Goal: Transaction & Acquisition: Purchase product/service

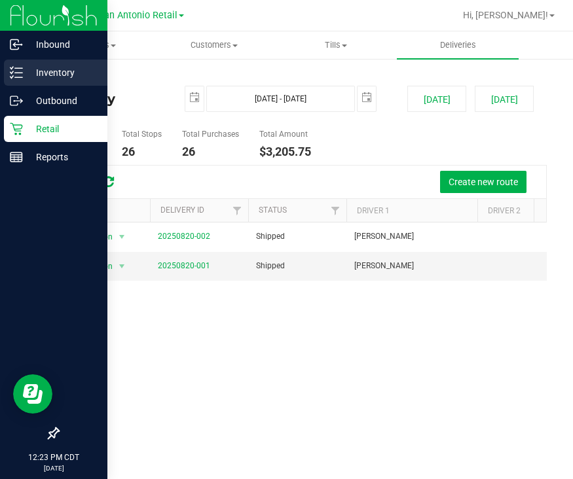
click at [24, 68] on p "Inventory" at bounding box center [62, 73] width 79 height 16
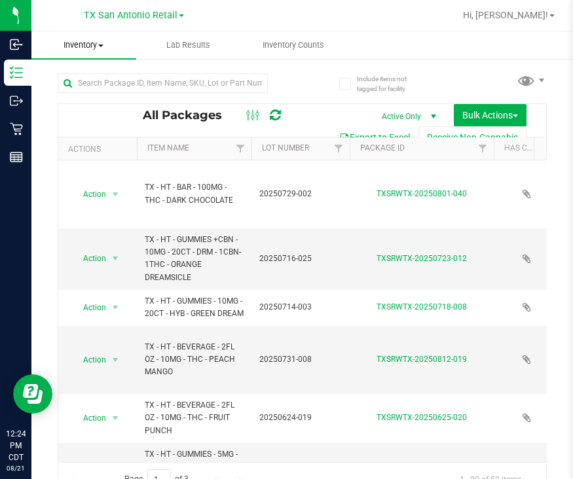
click at [75, 47] on span "Inventory" at bounding box center [83, 45] width 105 height 12
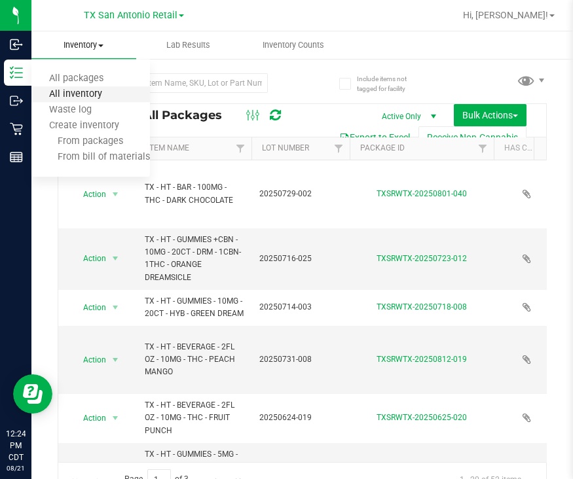
click at [84, 89] on span "All inventory" at bounding box center [75, 94] width 88 height 11
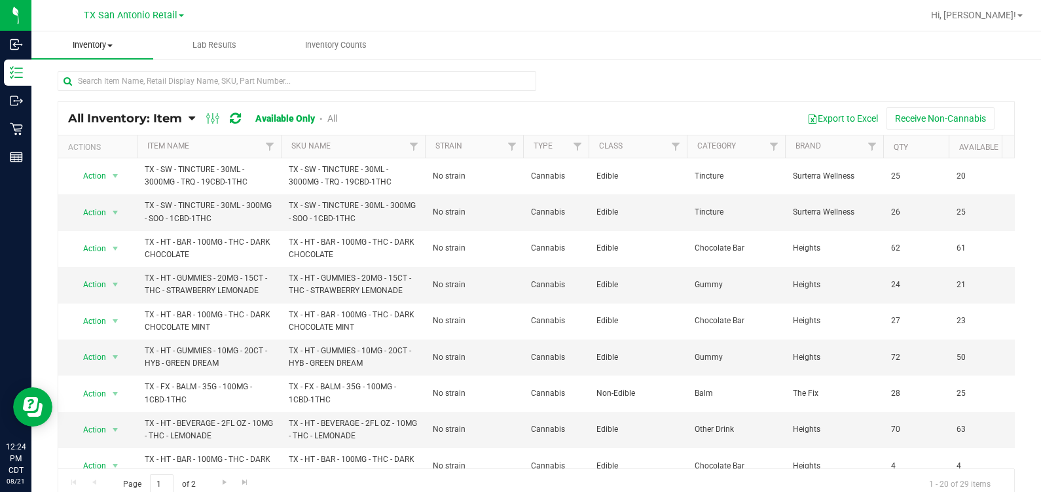
click at [81, 49] on span "Inventory" at bounding box center [92, 45] width 122 height 12
click at [92, 95] on span "All inventory" at bounding box center [75, 94] width 88 height 11
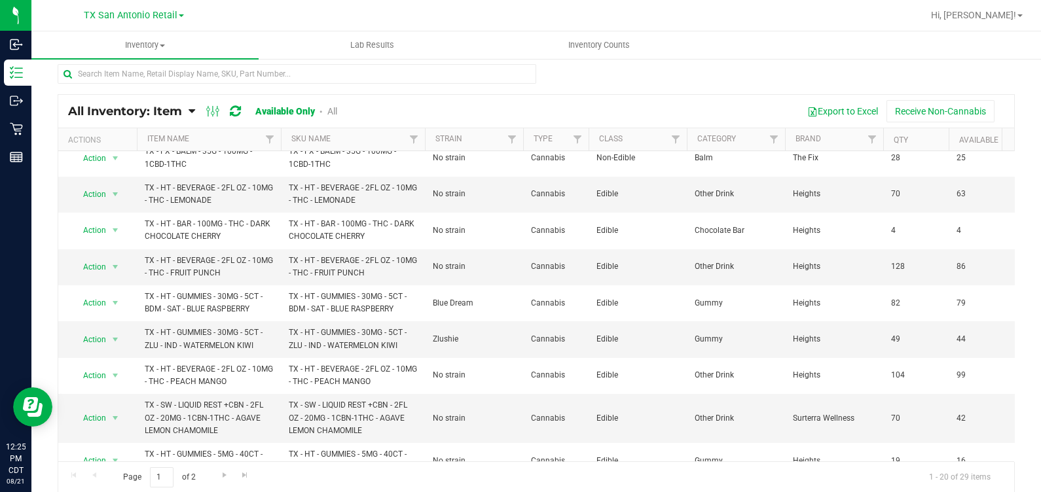
scroll to position [245, 0]
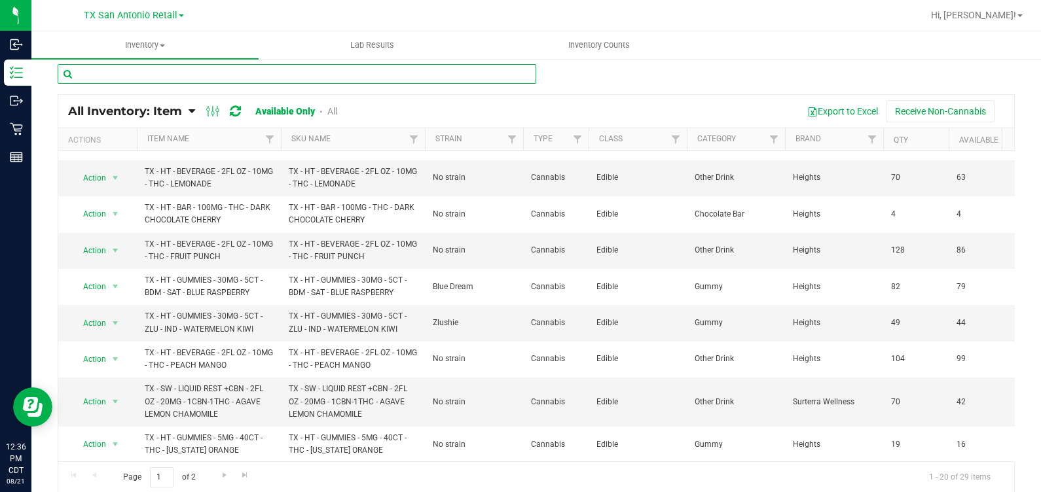
drag, startPoint x: 159, startPoint y: 79, endPoint x: 167, endPoint y: 67, distance: 13.6
click at [159, 79] on input "text" at bounding box center [297, 74] width 478 height 20
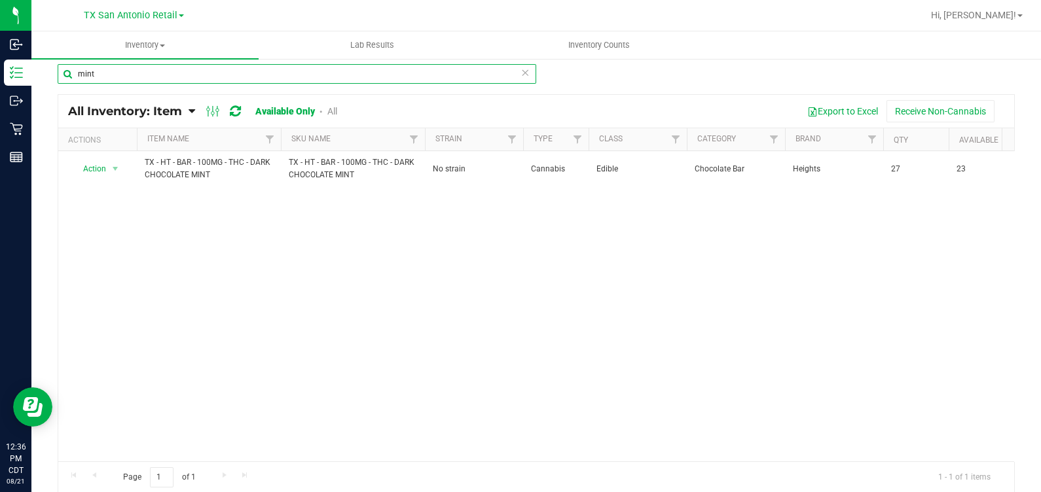
type input "mint"
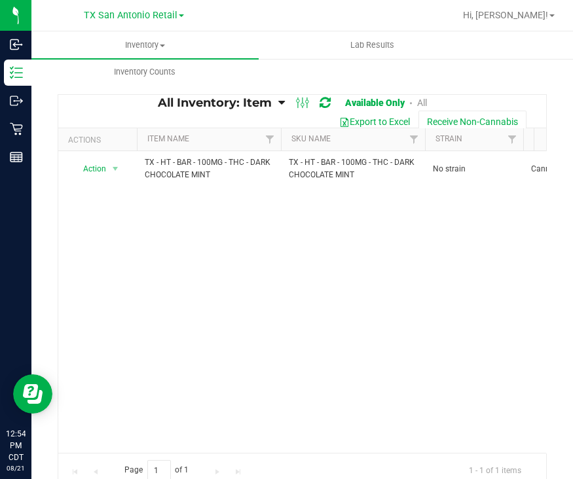
click at [205, 279] on div "Action Action Global inventory View packages TX - HT - BAR - 100MG - THC - DARK…" at bounding box center [302, 302] width 488 height 302
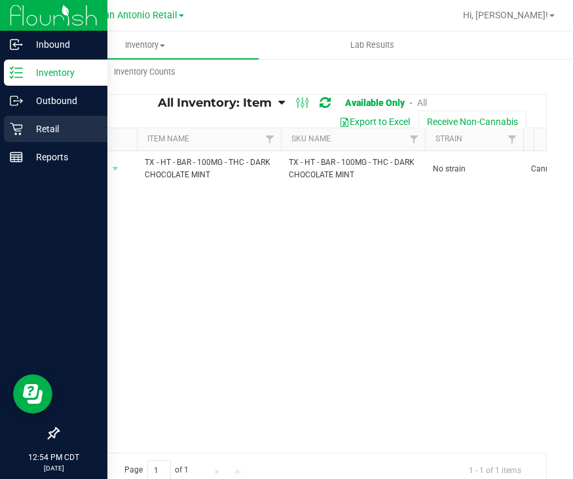
click at [20, 138] on div "Retail" at bounding box center [55, 129] width 103 height 26
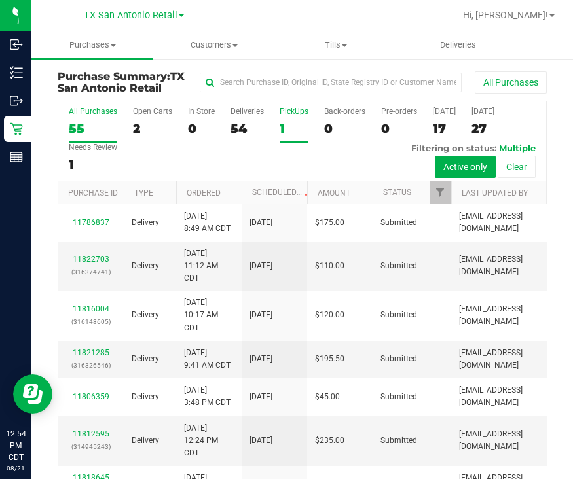
click at [288, 128] on div "1" at bounding box center [293, 128] width 29 height 15
click at [0, 0] on input "PickUps 1" at bounding box center [0, 0] width 0 height 0
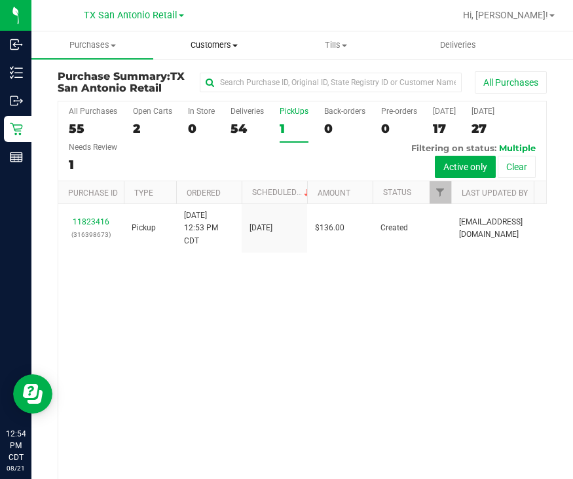
click at [198, 50] on span "Customers" at bounding box center [214, 45] width 120 height 12
click at [196, 82] on span "All customers" at bounding box center [200, 78] width 94 height 11
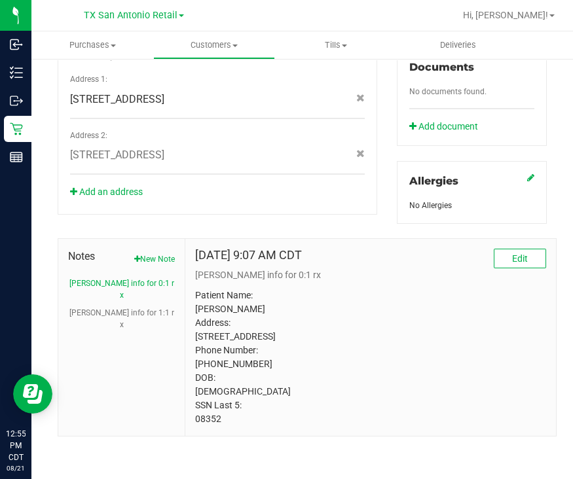
scroll to position [524, 0]
click at [203, 423] on p "Patient Name: Mindy S Ortiz Address: 20915 Wilderness Oak San Antonio, TX, 7825…" at bounding box center [370, 357] width 351 height 137
click at [84, 307] on button "CURT info for 1:1 rx" at bounding box center [121, 319] width 107 height 24
click at [224, 295] on p "Patient Name: Mindy Ortiz Address: 625 W Pleasantview Dr Hurst, TX, 76054 Phone…" at bounding box center [370, 357] width 351 height 137
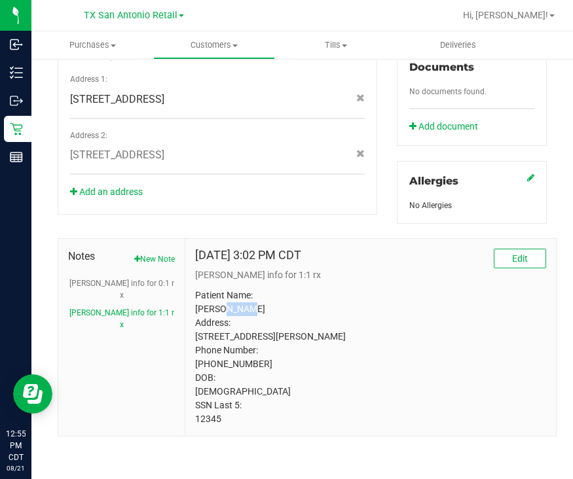
click at [224, 295] on p "Patient Name: Mindy Ortiz Address: 625 W Pleasantview Dr Hurst, TX, 76054 Phone…" at bounding box center [370, 357] width 351 height 137
click at [162, 249] on span "Notes" at bounding box center [121, 257] width 107 height 16
click at [145, 253] on button "New Note" at bounding box center [154, 259] width 41 height 12
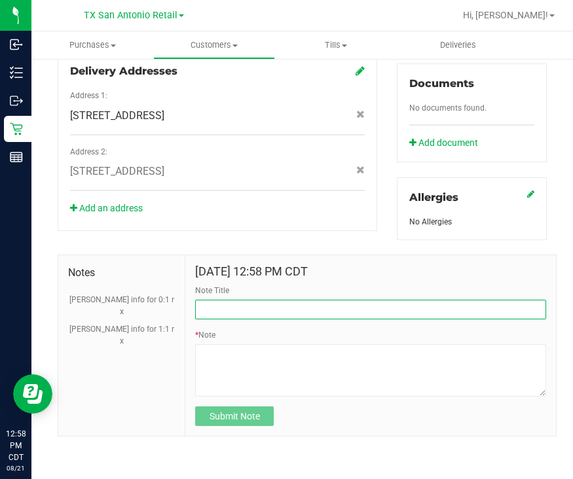
click at [246, 302] on input "Note Title" at bounding box center [370, 310] width 351 height 20
type input "CURT Info"
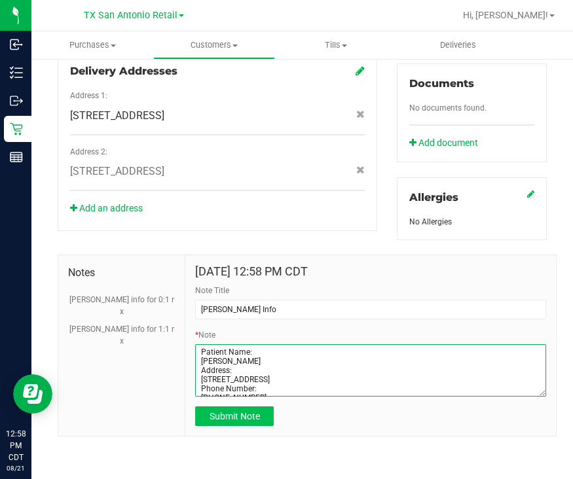
type textarea "Patient Name: MINDY SUZANNE ORTIZ Address: 20915 WILDERNESS OAK #4210 Apt 4 SAN…"
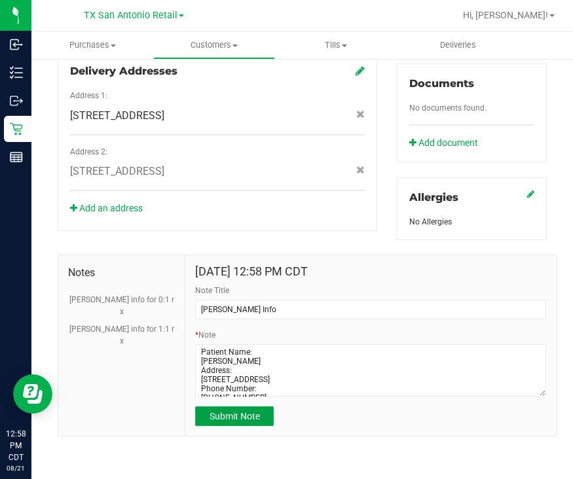
drag, startPoint x: 211, startPoint y: 408, endPoint x: 234, endPoint y: 407, distance: 23.6
click at [214, 408] on button "Submit Note" at bounding box center [234, 416] width 79 height 20
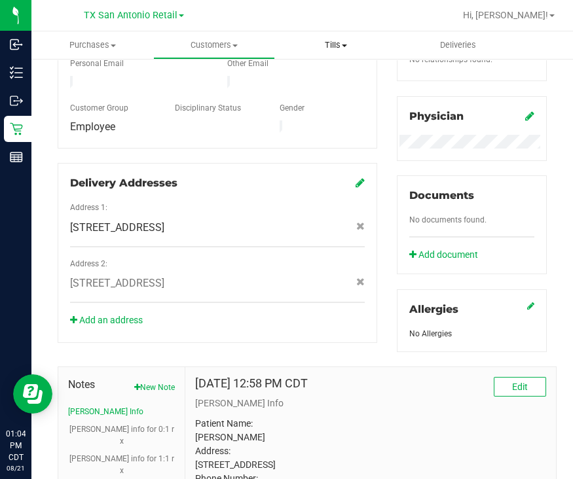
scroll to position [409, 0]
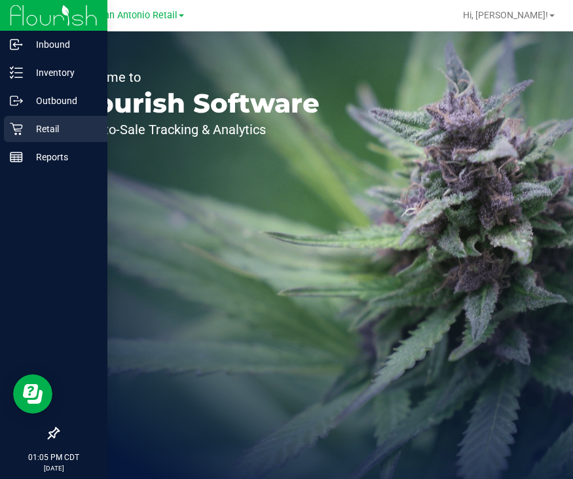
click at [22, 132] on icon at bounding box center [16, 128] width 13 height 13
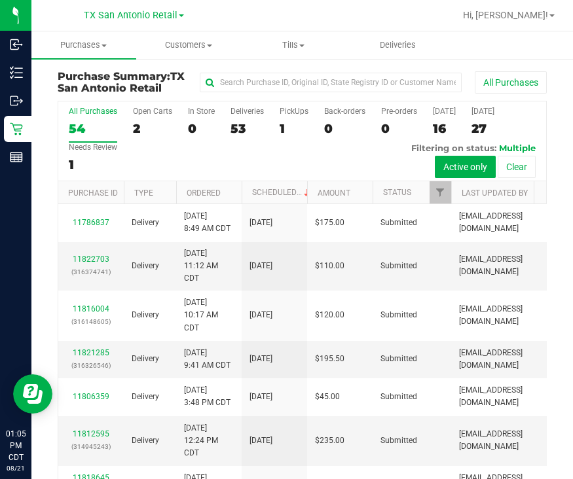
click at [314, 126] on div "All Purchases 54 Open Carts 2 In Store 0 Deliveries 53 PickUps 1 Back-orders 0 …" at bounding box center [302, 141] width 488 height 80
click at [281, 126] on div "1" at bounding box center [293, 128] width 29 height 15
click at [0, 0] on input "PickUps 1" at bounding box center [0, 0] width 0 height 0
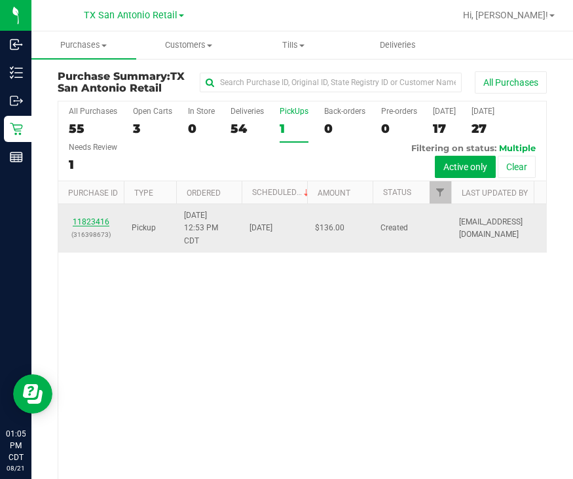
click at [95, 219] on link "11823416" at bounding box center [91, 221] width 37 height 9
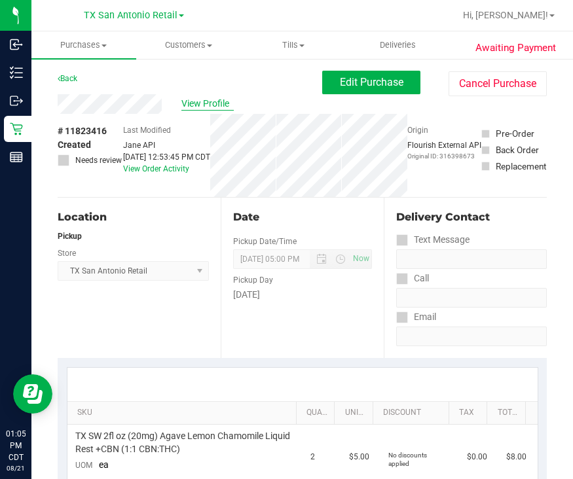
click at [207, 99] on span "View Profile" at bounding box center [207, 104] width 52 height 14
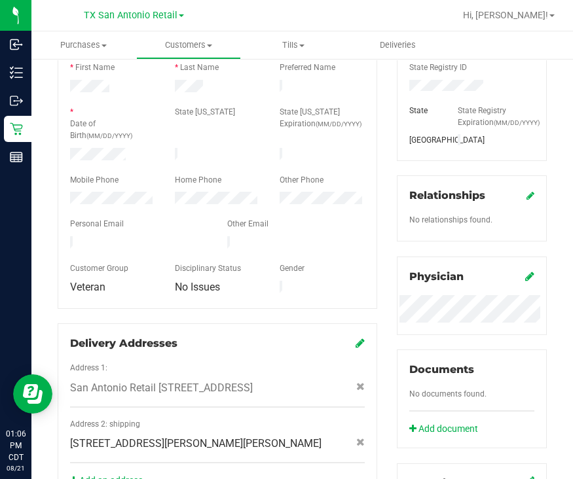
scroll to position [537, 0]
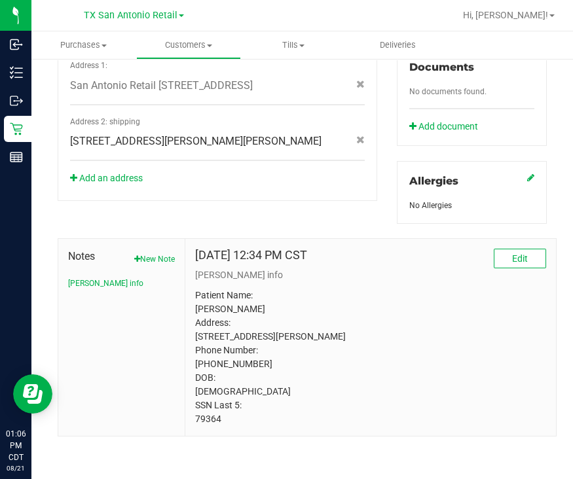
click at [213, 421] on p "Patient Name: Michelle Lopez Address: 420 S 5th St Slaton, TX, 79364 Phone Numb…" at bounding box center [370, 357] width 351 height 137
click at [194, 50] on span "Customers" at bounding box center [188, 45] width 103 height 12
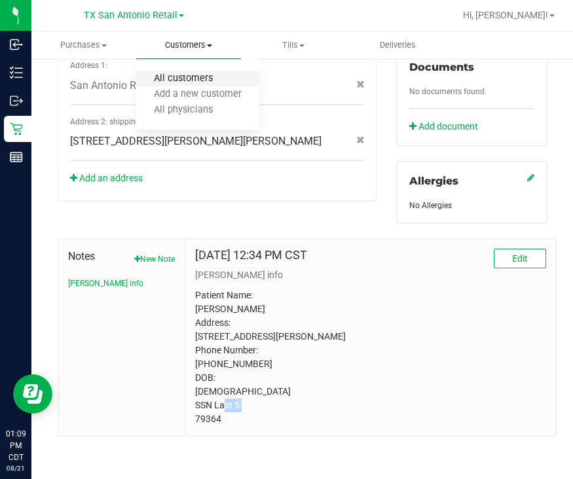
click at [189, 77] on span "All customers" at bounding box center [183, 78] width 94 height 11
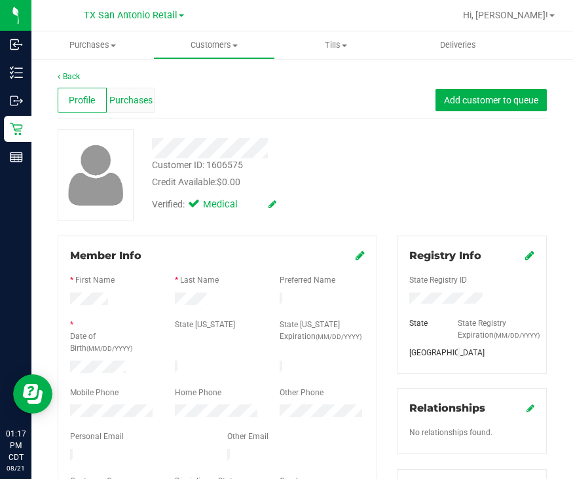
click at [131, 107] on div "Purchases" at bounding box center [131, 100] width 49 height 25
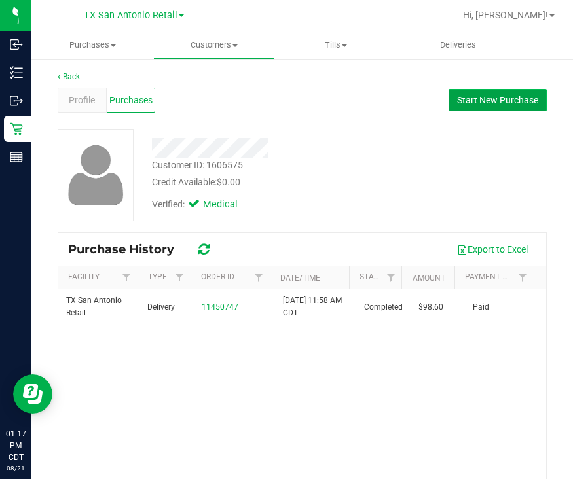
click at [521, 96] on span "Start New Purchase" at bounding box center [497, 100] width 81 height 10
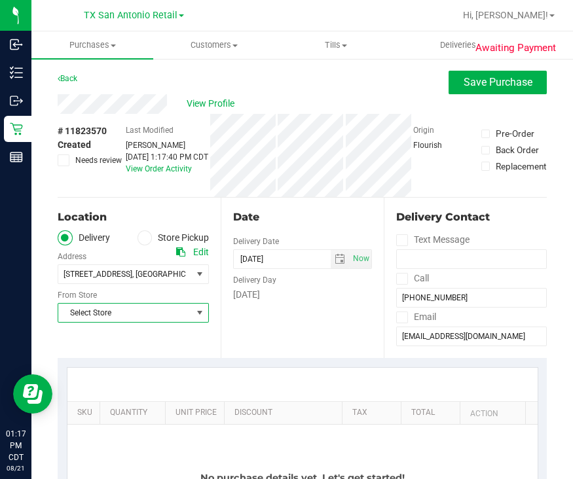
drag, startPoint x: 93, startPoint y: 308, endPoint x: 105, endPoint y: 279, distance: 31.4
click at [94, 309] on span "Select Store" at bounding box center [125, 313] width 134 height 18
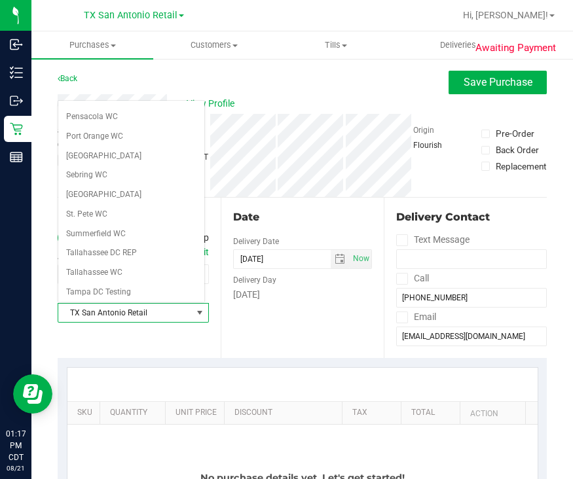
scroll to position [841, 0]
click at [111, 360] on li "TX San Antonio Retail" at bounding box center [131, 370] width 146 height 20
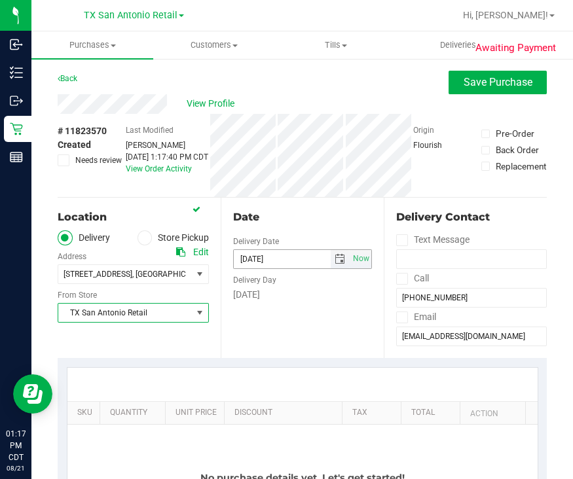
click at [337, 255] on span "select" at bounding box center [339, 259] width 19 height 18
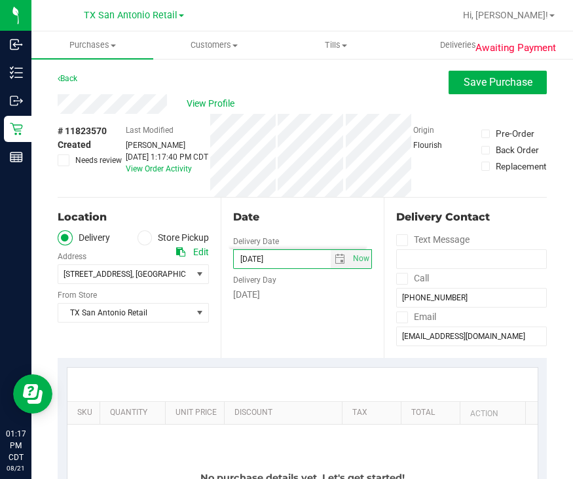
click at [293, 345] on div "Date Delivery Date 08/21/2025 Now 08/21/2025 01:17 PM Now Delivery Day Thursday" at bounding box center [302, 278] width 163 height 160
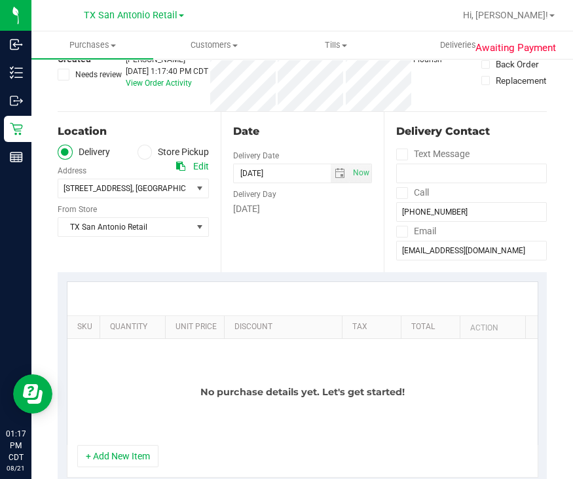
scroll to position [85, 0]
click at [336, 172] on span "select" at bounding box center [339, 174] width 10 height 10
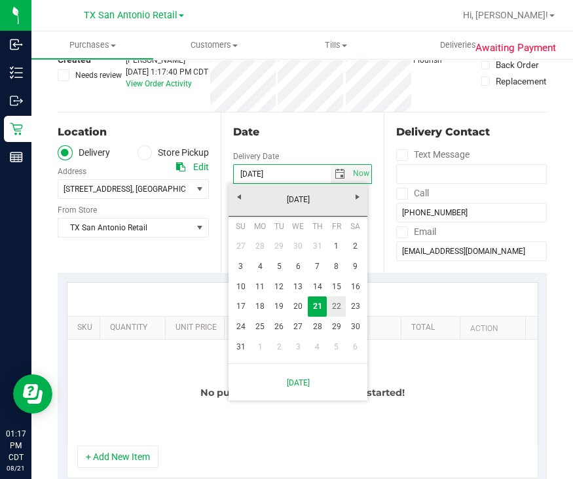
click at [340, 308] on link "22" at bounding box center [336, 306] width 19 height 20
type input "08/22/2025"
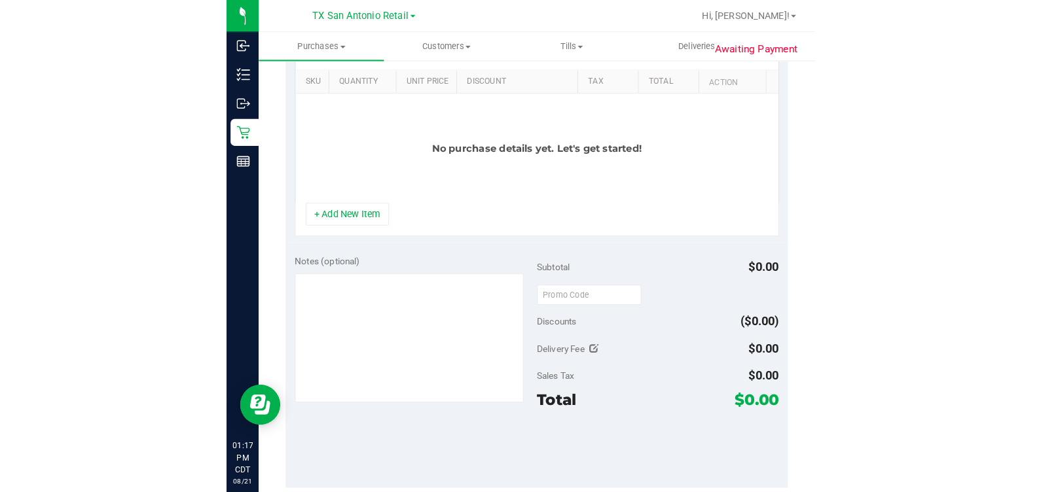
scroll to position [333, 0]
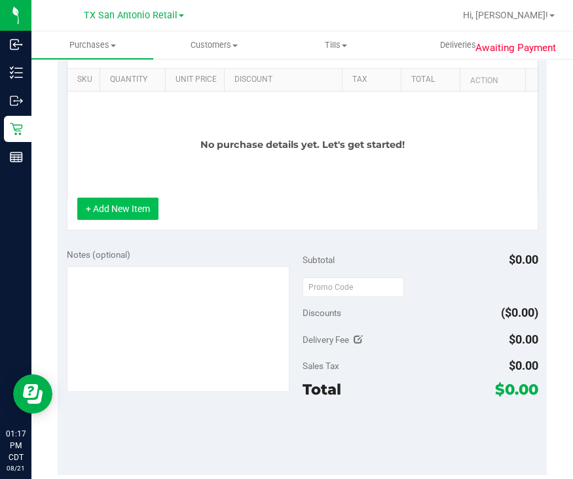
click at [109, 211] on button "+ Add New Item" at bounding box center [117, 209] width 81 height 22
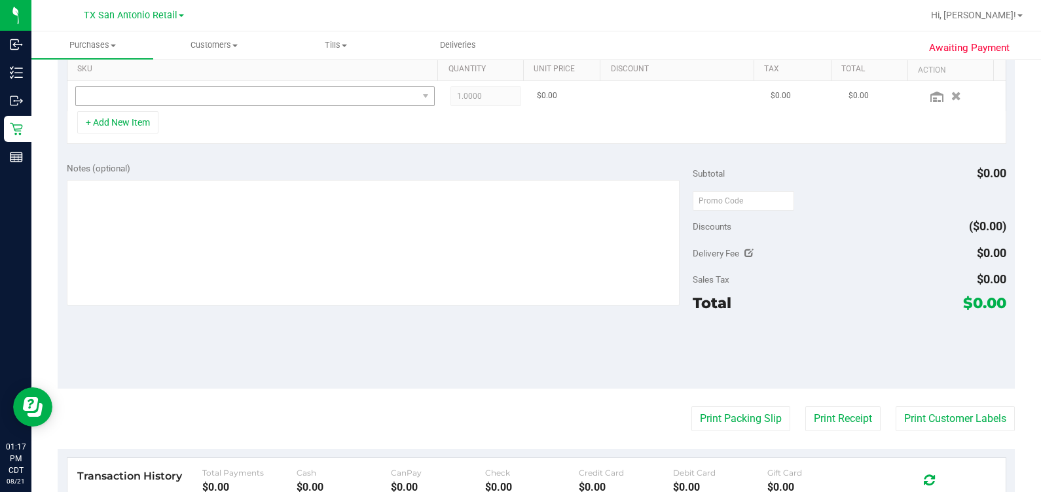
click at [258, 103] on td at bounding box center [254, 96] width 375 height 30
click at [252, 92] on span "NO DATA FOUND" at bounding box center [247, 96] width 342 height 18
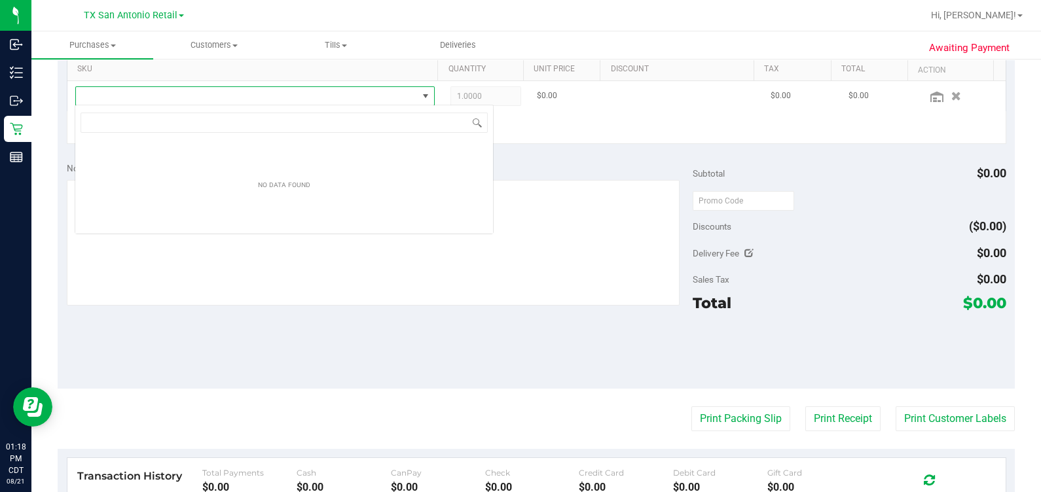
scroll to position [19, 349]
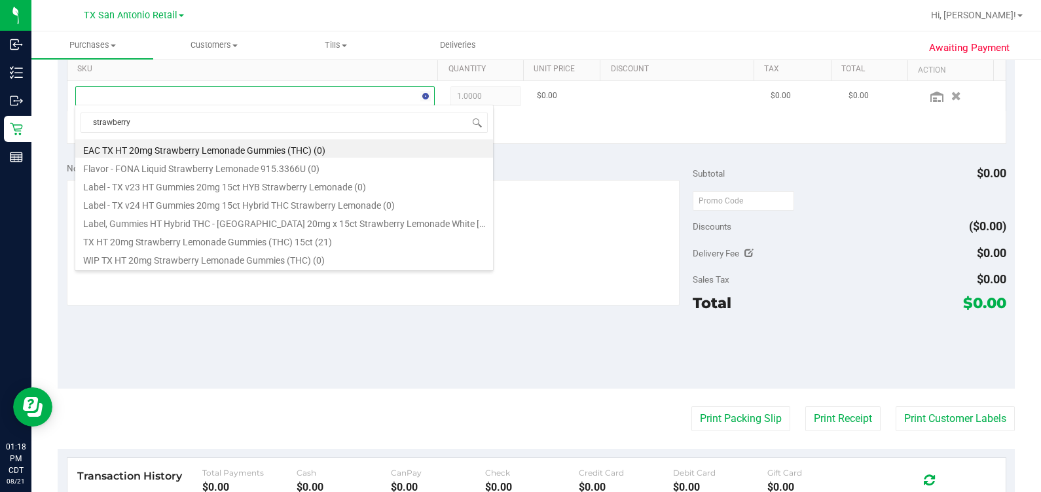
type input "strawberry"
click at [280, 241] on li "TX HT 20mg Strawberry Lemonade Gummies (THC) 15ct (21)" at bounding box center [284, 240] width 418 height 18
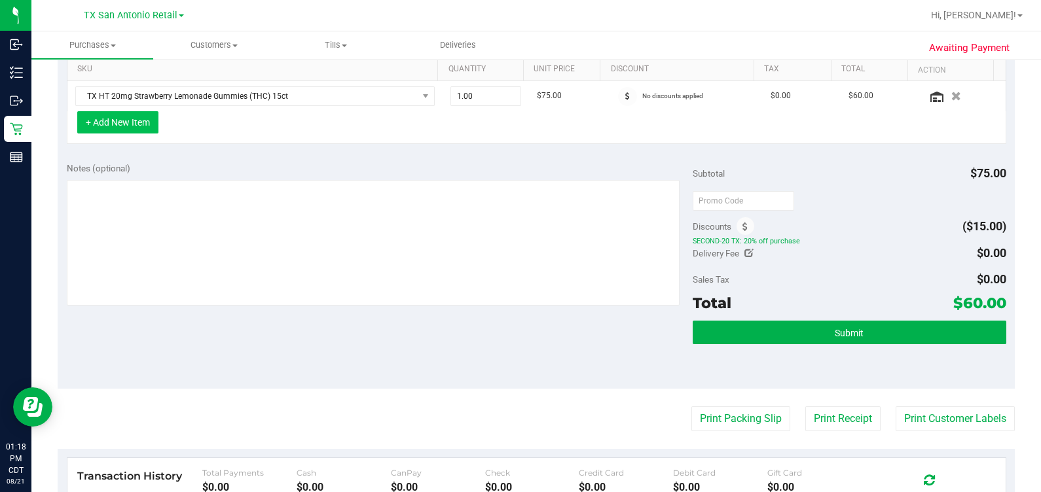
click at [154, 118] on button "+ Add New Item" at bounding box center [117, 122] width 81 height 22
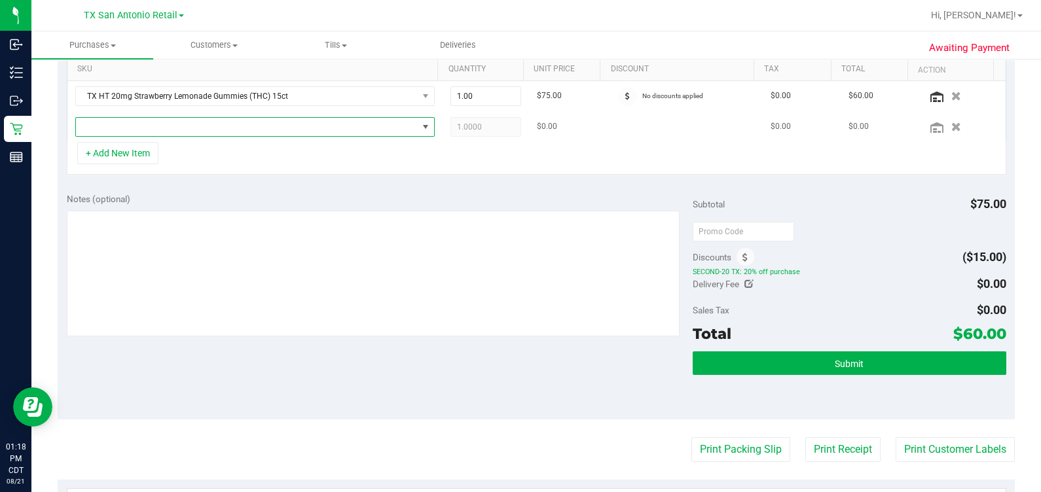
click at [147, 121] on span "NO DATA FOUND" at bounding box center [247, 127] width 342 height 18
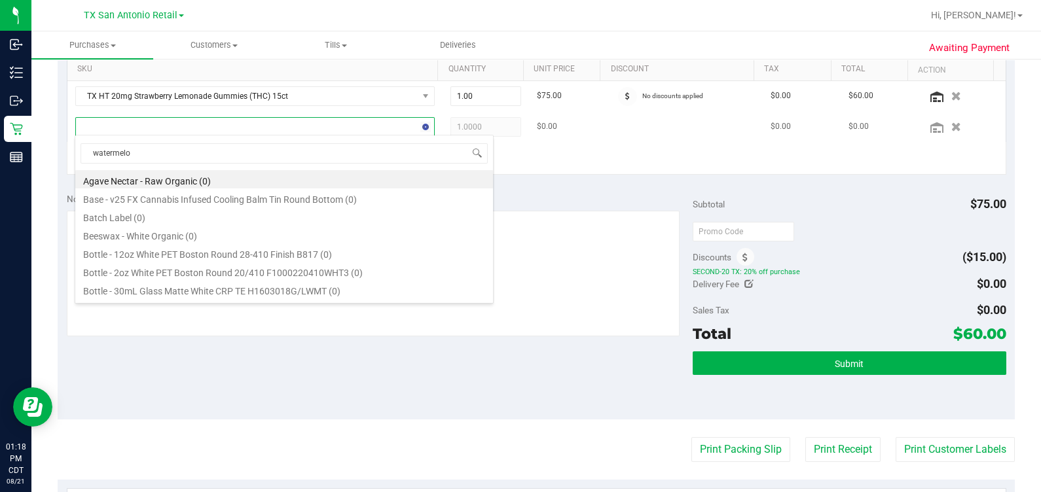
type input "watermelon"
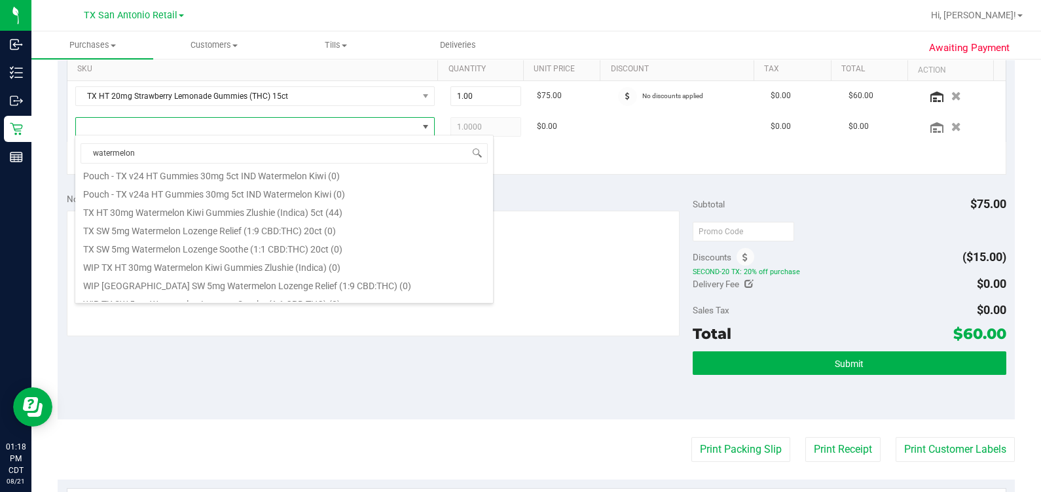
scroll to position [124, 0]
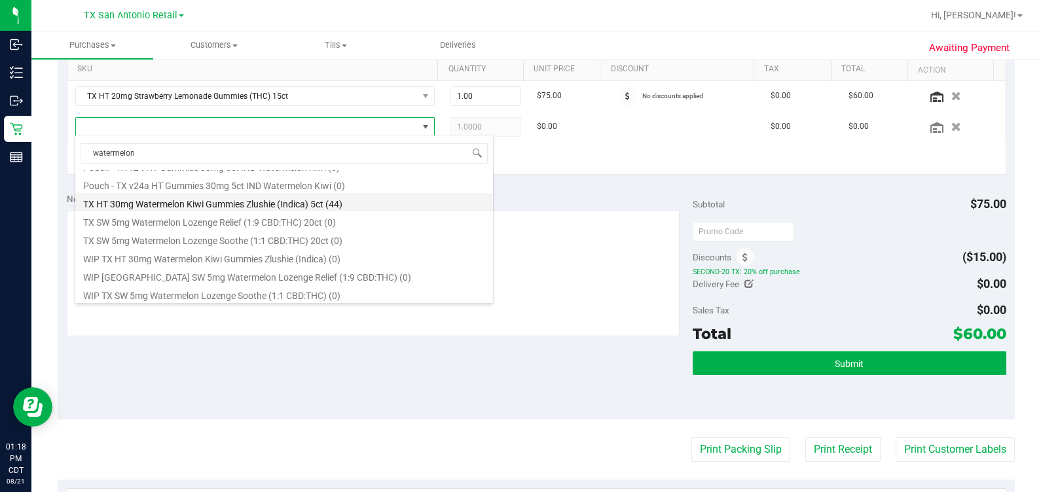
click at [242, 209] on li "TX HT 30mg Watermelon Kiwi Gummies Zlushie (Indica) 5ct (44)" at bounding box center [284, 202] width 418 height 18
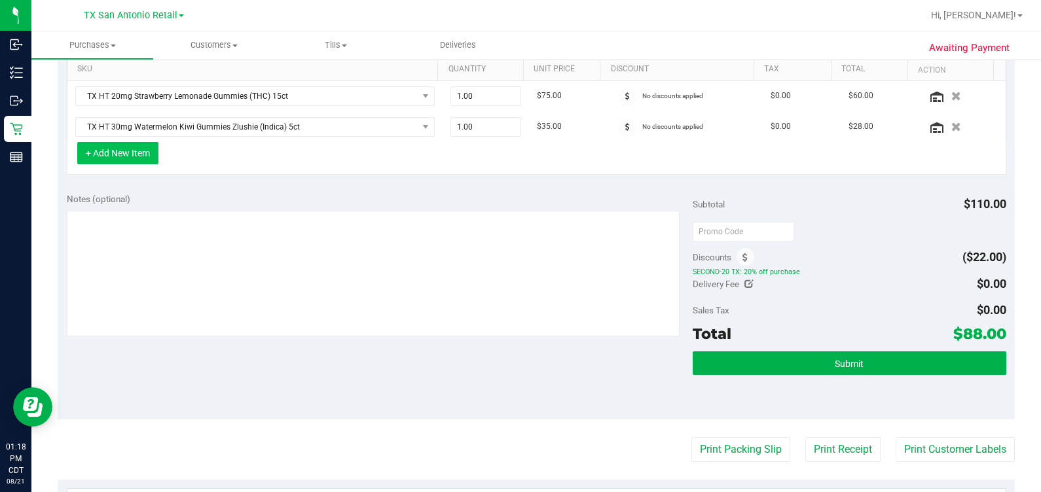
click at [147, 154] on button "+ Add New Item" at bounding box center [117, 153] width 81 height 22
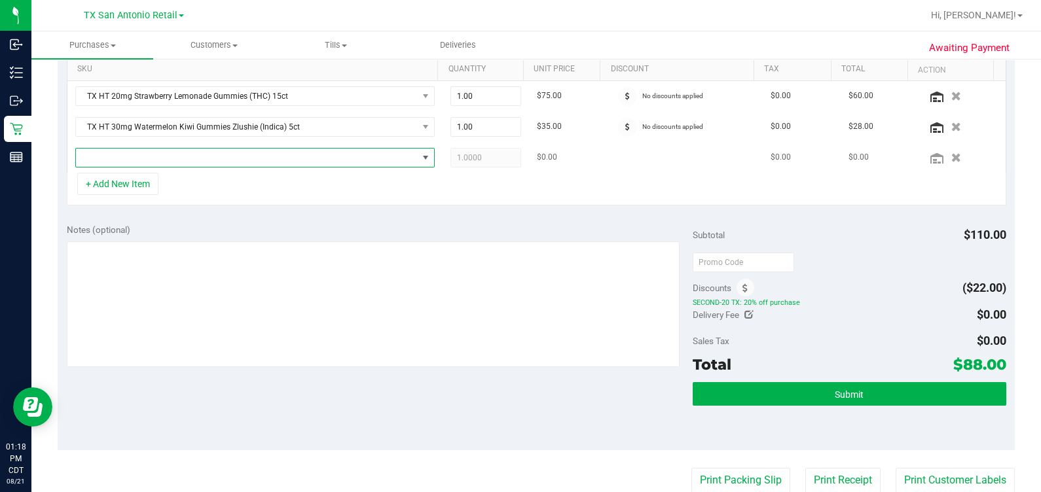
click at [144, 149] on span "NO DATA FOUND" at bounding box center [247, 158] width 342 height 18
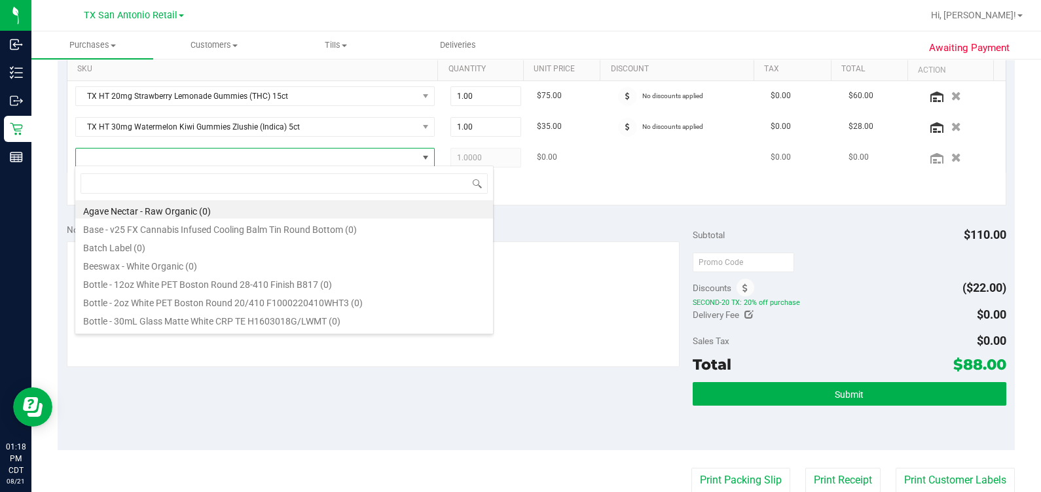
scroll to position [19, 349]
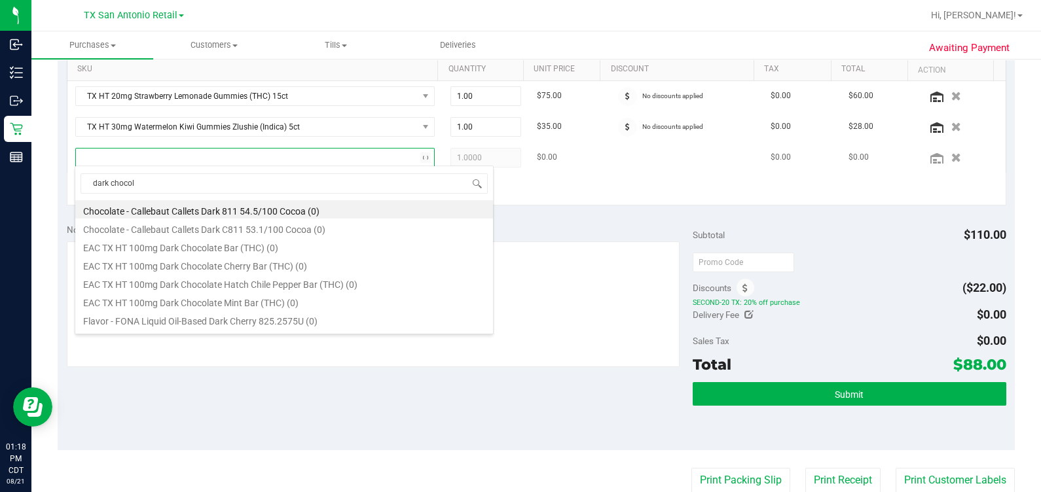
type input "dark chocola"
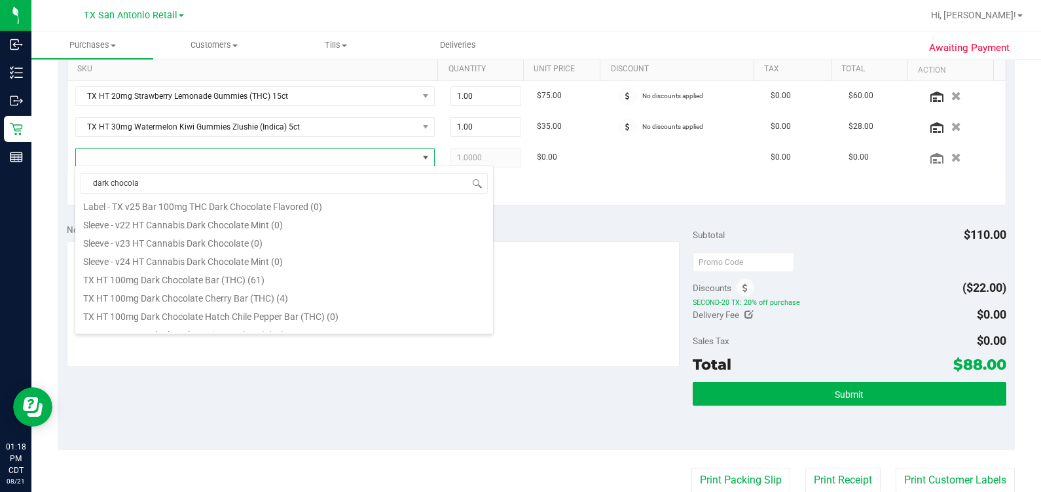
scroll to position [180, 0]
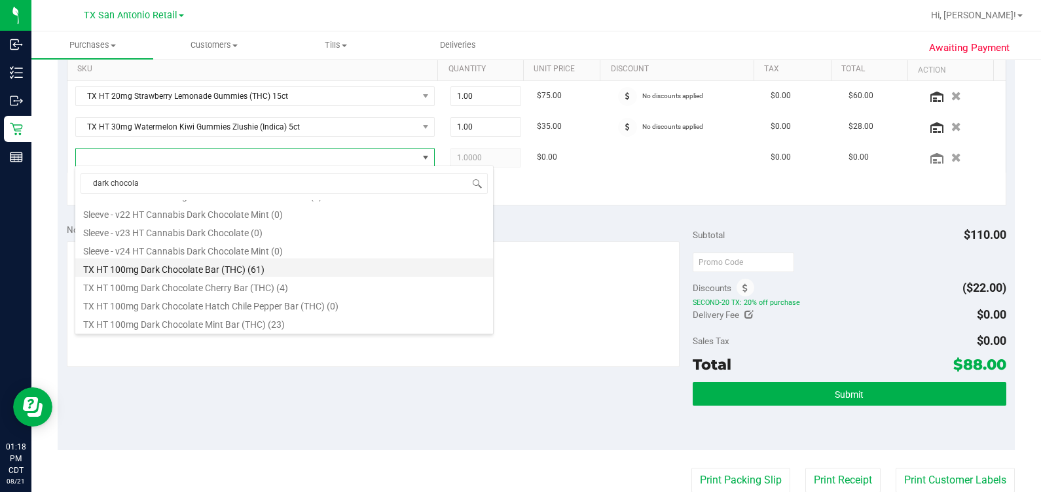
click at [305, 274] on li "TX HT 100mg Dark Chocolate Bar (THC) (61)" at bounding box center [284, 268] width 418 height 18
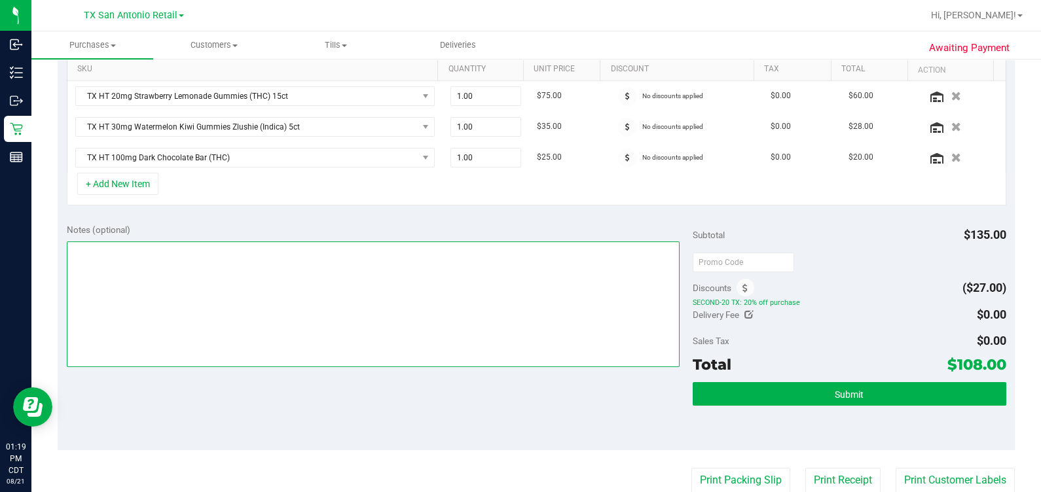
click at [305, 274] on textarea at bounding box center [373, 304] width 613 height 126
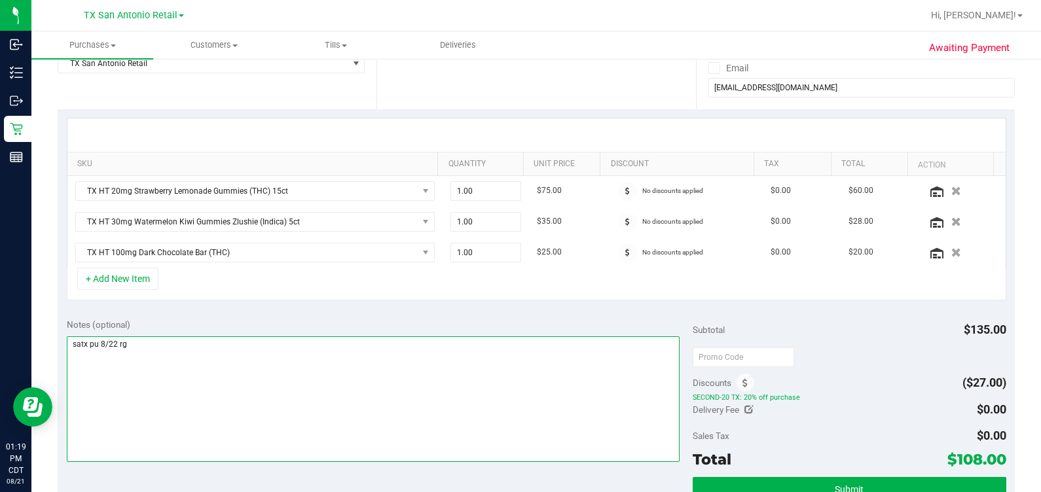
scroll to position [239, 0]
type textarea "satx pu 8/22 rg"
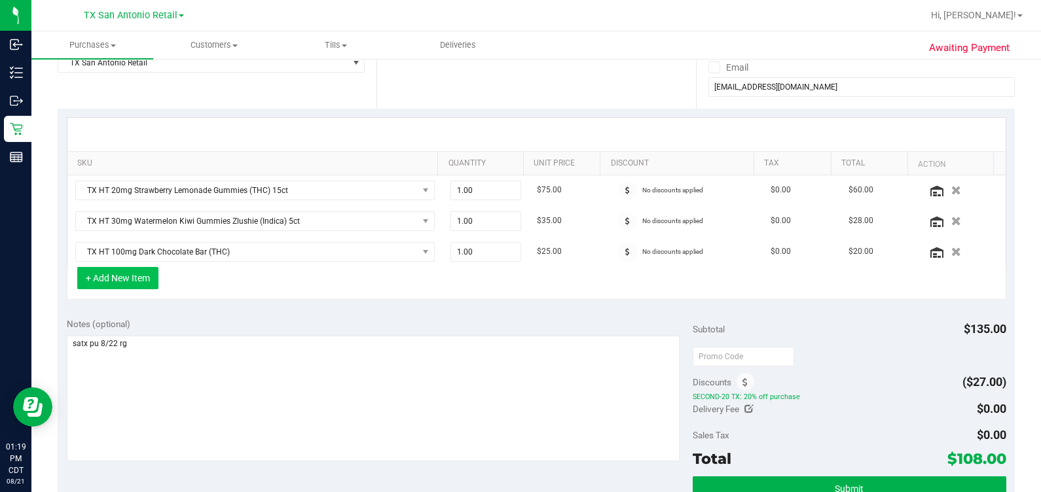
click at [131, 279] on button "+ Add New Item" at bounding box center [117, 278] width 81 height 22
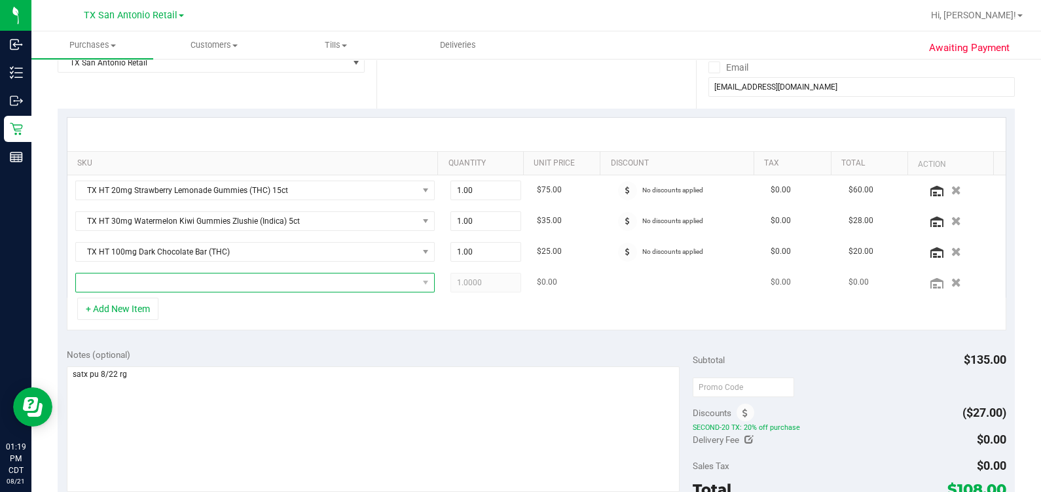
click at [174, 281] on span "NO DATA FOUND" at bounding box center [247, 283] width 342 height 18
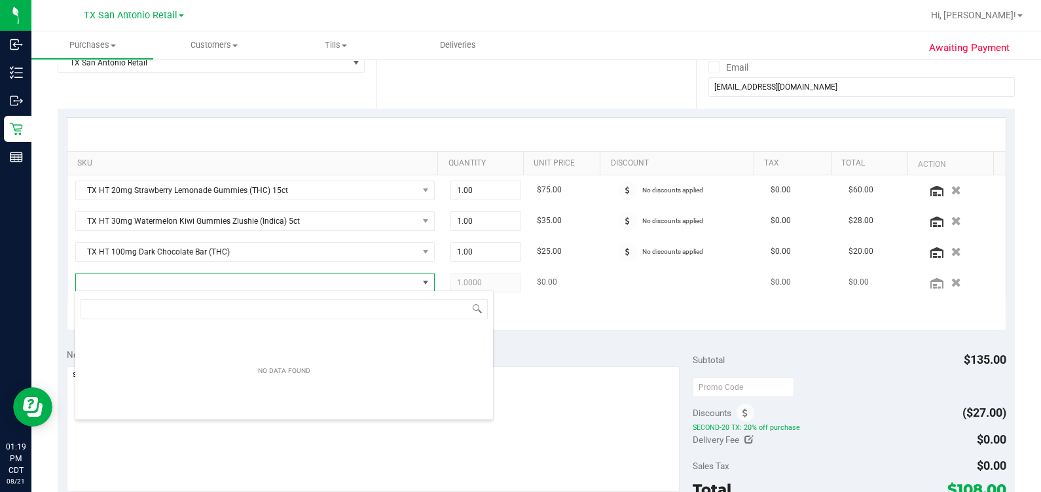
scroll to position [19, 344]
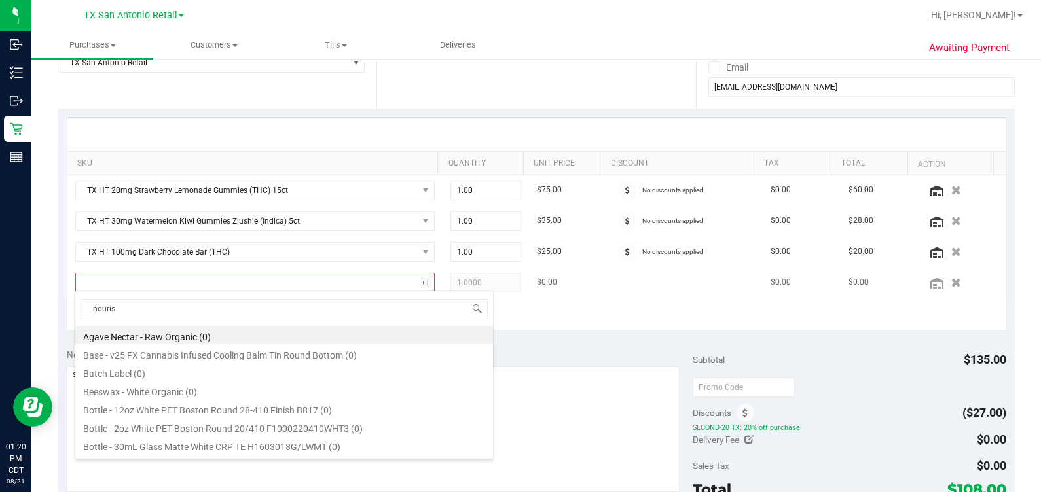
type input "nourish"
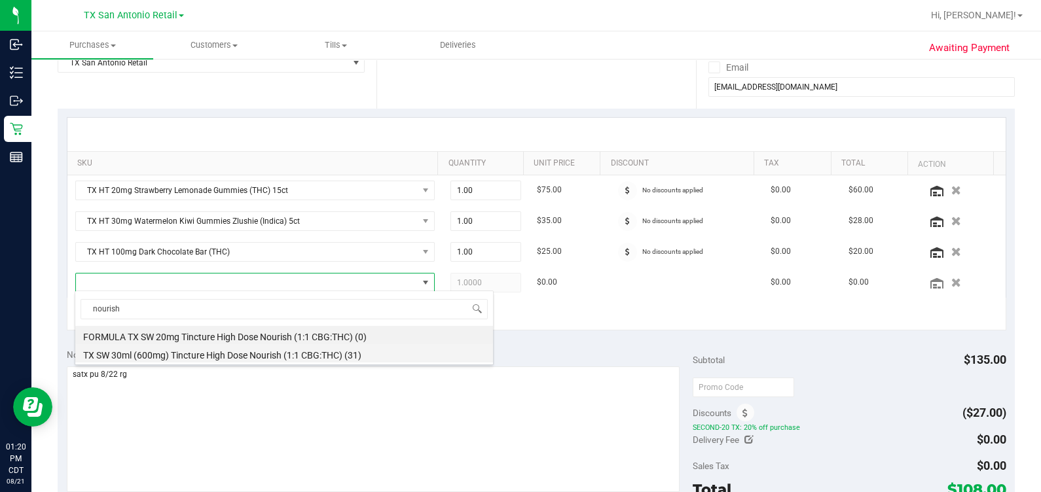
click at [234, 355] on li "TX SW 30ml (600mg) Tincture High Dose Nourish (1:1 CBG:THC) (31)" at bounding box center [284, 353] width 418 height 18
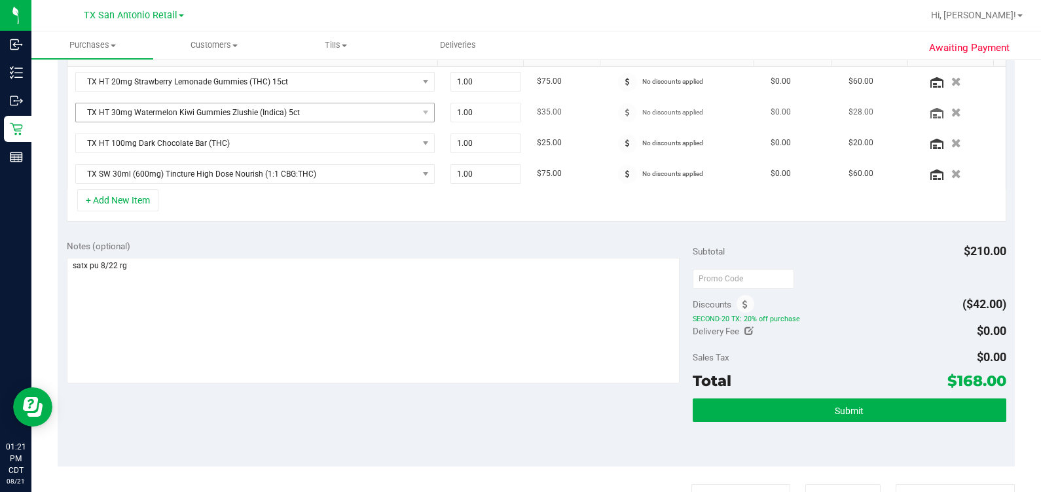
scroll to position [327, 0]
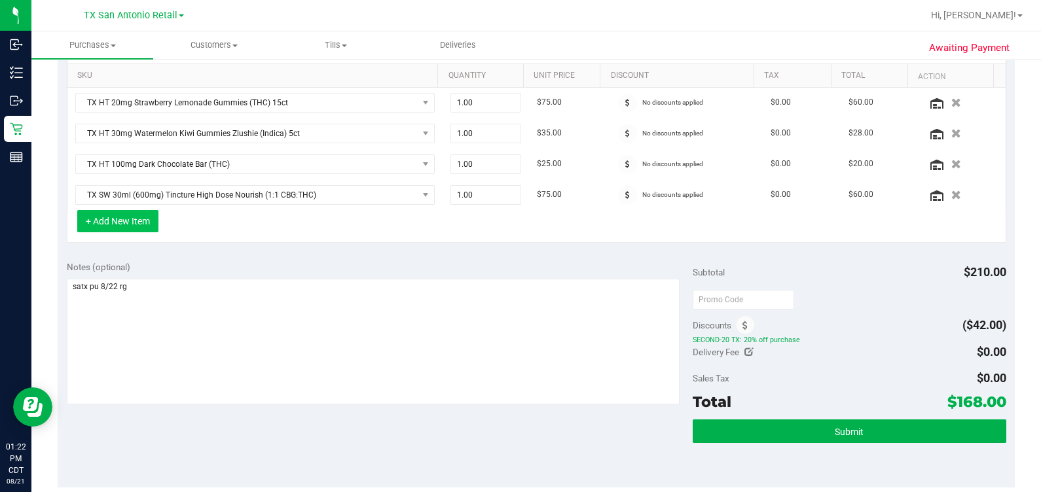
click at [124, 223] on button "+ Add New Item" at bounding box center [117, 221] width 81 height 22
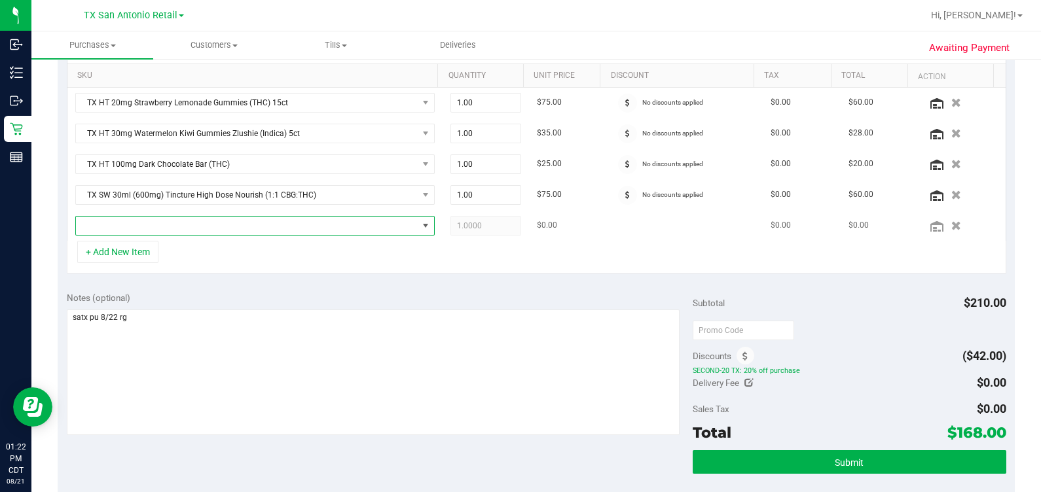
click at [156, 227] on span "NO DATA FOUND" at bounding box center [247, 226] width 342 height 18
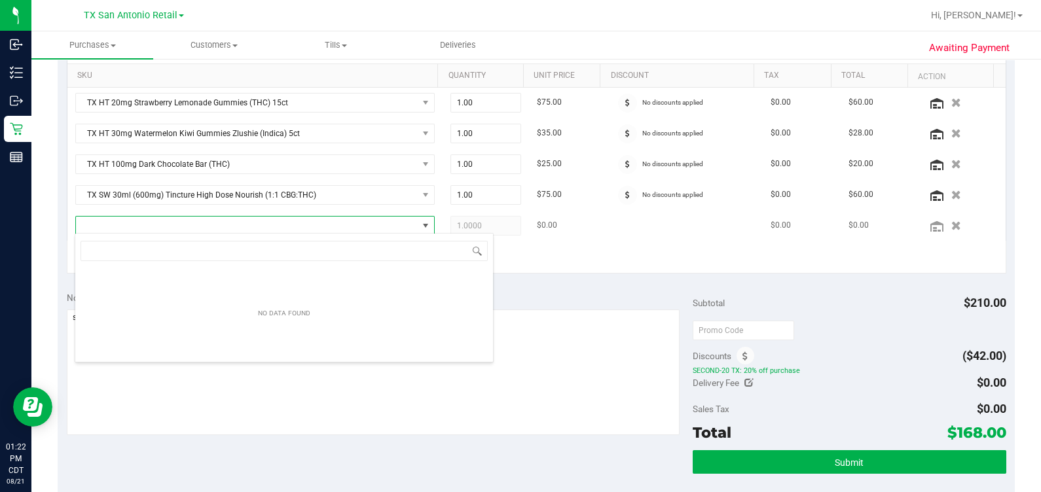
scroll to position [19, 344]
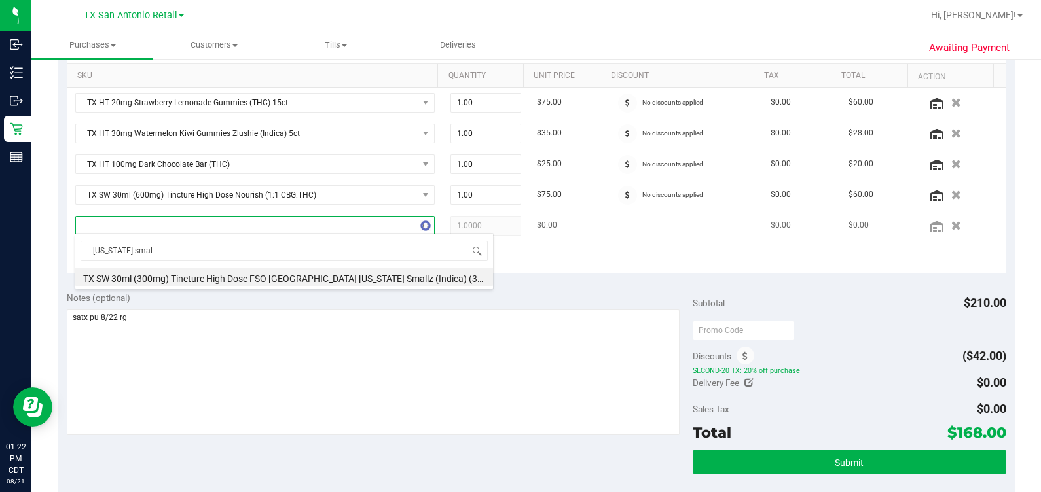
type input "georgia small"
click at [252, 278] on li "TX SW 30ml (300mg) Tincture High Dose FSO TX Georgia Smallz (Indica) (31)" at bounding box center [284, 277] width 418 height 18
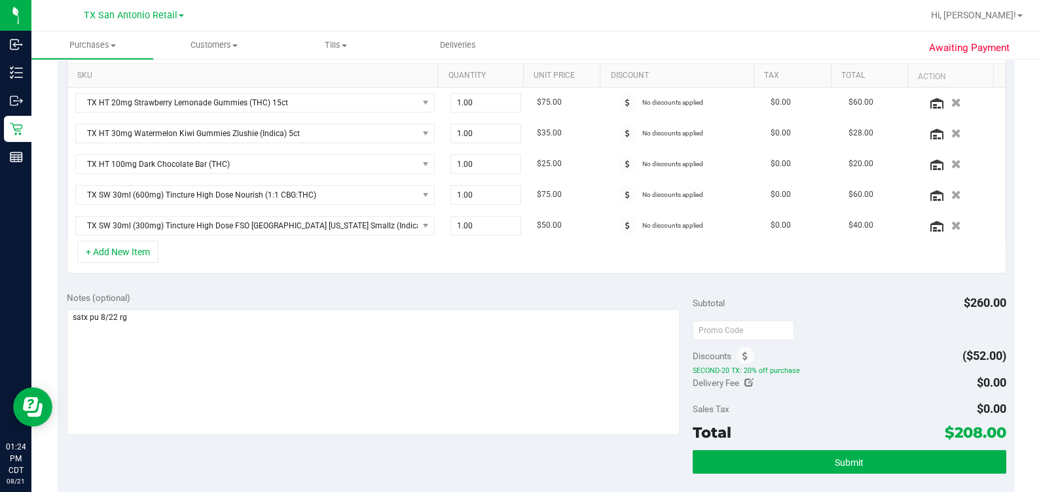
click at [572, 333] on div at bounding box center [848, 330] width 313 height 24
click at [572, 446] on div "Subtotal $260.00 Discounts ($52.00) SECOND-20 TX: 20% off purchase Delivery Fee…" at bounding box center [848, 400] width 313 height 218
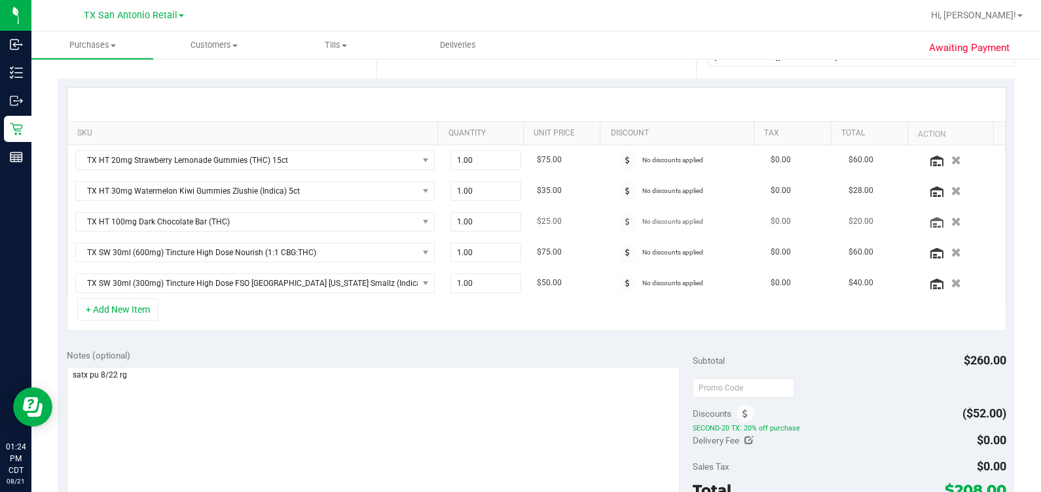
scroll to position [491, 0]
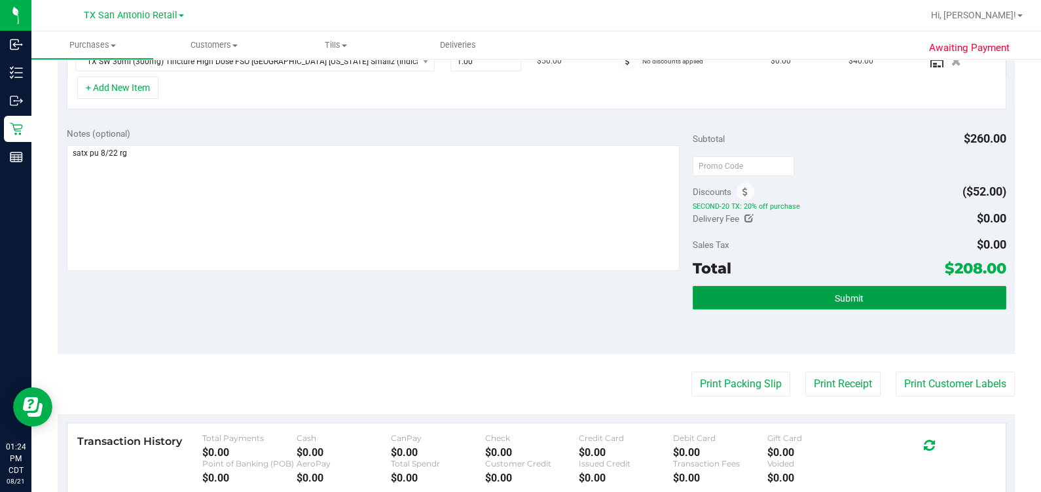
click at [572, 293] on button "Submit" at bounding box center [848, 298] width 313 height 24
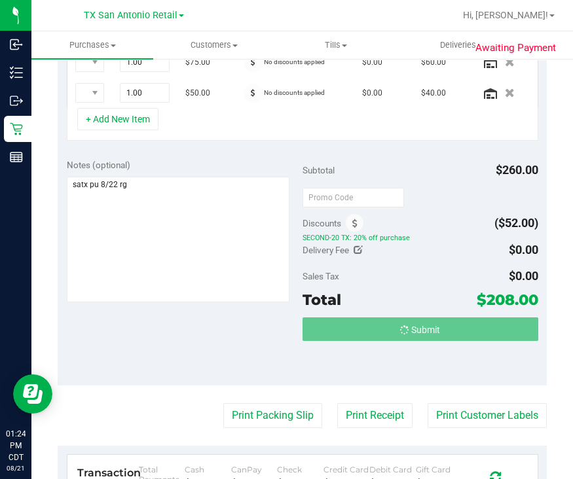
scroll to position [448, 0]
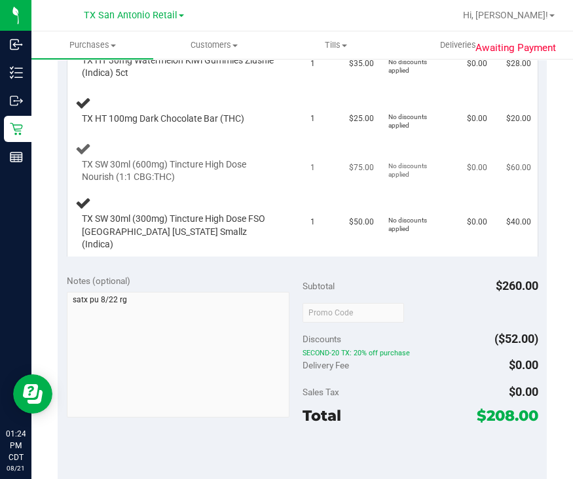
drag, startPoint x: 350, startPoint y: 161, endPoint x: 357, endPoint y: 160, distance: 6.7
click at [350, 162] on span "$75.00" at bounding box center [361, 168] width 25 height 12
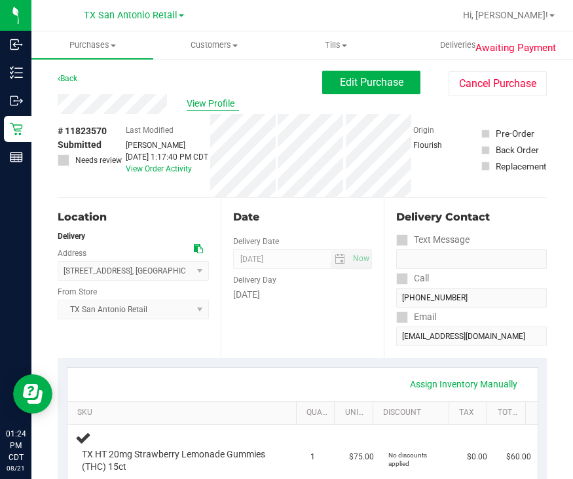
click at [188, 110] on span "View Profile" at bounding box center [213, 104] width 52 height 14
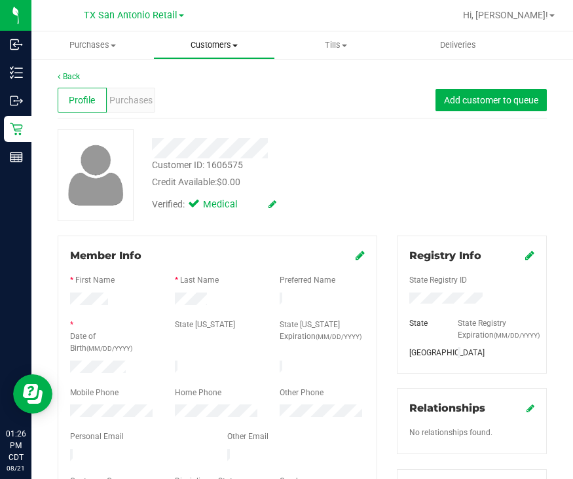
click at [210, 52] on uib-tab-heading "Customers All customers Add a new customer All physicians" at bounding box center [214, 45] width 120 height 26
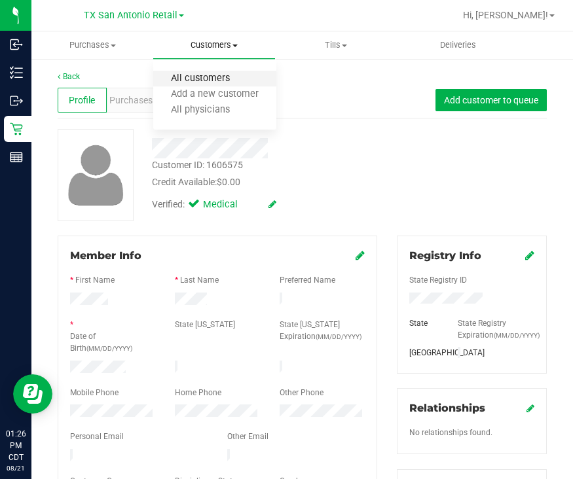
click at [210, 80] on span "All customers" at bounding box center [200, 78] width 94 height 11
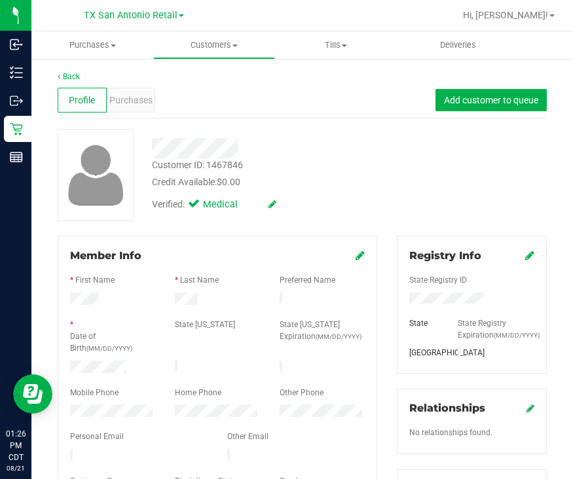
drag, startPoint x: 128, startPoint y: 126, endPoint x: 137, endPoint y: 109, distance: 19.1
click at [137, 110] on div "Purchases" at bounding box center [131, 100] width 49 height 25
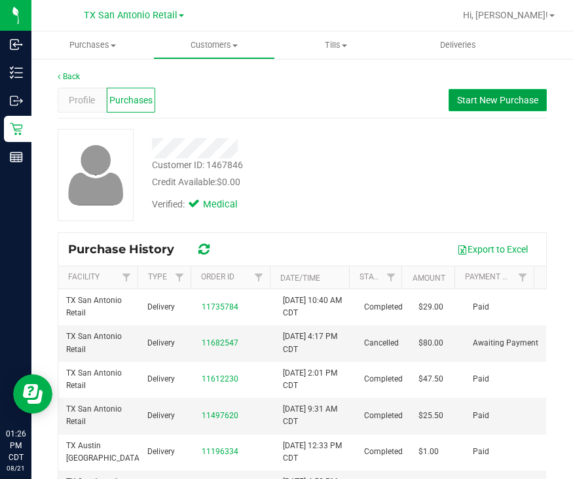
click at [488, 98] on span "Start New Purchase" at bounding box center [497, 100] width 81 height 10
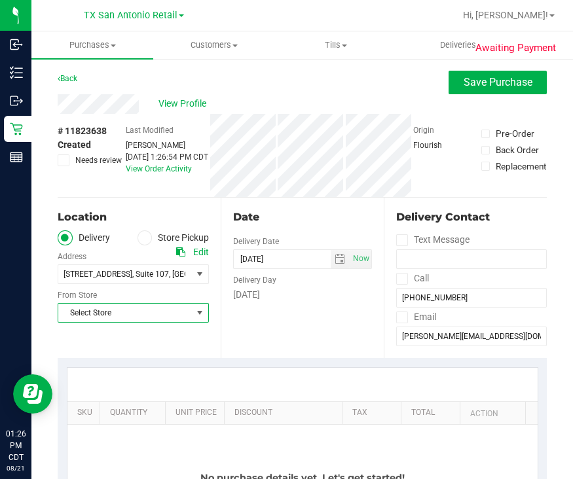
click at [122, 310] on span "Select Store" at bounding box center [125, 313] width 134 height 18
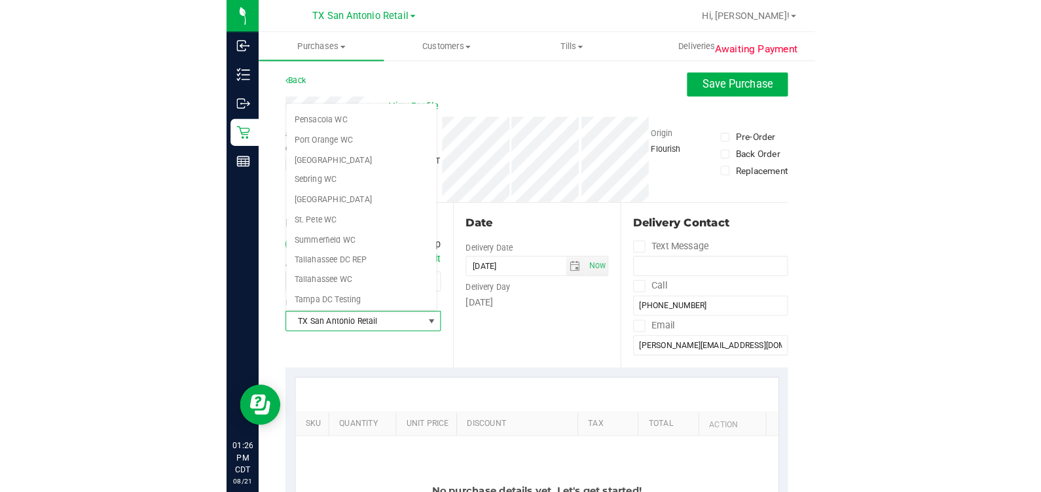
scroll to position [841, 0]
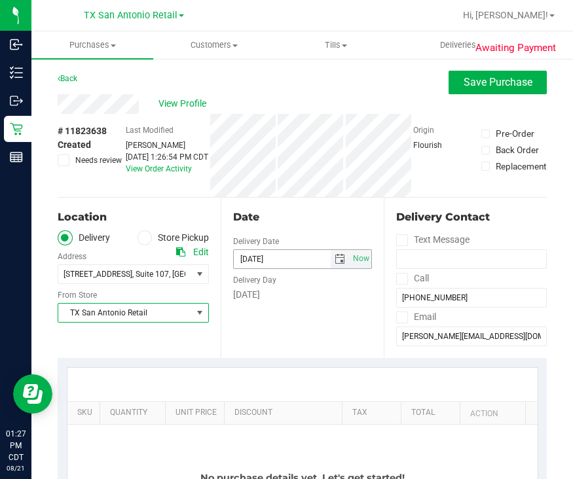
click at [335, 257] on span "select" at bounding box center [339, 259] width 10 height 10
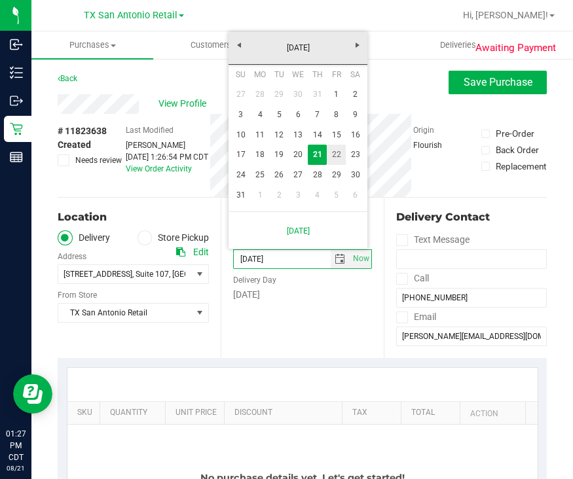
drag, startPoint x: 335, startPoint y: 160, endPoint x: 336, endPoint y: 151, distance: 9.3
click at [336, 160] on link "22" at bounding box center [336, 155] width 19 height 20
type input "08/22/2025"
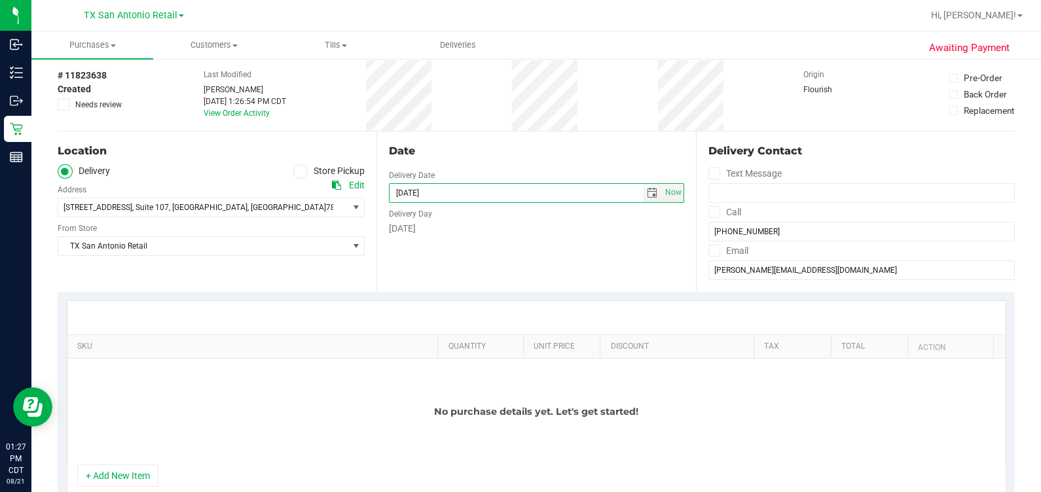
scroll to position [81, 0]
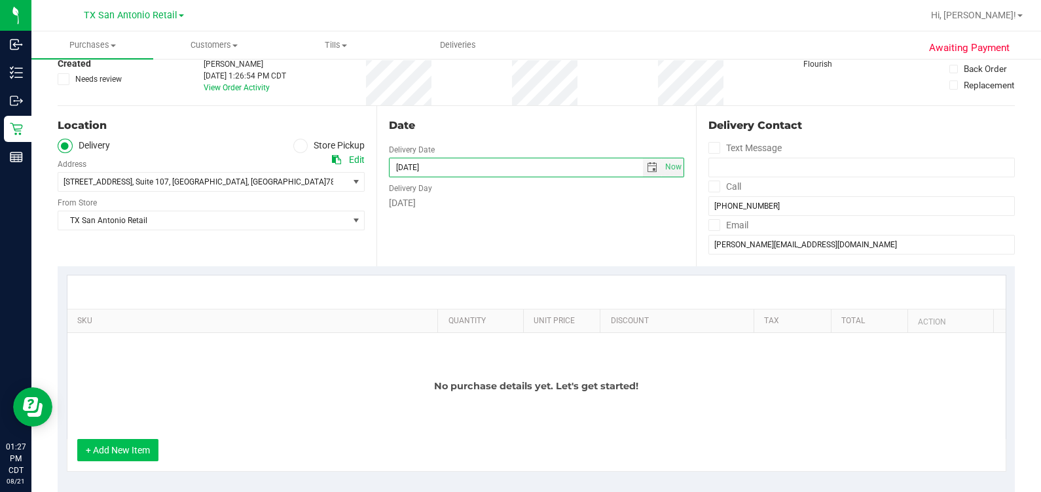
click at [146, 444] on button "+ Add New Item" at bounding box center [117, 450] width 81 height 22
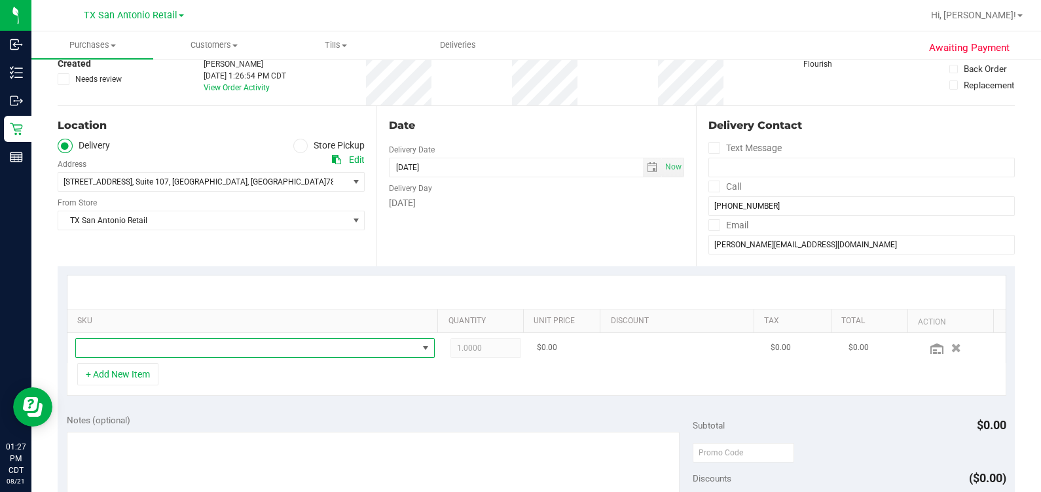
click at [192, 342] on span "NO DATA FOUND" at bounding box center [247, 348] width 342 height 18
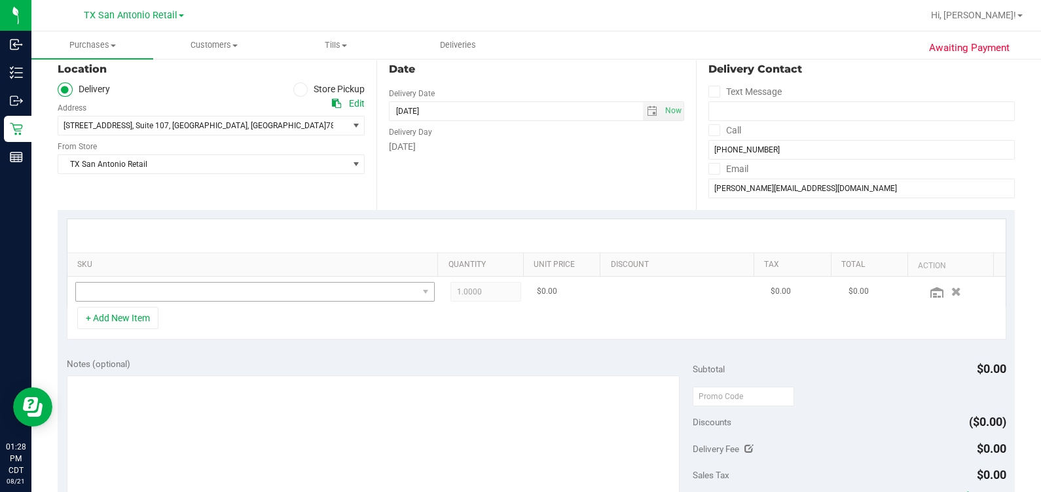
scroll to position [163, 0]
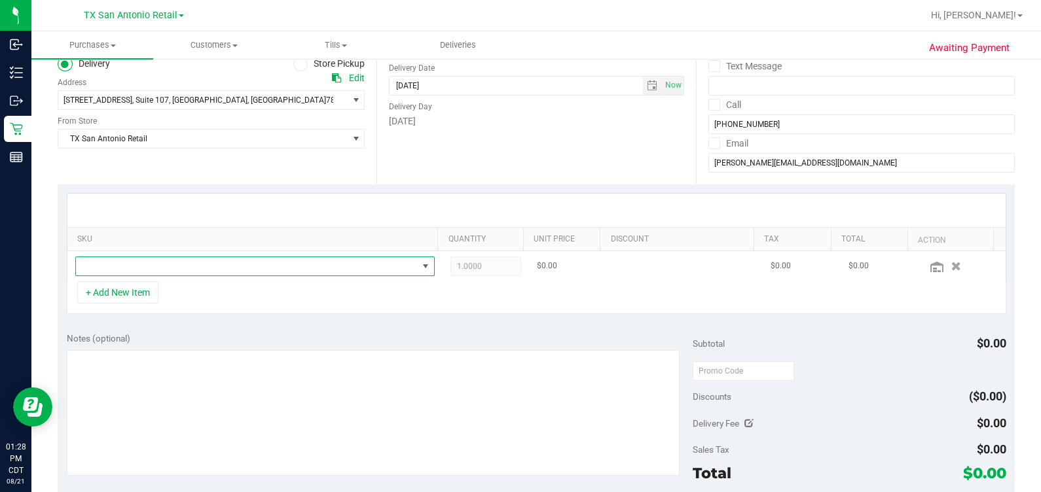
click at [232, 265] on span "NO DATA FOUND" at bounding box center [247, 266] width 342 height 18
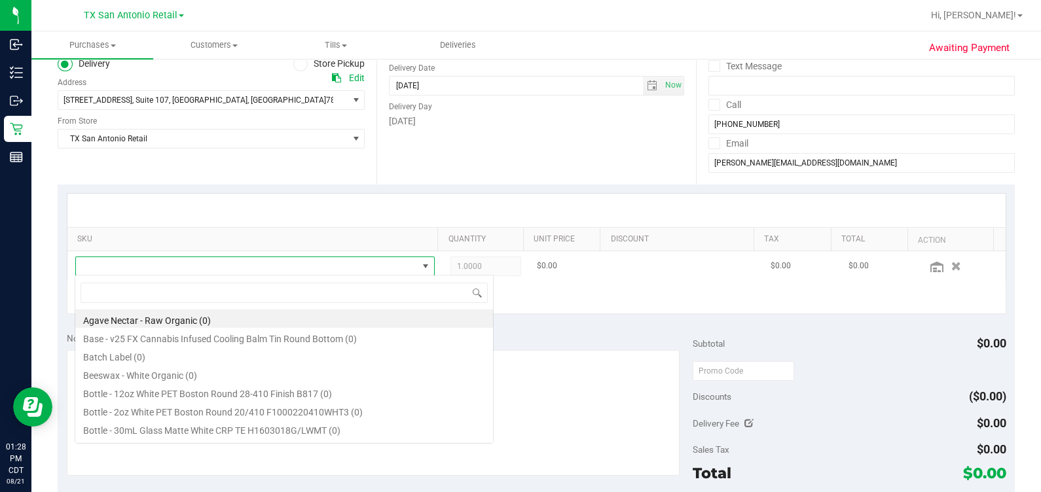
scroll to position [19, 344]
type input "cherry"
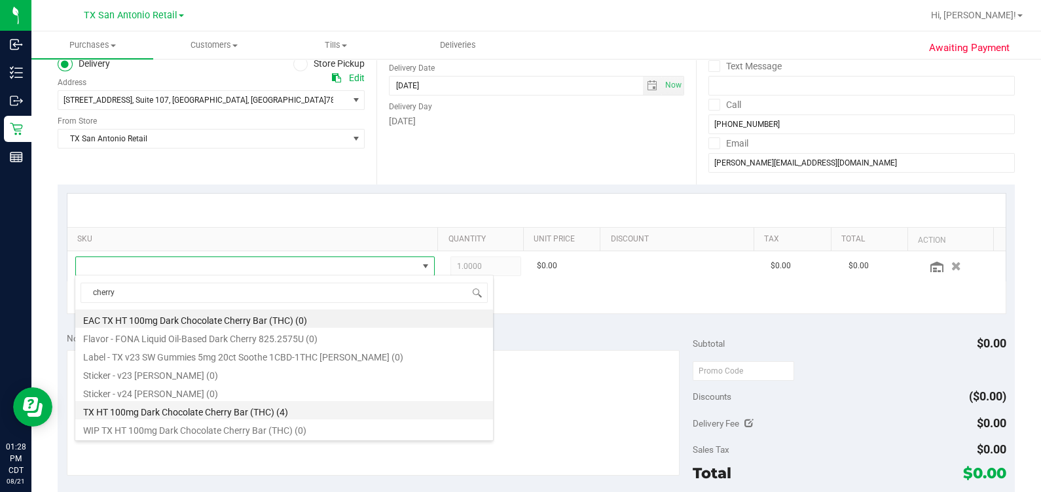
click at [209, 408] on li "TX HT 100mg Dark Chocolate Cherry Bar (THC) (4)" at bounding box center [284, 410] width 418 height 18
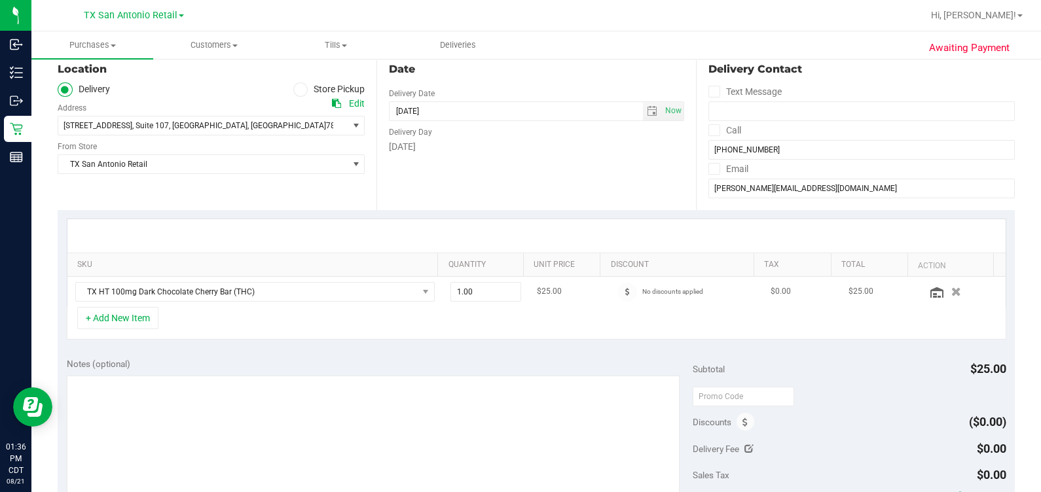
scroll to position [163, 0]
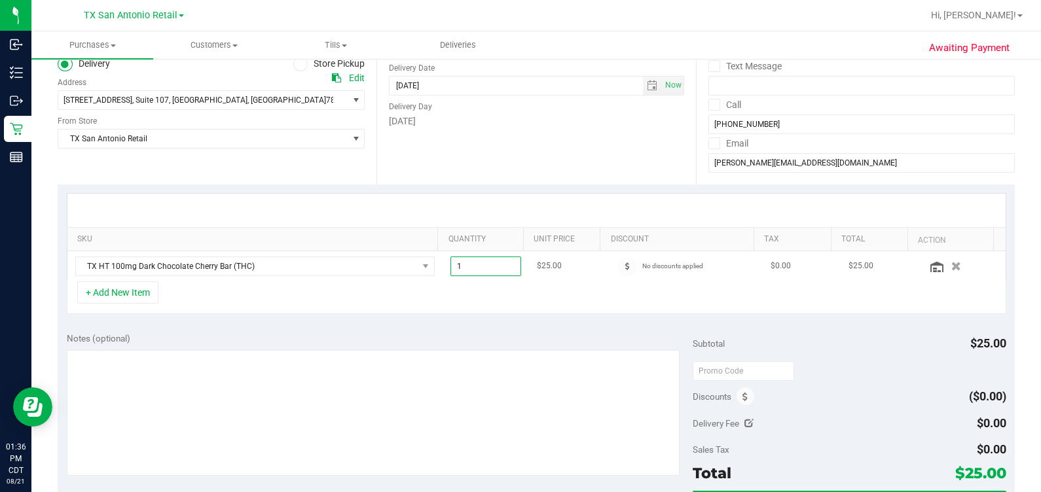
click at [481, 268] on span "1.00 1" at bounding box center [485, 267] width 71 height 20
click at [481, 268] on input "1" at bounding box center [485, 266] width 69 height 18
type input "2"
type input "2.00"
click at [131, 302] on div "+ Add New Item" at bounding box center [536, 297] width 939 height 33
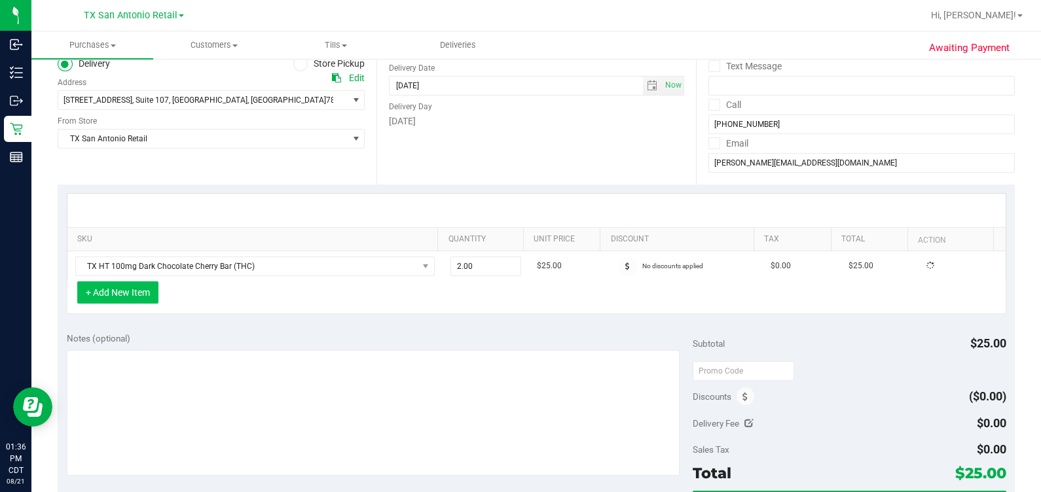
click at [126, 294] on button "+ Add New Item" at bounding box center [117, 292] width 81 height 22
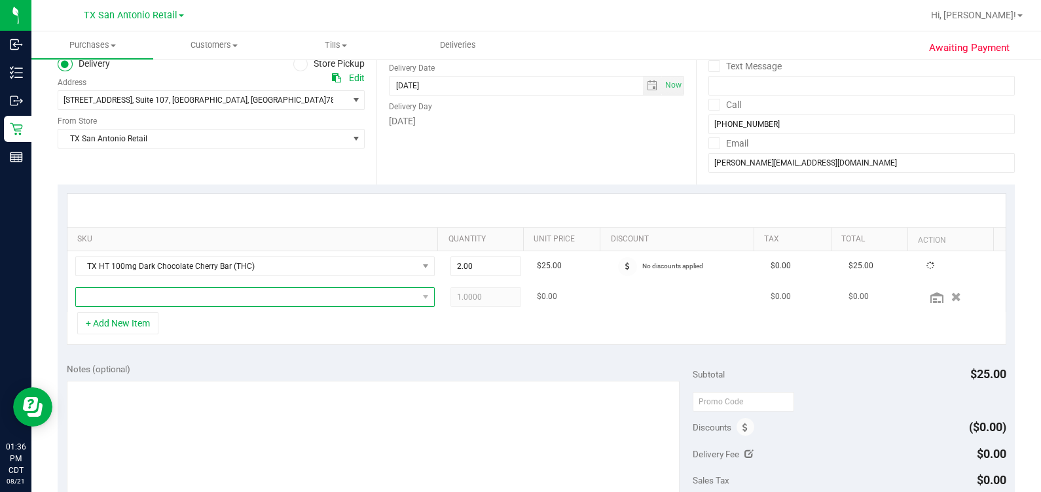
click at [137, 291] on span "NO DATA FOUND" at bounding box center [247, 297] width 342 height 18
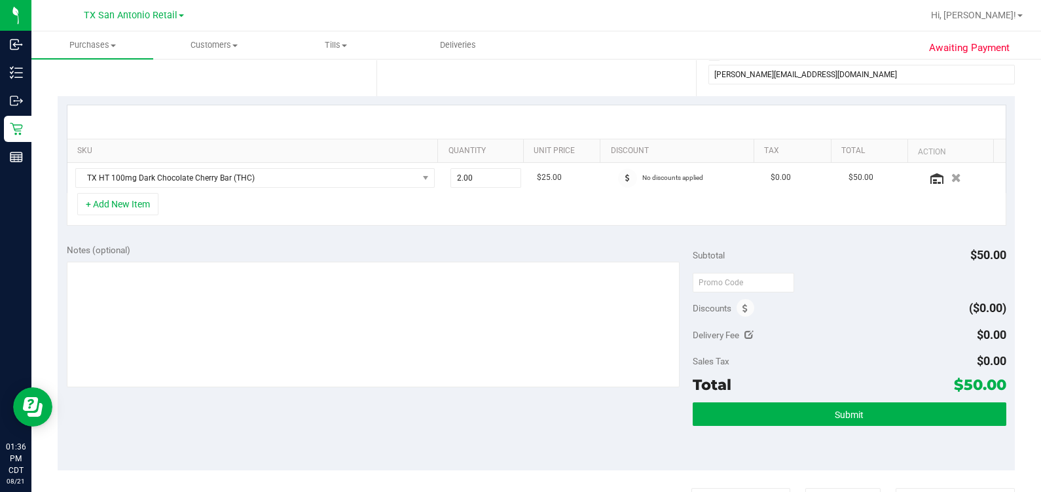
scroll to position [149, 0]
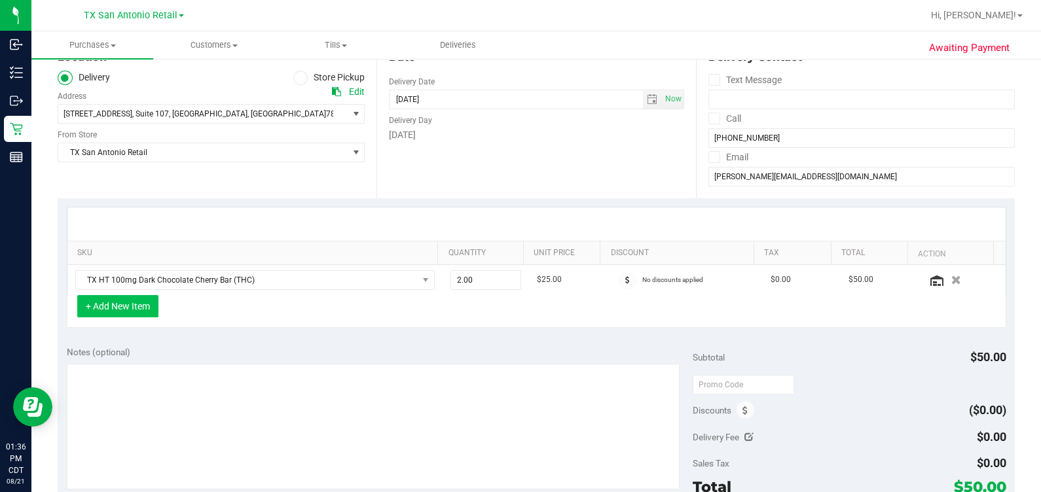
click at [141, 300] on button "+ Add New Item" at bounding box center [117, 306] width 81 height 22
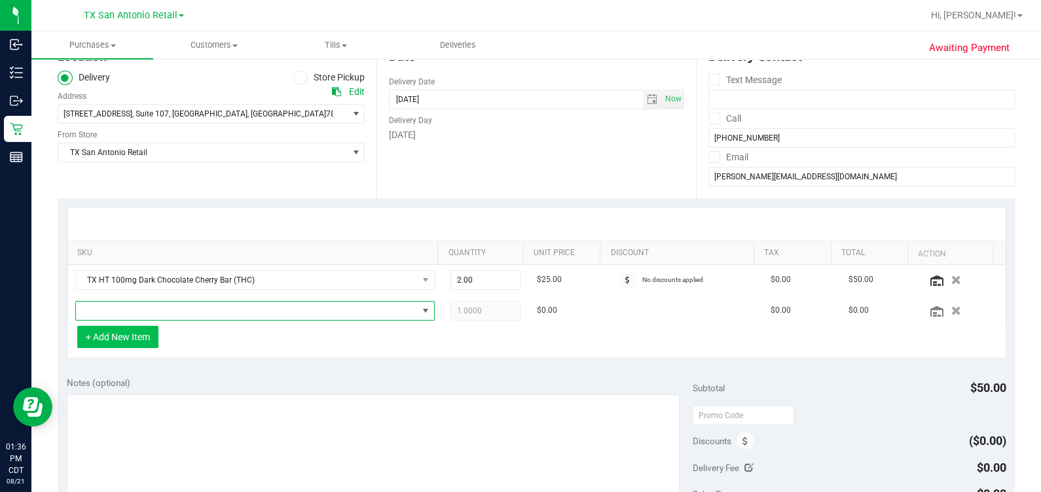
click at [141, 302] on span "NO DATA FOUND" at bounding box center [247, 311] width 342 height 18
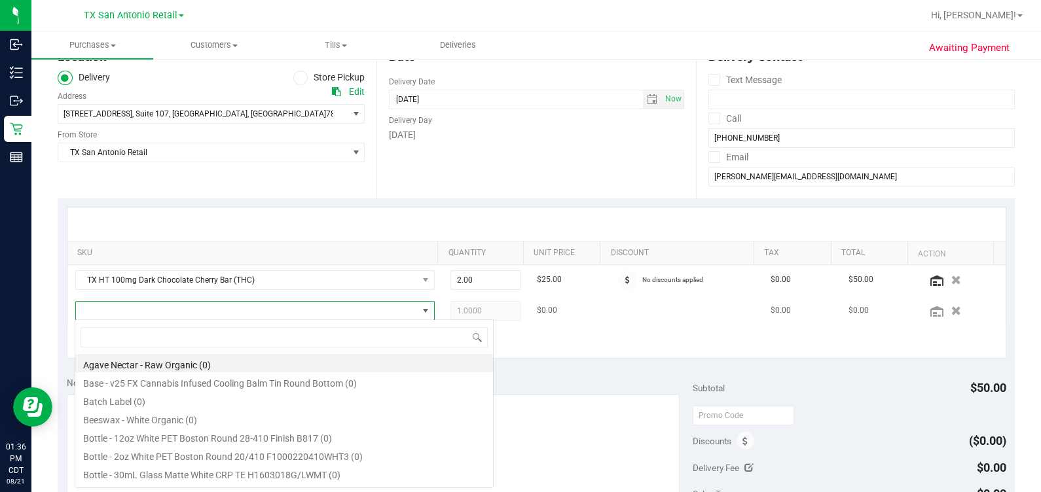
scroll to position [19, 344]
type input "blue ras"
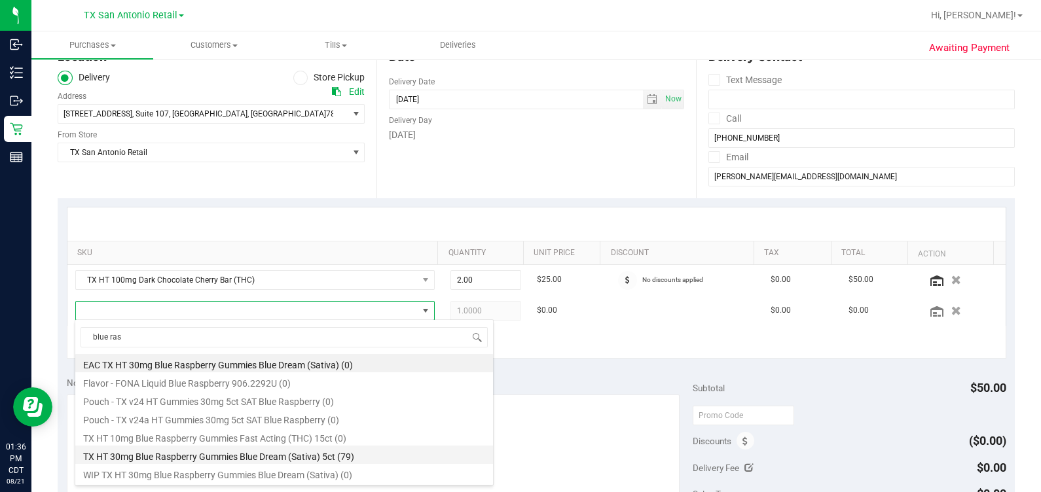
click at [181, 457] on li "TX HT 30mg Blue Raspberry Gummies Blue Dream (Sativa) 5ct (79)" at bounding box center [284, 455] width 418 height 18
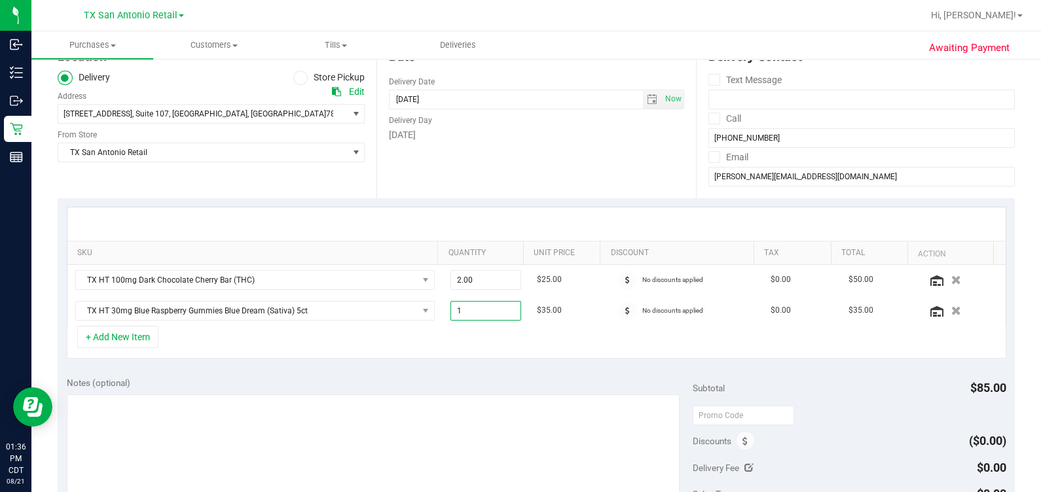
click at [478, 311] on span "1.00 1" at bounding box center [485, 311] width 71 height 20
click at [478, 311] on input "1" at bounding box center [485, 311] width 69 height 18
type input "2"
type input "2.00"
click at [484, 371] on div "Notes (optional) Subtotal $85.00 Discounts ($0.00) Delivery Fee $0.00 Sales Tax…" at bounding box center [536, 486] width 957 height 236
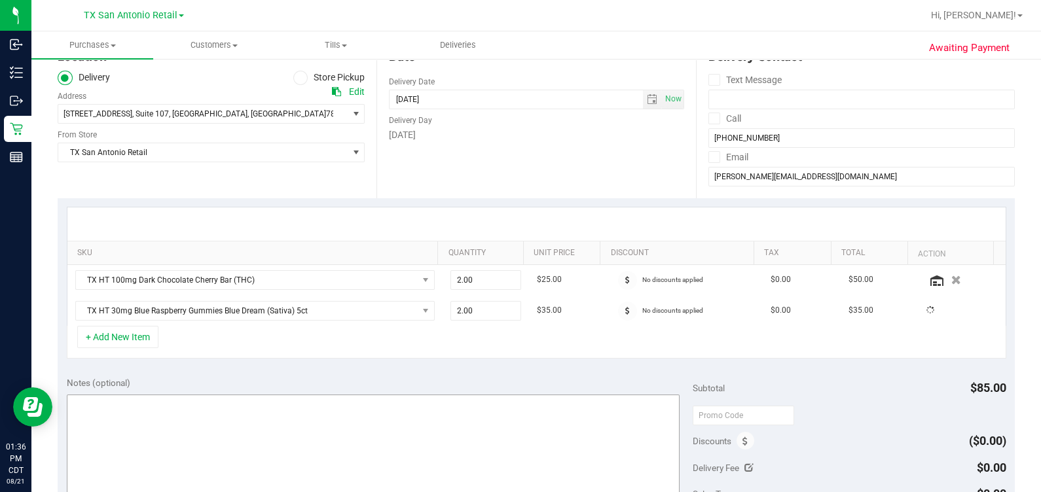
scroll to position [231, 0]
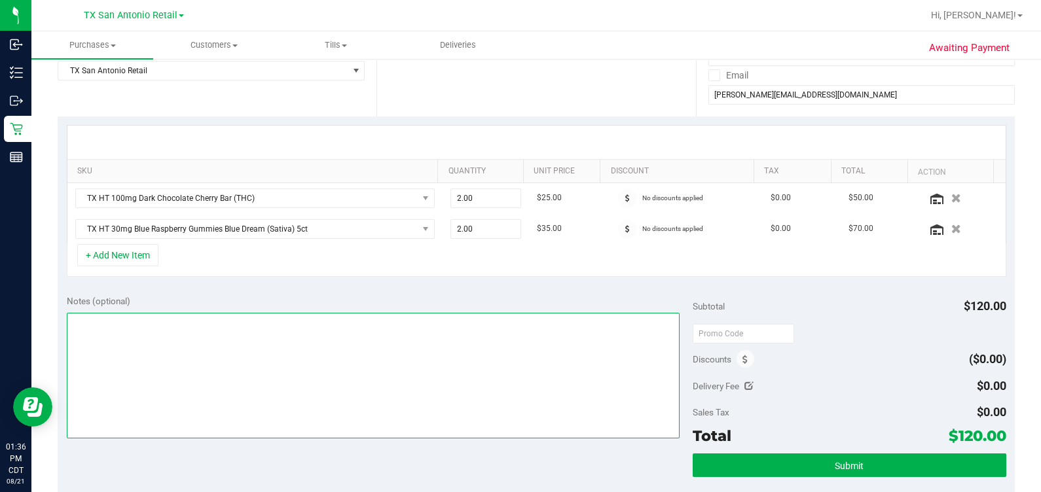
click at [406, 355] on textarea at bounding box center [373, 376] width 613 height 126
type textarea "satx pu 8/22 rg"
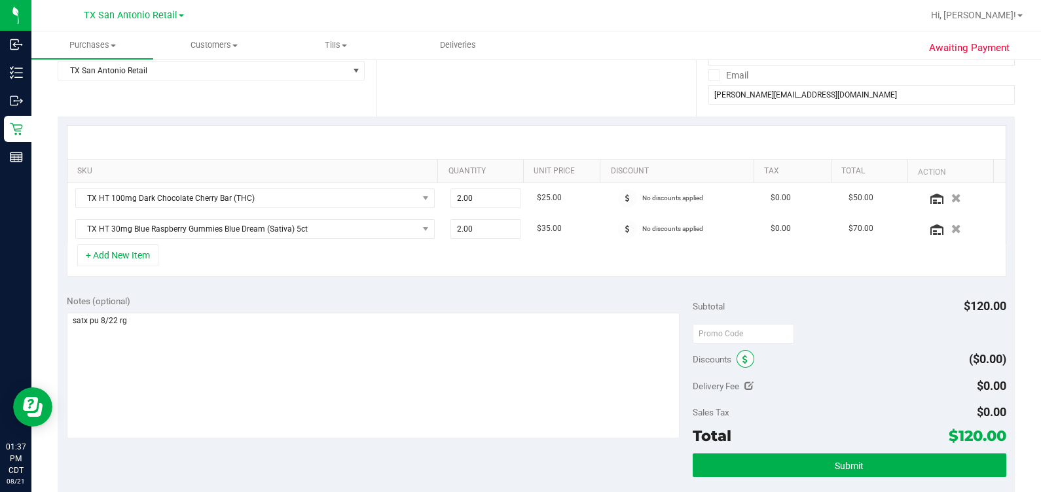
click at [572, 351] on span at bounding box center [745, 359] width 18 height 18
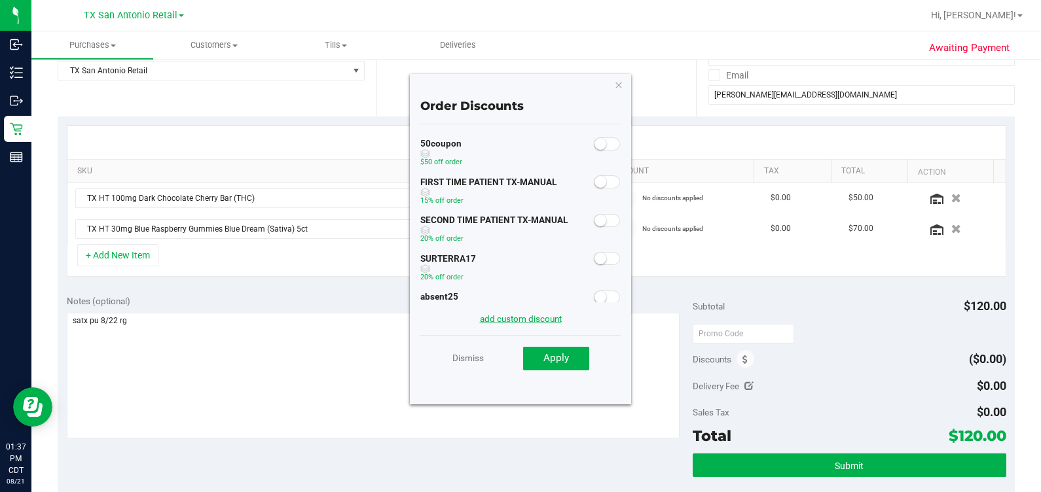
click at [521, 317] on link "add custom discount" at bounding box center [521, 318] width 82 height 10
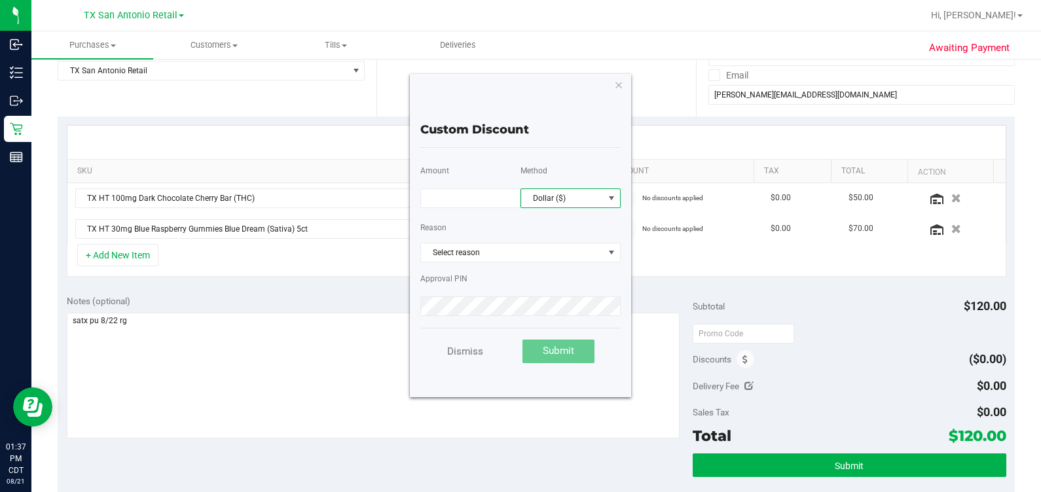
click at [571, 194] on span "Dollar ($)" at bounding box center [562, 198] width 82 height 18
click at [556, 248] on li "Percentage (%)" at bounding box center [570, 244] width 99 height 22
click at [517, 211] on div "Amount" at bounding box center [470, 186] width 100 height 57
click at [505, 204] on input "text" at bounding box center [470, 198] width 100 height 20
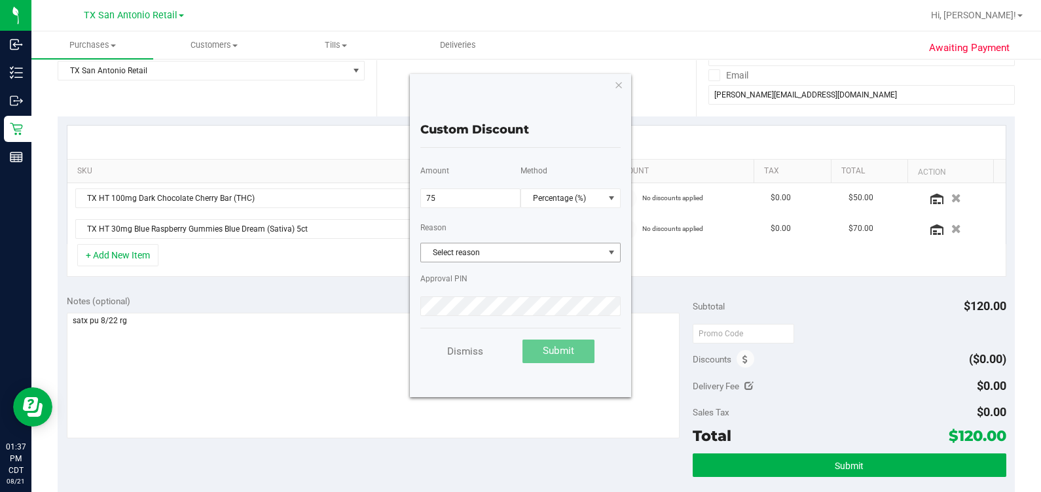
type input "75.00"
click at [538, 252] on span "Select reason" at bounding box center [512, 252] width 183 height 18
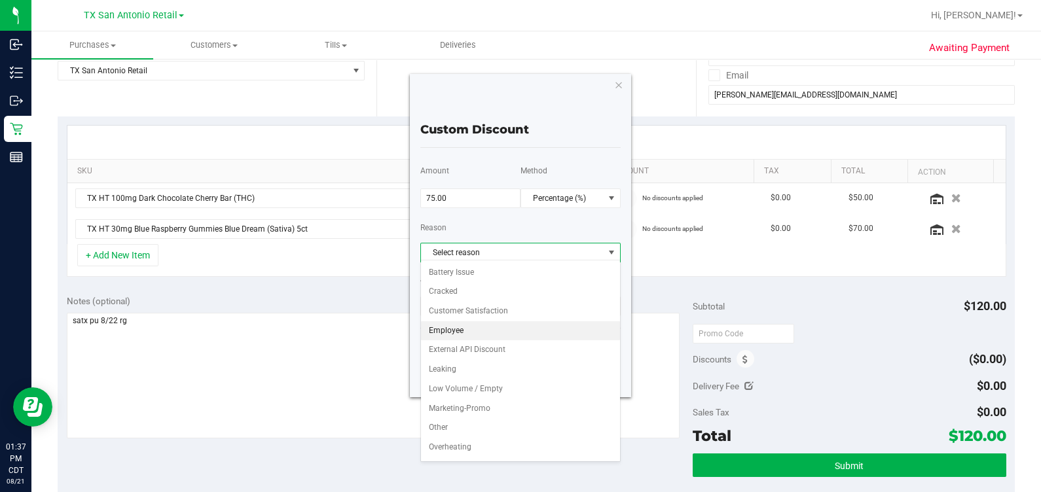
click at [526, 333] on li "Employee" at bounding box center [520, 331] width 199 height 20
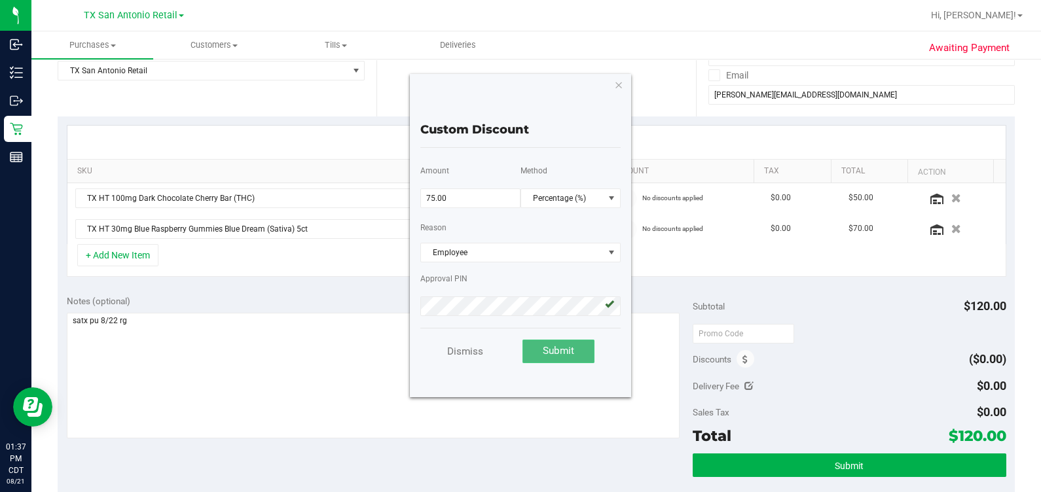
click at [548, 348] on span "Submit" at bounding box center [558, 351] width 31 height 12
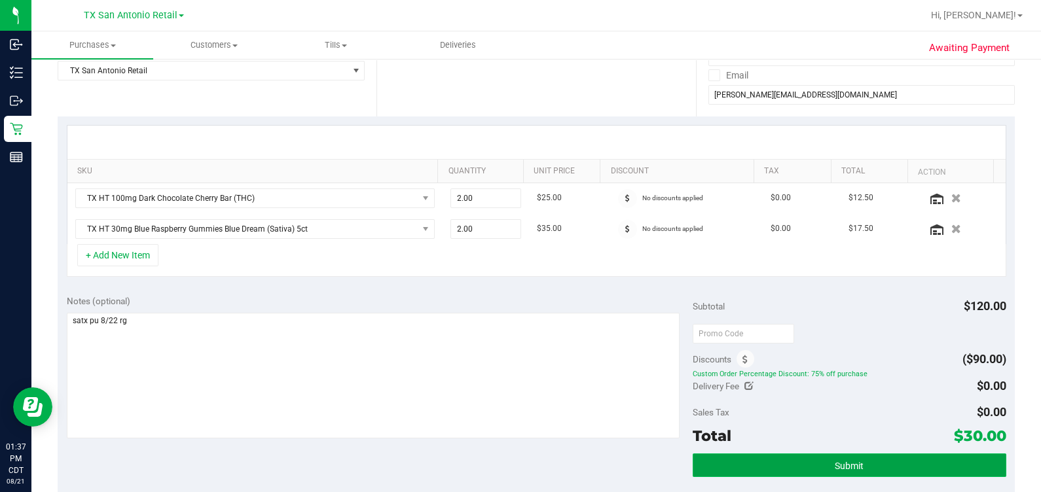
click at [572, 457] on button "Submit" at bounding box center [848, 466] width 313 height 24
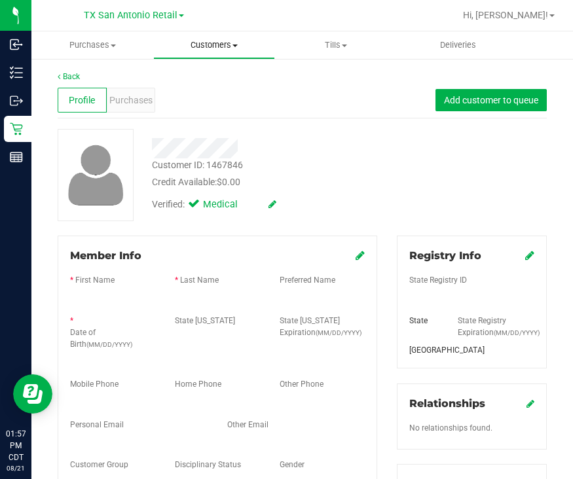
scroll to position [409, 0]
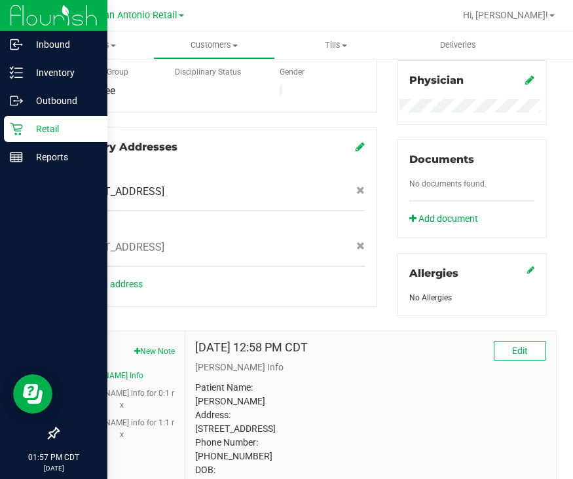
click at [23, 124] on p "Retail" at bounding box center [62, 129] width 79 height 16
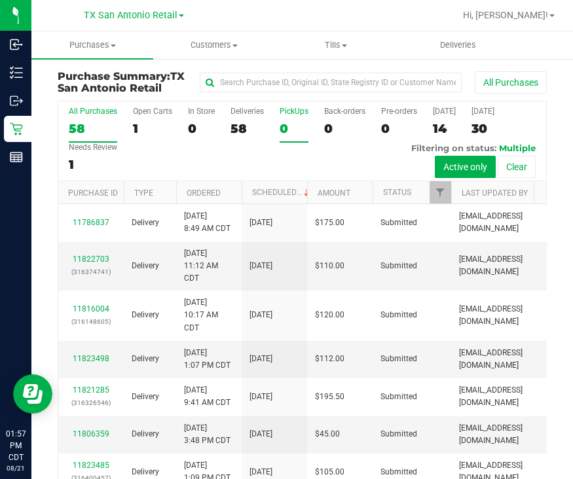
click at [283, 135] on div "0" at bounding box center [293, 128] width 29 height 15
click at [0, 0] on input "PickUps 0" at bounding box center [0, 0] width 0 height 0
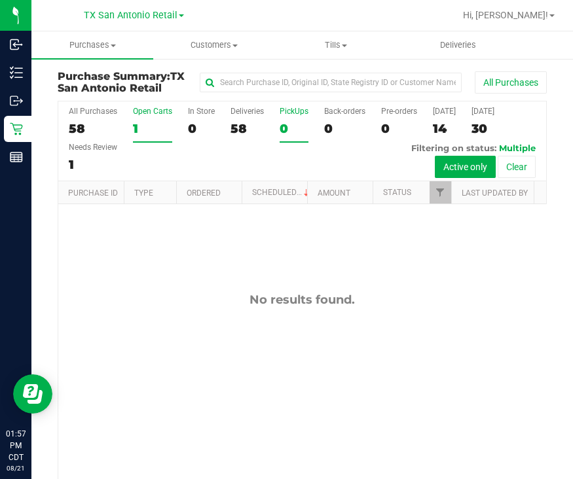
click at [147, 122] on div "1" at bounding box center [152, 128] width 39 height 15
click at [0, 0] on input "Open Carts 1" at bounding box center [0, 0] width 0 height 0
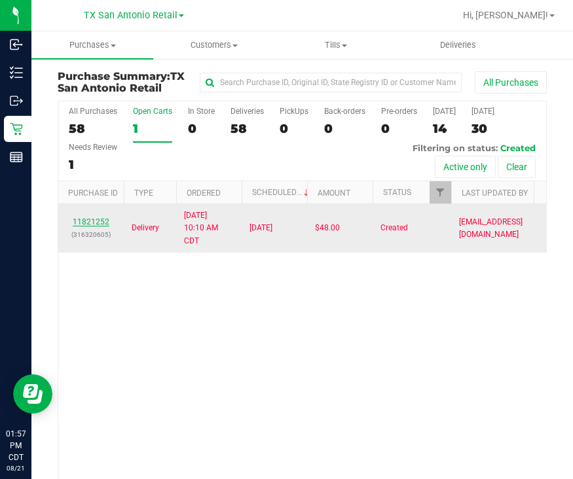
click at [88, 226] on link "11821252" at bounding box center [91, 221] width 37 height 9
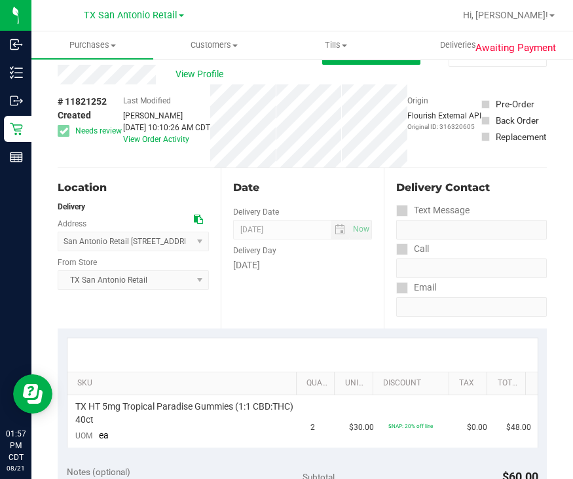
scroll to position [27, 0]
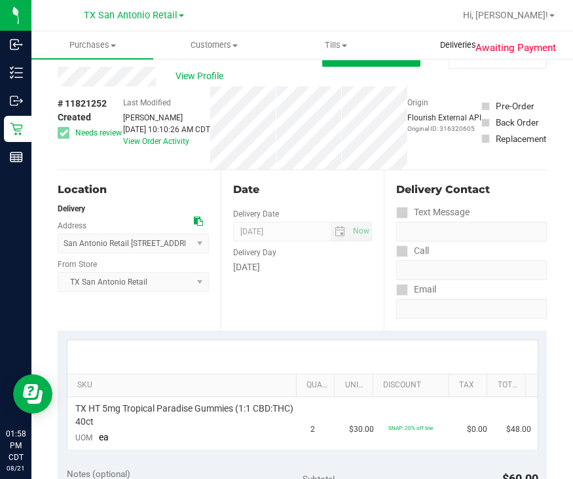
click at [442, 40] on span "Deliveries" at bounding box center [457, 45] width 71 height 12
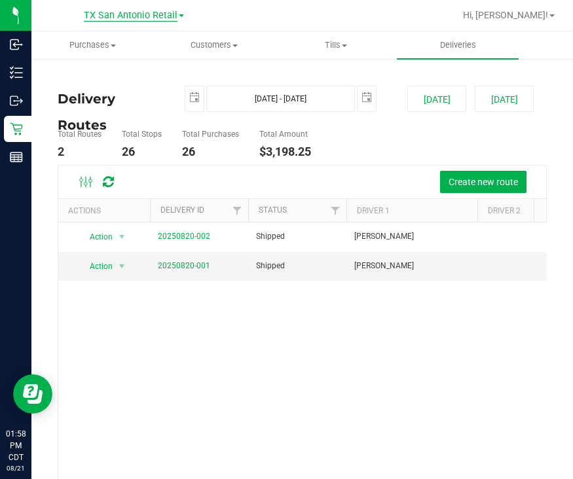
click at [121, 14] on span "TX San Antonio Retail" at bounding box center [131, 16] width 94 height 12
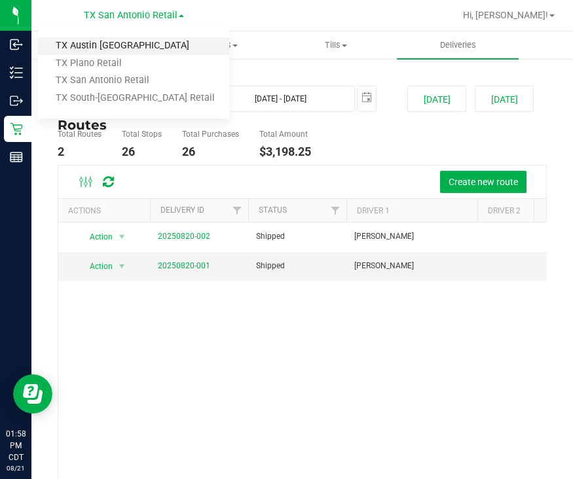
click at [129, 50] on link "TX Austin [GEOGRAPHIC_DATA]" at bounding box center [133, 46] width 191 height 18
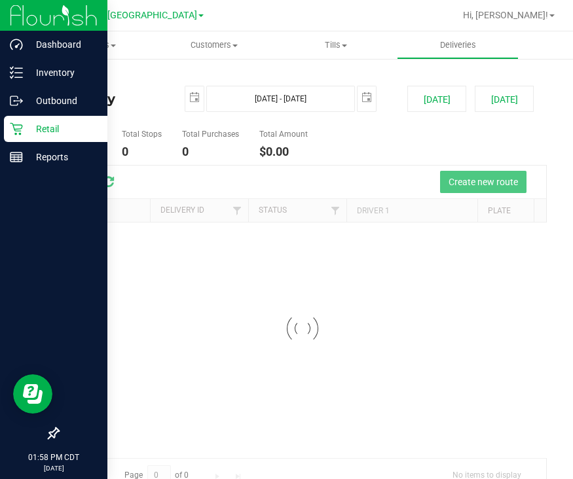
click at [22, 127] on icon at bounding box center [16, 128] width 13 height 13
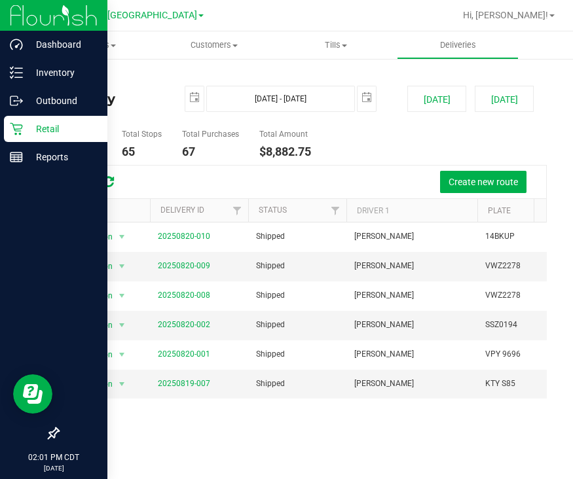
click at [20, 118] on div "Retail" at bounding box center [55, 129] width 103 height 26
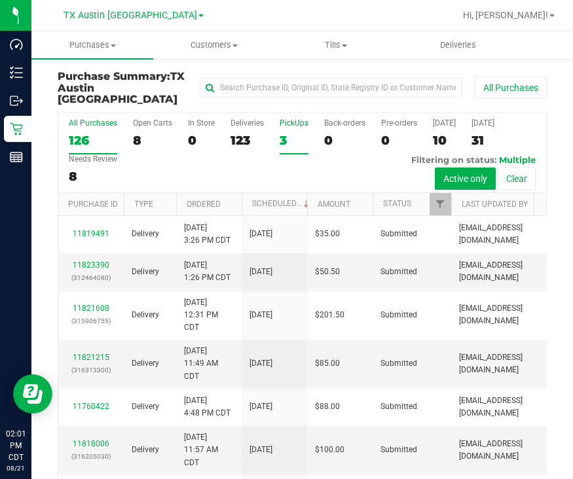
click at [281, 134] on div "3" at bounding box center [293, 140] width 29 height 15
click at [0, 0] on input "PickUps 3" at bounding box center [0, 0] width 0 height 0
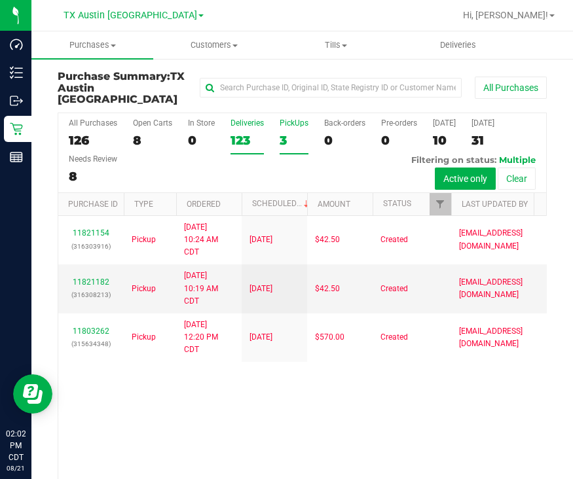
click at [247, 133] on div "123" at bounding box center [246, 140] width 33 height 15
click at [0, 0] on input "Deliveries 123" at bounding box center [0, 0] width 0 height 0
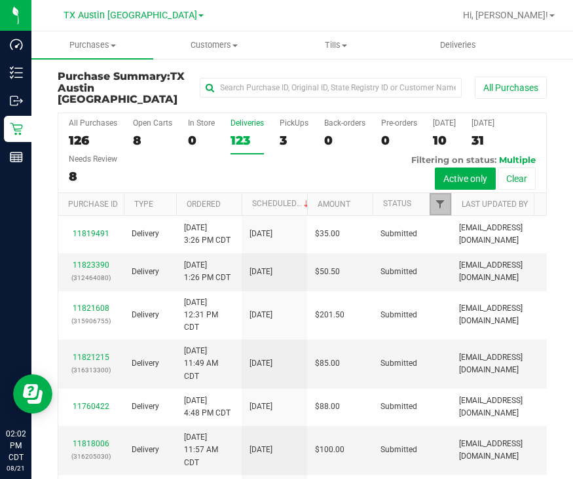
click at [438, 199] on span "Filter" at bounding box center [440, 204] width 10 height 10
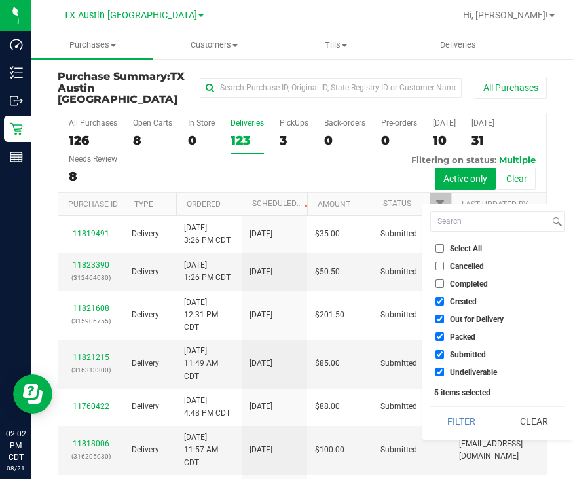
click at [457, 315] on span "Out for Delivery" at bounding box center [477, 319] width 54 height 8
click at [444, 315] on input "Out for Delivery" at bounding box center [439, 319] width 9 height 9
checkbox input "false"
click at [461, 339] on span "Packed" at bounding box center [463, 337] width 26 height 8
click at [444, 339] on input "Packed" at bounding box center [439, 336] width 9 height 9
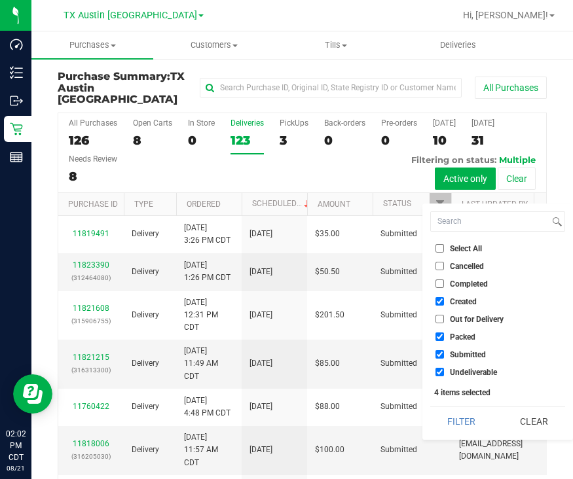
checkbox input "false"
click at [461, 351] on span "Submitted" at bounding box center [468, 355] width 36 height 8
drag, startPoint x: 461, startPoint y: 349, endPoint x: 465, endPoint y: 374, distance: 25.2
click at [465, 376] on li "Undeliverable" at bounding box center [497, 372] width 135 height 14
click at [465, 372] on span "Undeliverable" at bounding box center [473, 372] width 47 height 8
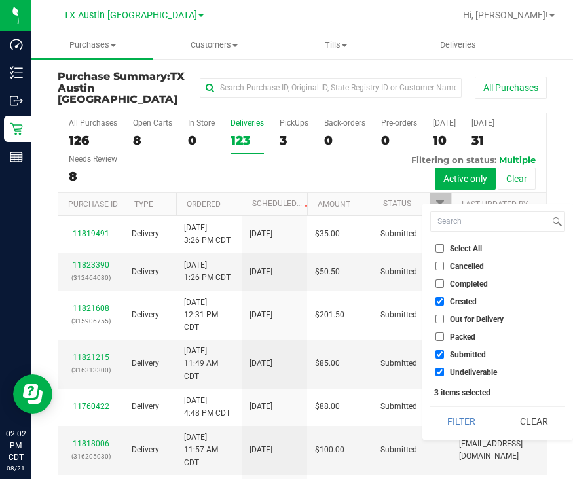
click at [444, 372] on input "Undeliverable" at bounding box center [439, 372] width 9 height 9
checkbox input "false"
click at [461, 351] on span "Submitted" at bounding box center [468, 355] width 36 height 8
click at [444, 351] on input "Submitted" at bounding box center [439, 354] width 9 height 9
checkbox input "false"
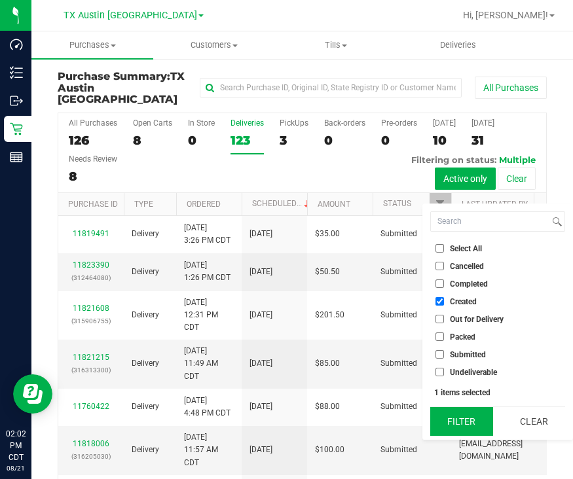
click at [465, 421] on button "Filter" at bounding box center [461, 421] width 63 height 29
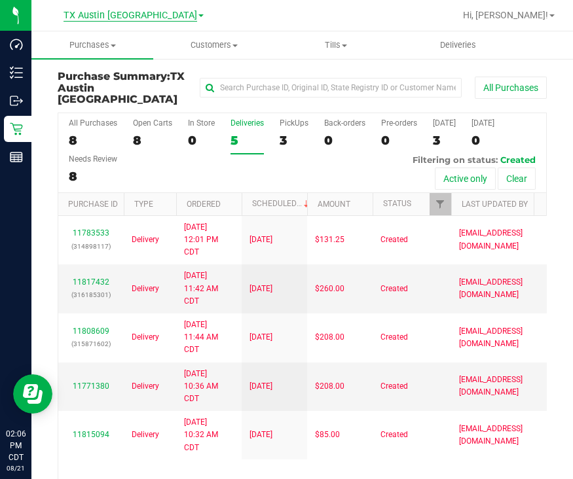
click at [130, 18] on span "TX Austin [GEOGRAPHIC_DATA]" at bounding box center [130, 16] width 134 height 12
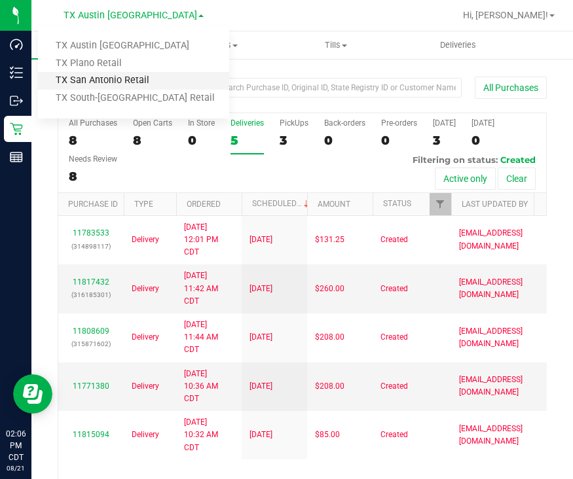
click at [156, 83] on link "TX San Antonio Retail" at bounding box center [133, 81] width 191 height 18
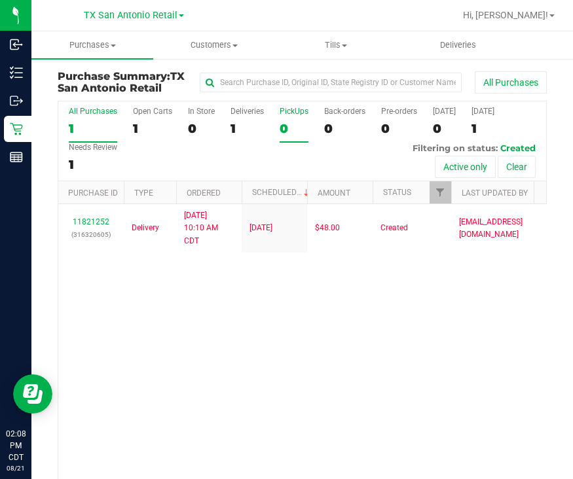
click at [281, 137] on label "PickUps 0" at bounding box center [293, 125] width 29 height 36
click at [0, 0] on input "PickUps 0" at bounding box center [0, 0] width 0 height 0
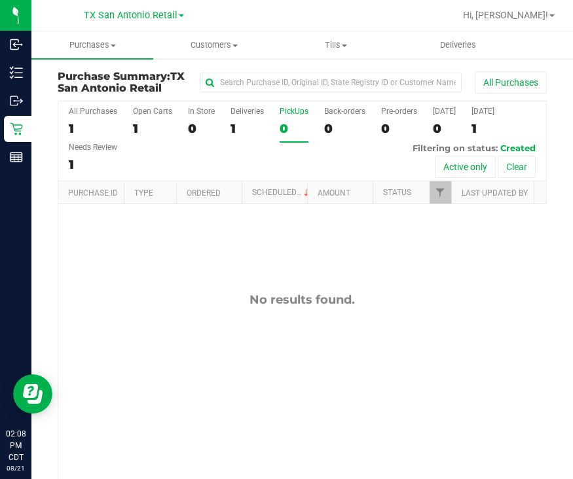
click at [227, 125] on div "All Purchases 1 Open Carts 1 In Store 0 Deliveries 1 PickUps 0 Back-orders 0 Pr…" at bounding box center [302, 141] width 488 height 80
click at [240, 125] on div "1" at bounding box center [246, 128] width 33 height 15
click at [0, 0] on input "Deliveries 1" at bounding box center [0, 0] width 0 height 0
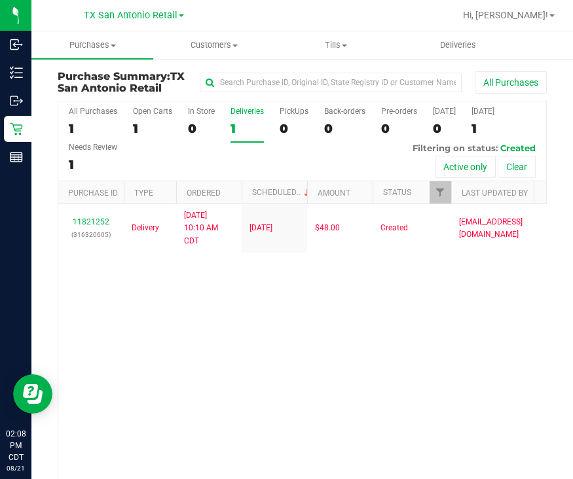
click at [245, 167] on div "All Purchases 1 Open Carts 1 In Store 0 Deliveries 1 PickUps 0 Back-orders 0 Pr…" at bounding box center [302, 141] width 488 height 80
click at [447, 43] on span "Deliveries" at bounding box center [457, 45] width 71 height 12
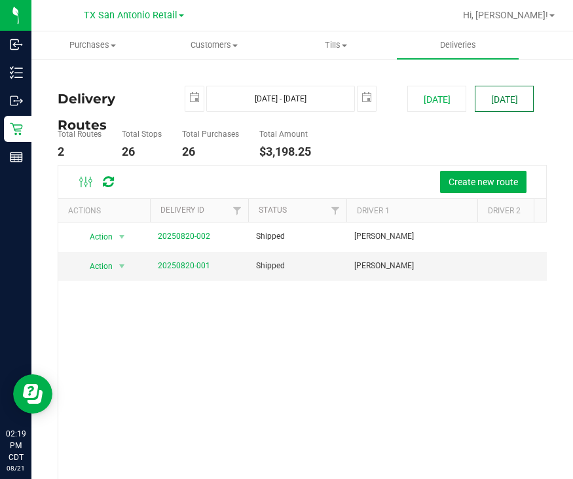
click at [482, 108] on button "[DATE]" at bounding box center [503, 99] width 59 height 26
type input "Aug 22, 2025 - Aug 22, 2025"
type input "2025-08-22"
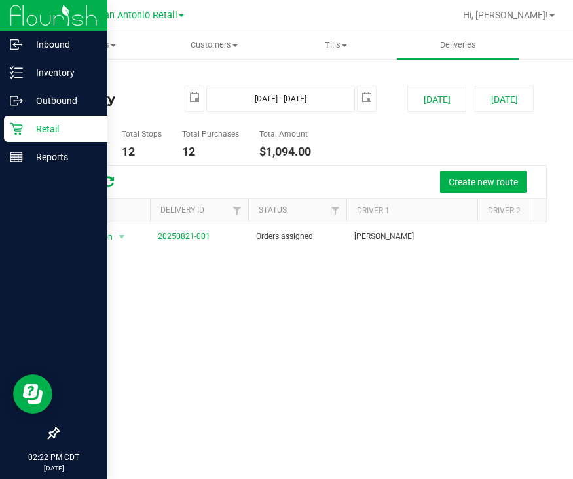
click at [33, 137] on div "Retail" at bounding box center [55, 129] width 103 height 26
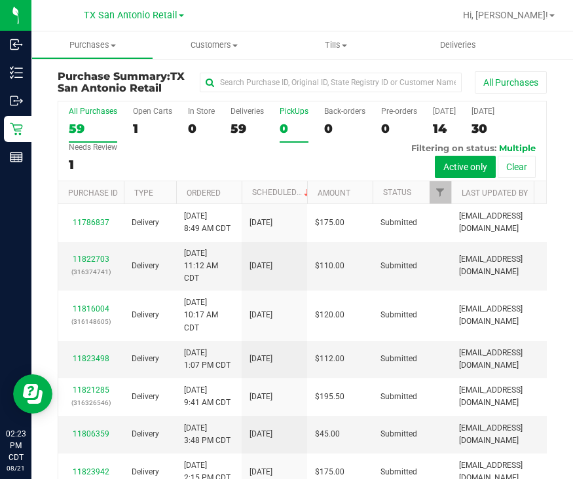
click at [294, 129] on div "0" at bounding box center [293, 128] width 29 height 15
click at [0, 0] on input "PickUps 0" at bounding box center [0, 0] width 0 height 0
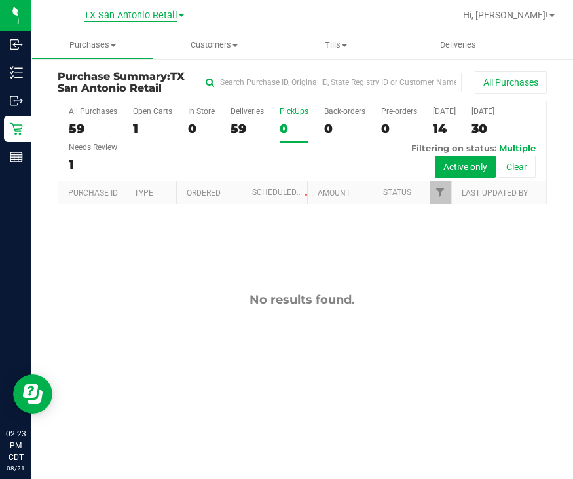
click at [131, 16] on span "TX San Antonio Retail" at bounding box center [131, 16] width 94 height 12
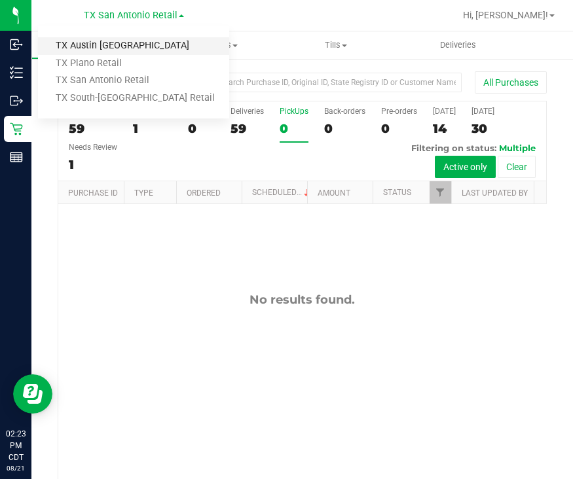
click at [101, 46] on link "TX Austin [GEOGRAPHIC_DATA]" at bounding box center [133, 46] width 191 height 18
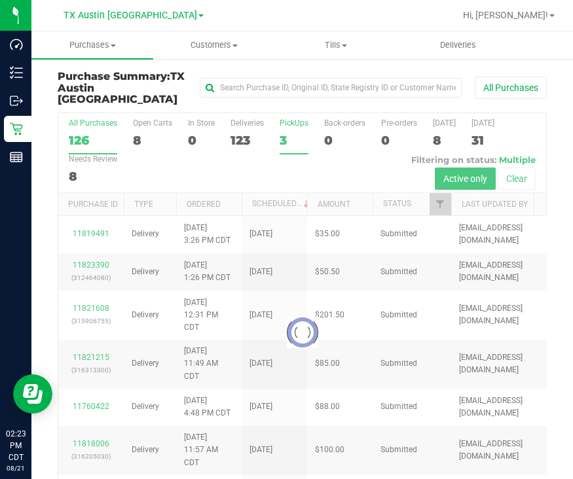
click at [291, 133] on div "3" at bounding box center [293, 140] width 29 height 15
click at [0, 0] on input "PickUps 3" at bounding box center [0, 0] width 0 height 0
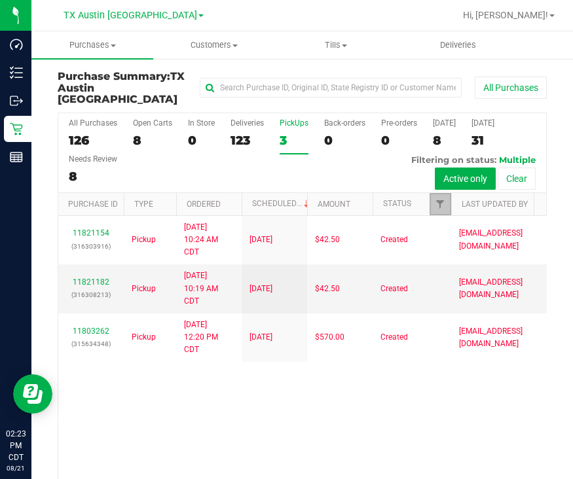
click at [446, 200] on link "Filter" at bounding box center [440, 204] width 22 height 22
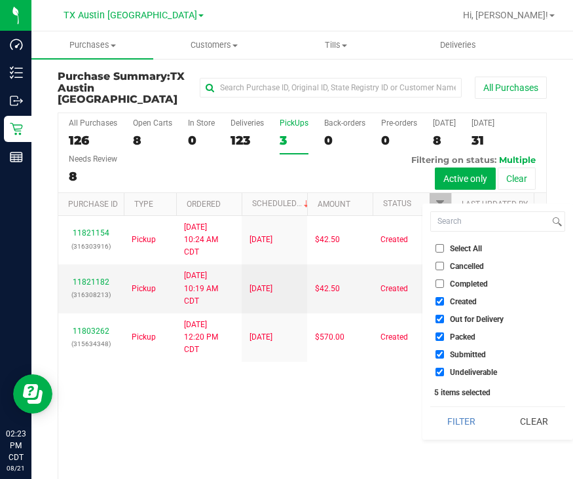
click at [454, 317] on span "Out for Delivery" at bounding box center [477, 319] width 54 height 8
click at [444, 317] on input "Out for Delivery" at bounding box center [439, 319] width 9 height 9
checkbox input "false"
click at [458, 334] on span "Packed" at bounding box center [463, 337] width 26 height 8
click at [444, 334] on input "Packed" at bounding box center [439, 336] width 9 height 9
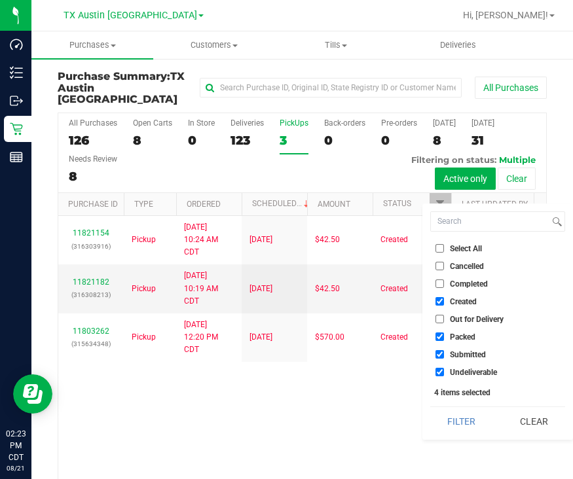
checkbox input "false"
click at [462, 358] on span "Submitted" at bounding box center [468, 355] width 36 height 8
click at [444, 358] on input "Submitted" at bounding box center [439, 354] width 9 height 9
checkbox input "false"
click at [464, 368] on span "Undeliverable" at bounding box center [473, 372] width 47 height 8
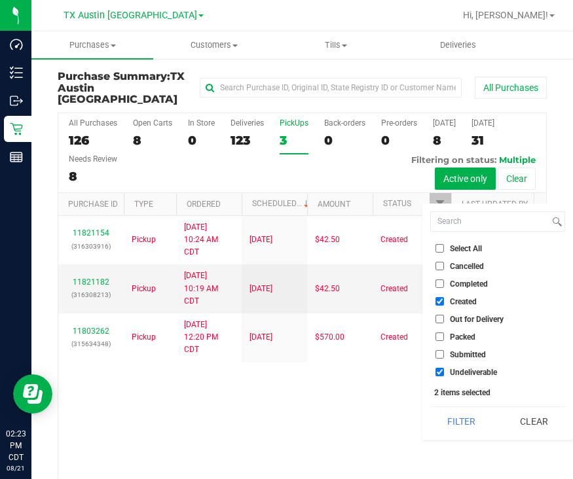
click at [444, 368] on input "Undeliverable" at bounding box center [439, 372] width 9 height 9
checkbox input "false"
click at [464, 423] on button "Filter" at bounding box center [461, 421] width 63 height 29
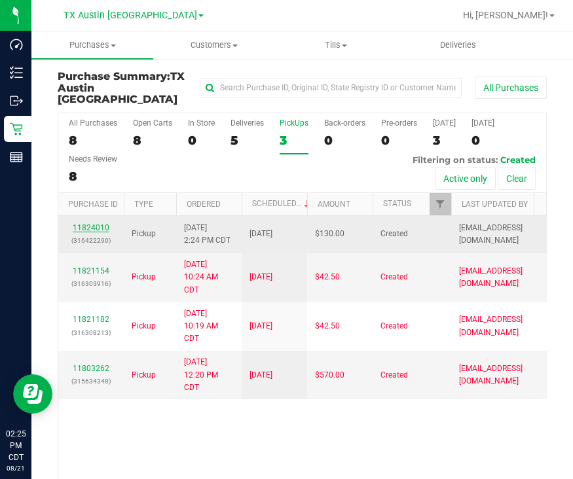
click at [99, 223] on link "11824010" at bounding box center [91, 227] width 37 height 9
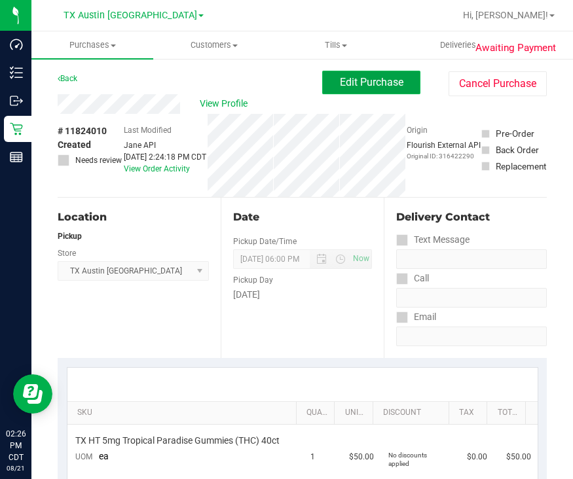
click at [352, 88] on span "Edit Purchase" at bounding box center [371, 82] width 63 height 12
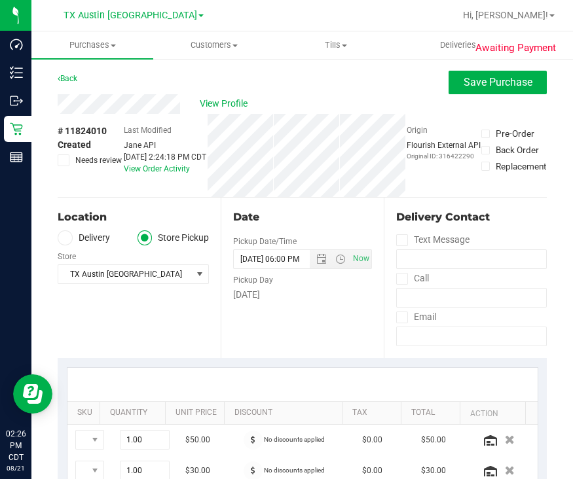
click at [72, 238] on label "Delivery" at bounding box center [84, 237] width 52 height 15
click at [0, 0] on input "Delivery" at bounding box center [0, 0] width 0 height 0
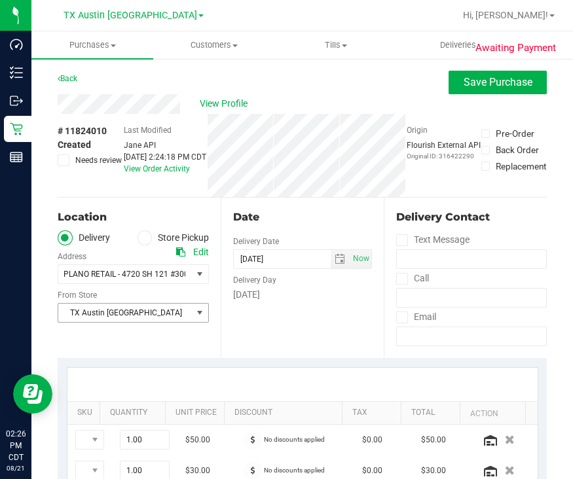
click at [148, 314] on span "TX Austin [GEOGRAPHIC_DATA]" at bounding box center [125, 313] width 134 height 18
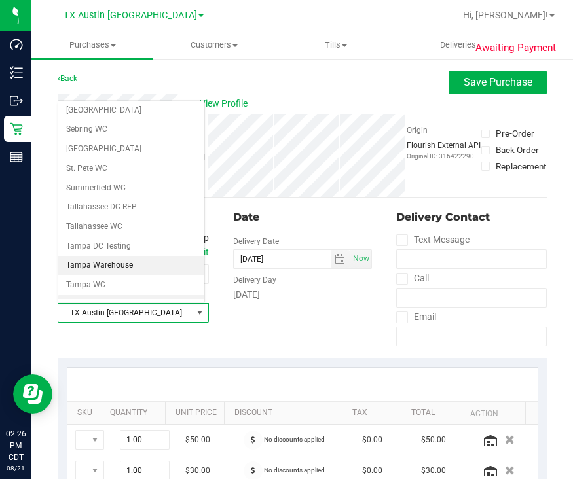
scroll to position [867, 0]
click at [126, 315] on li "TX Plano Retail" at bounding box center [131, 325] width 146 height 20
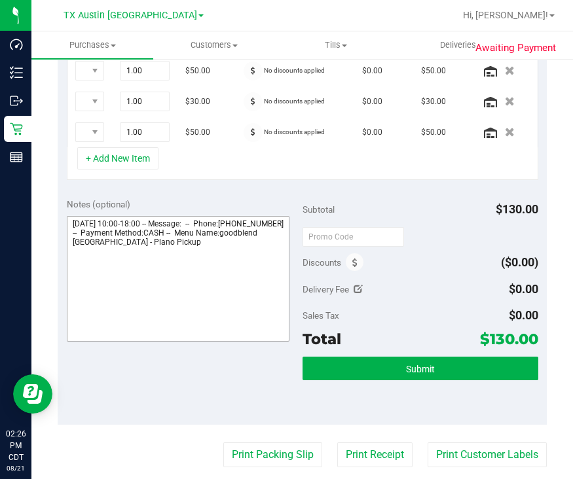
scroll to position [370, 0]
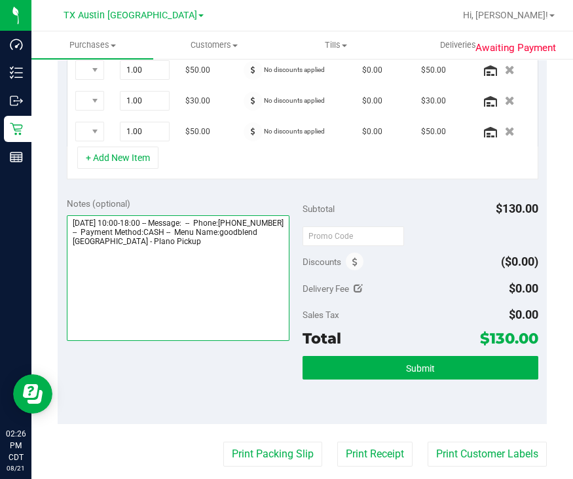
click at [267, 259] on textarea at bounding box center [178, 278] width 223 height 126
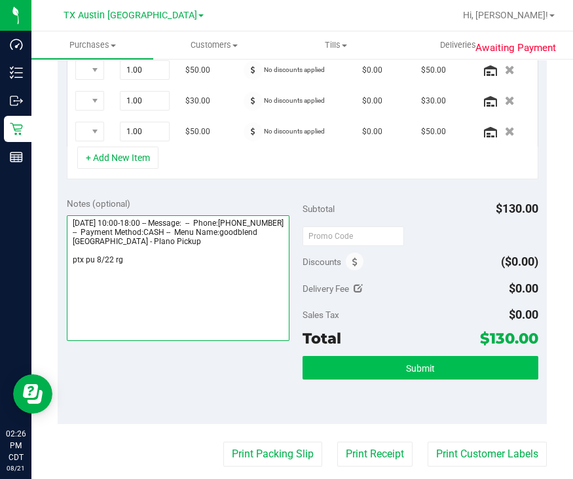
type textarea "Friday 08/22/2025 10:00-18:00 -- Message: -- Phone:4692365570 -- Payment Method…"
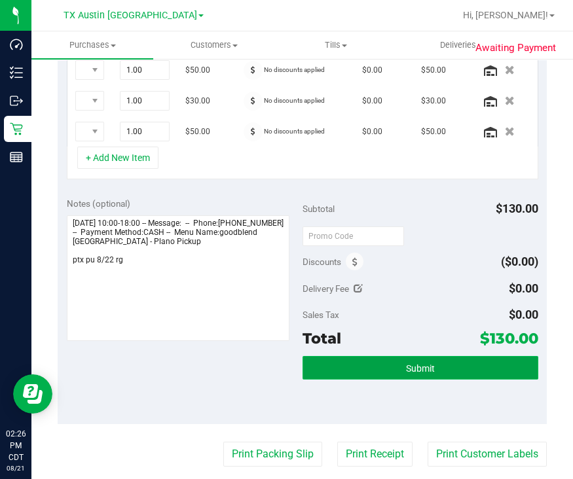
click at [358, 370] on button "Submit" at bounding box center [420, 368] width 236 height 24
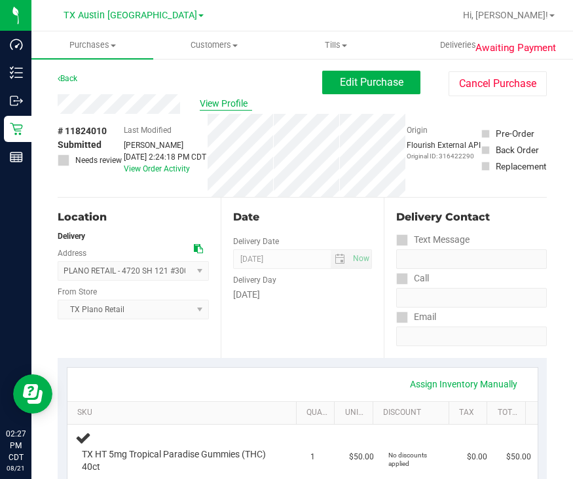
click at [227, 99] on span "View Profile" at bounding box center [226, 104] width 52 height 14
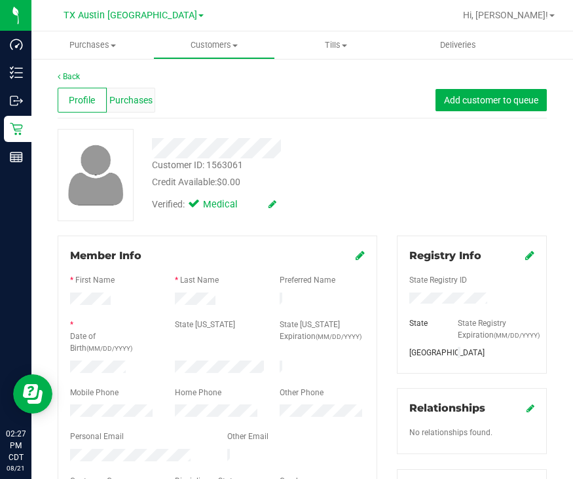
click at [136, 109] on div "Purchases" at bounding box center [131, 100] width 49 height 25
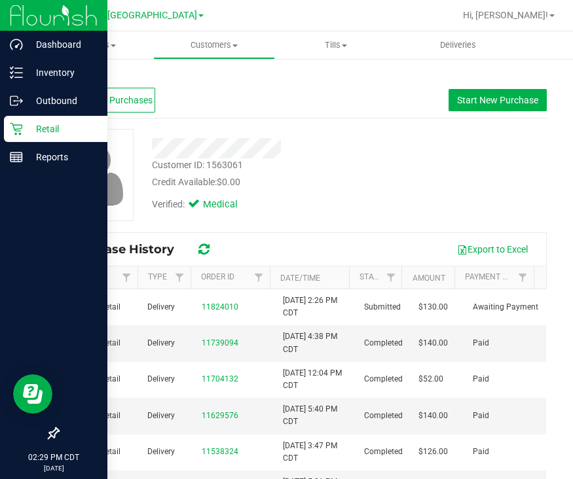
click at [24, 135] on p "Retail" at bounding box center [62, 129] width 79 height 16
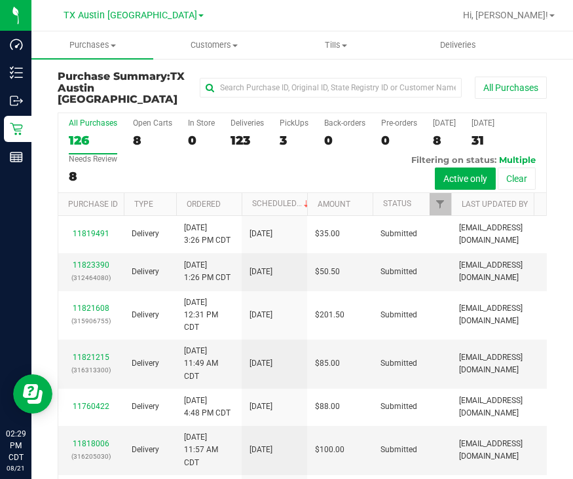
click at [288, 133] on div "3" at bounding box center [293, 140] width 29 height 15
click at [0, 0] on input "PickUps 3" at bounding box center [0, 0] width 0 height 0
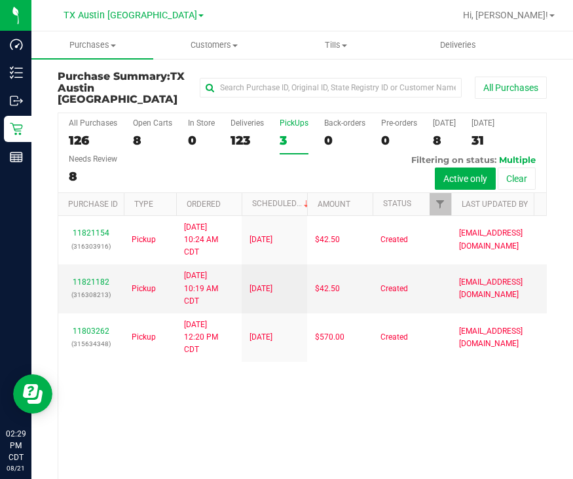
click at [121, 9] on div "TX Austin DC TX Austin DC TX Plano Retail TX San Antonio Retail TX South-Austin…" at bounding box center [133, 15] width 140 height 16
click at [124, 22] on div "TX Austin DC TX Austin DC TX Plano Retail TX San Antonio Retail TX South-Austin…" at bounding box center [133, 15] width 140 height 16
click at [122, 18] on span "TX Austin [GEOGRAPHIC_DATA]" at bounding box center [130, 16] width 134 height 12
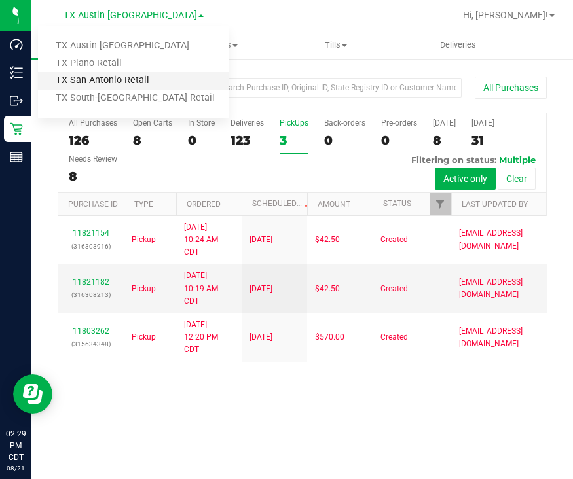
click at [124, 83] on link "TX San Antonio Retail" at bounding box center [133, 81] width 191 height 18
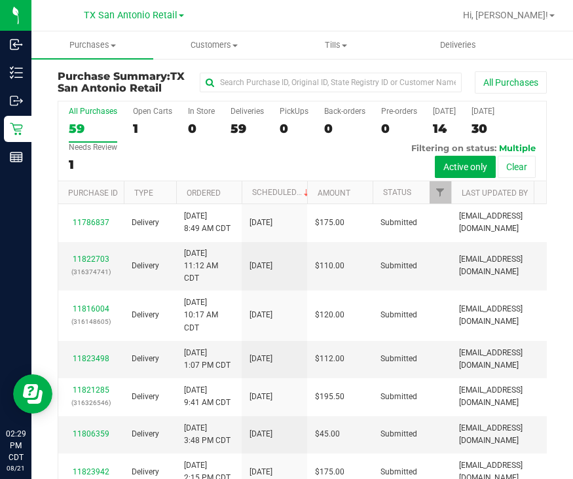
click at [308, 159] on div "All Purchases 59 Open Carts 1 In Store 0 Deliveries 59 PickUps 0 Back-orders 0 …" at bounding box center [302, 141] width 488 height 80
click at [228, 43] on span "Customers" at bounding box center [214, 45] width 120 height 12
click at [227, 79] on span "All customers" at bounding box center [200, 78] width 94 height 11
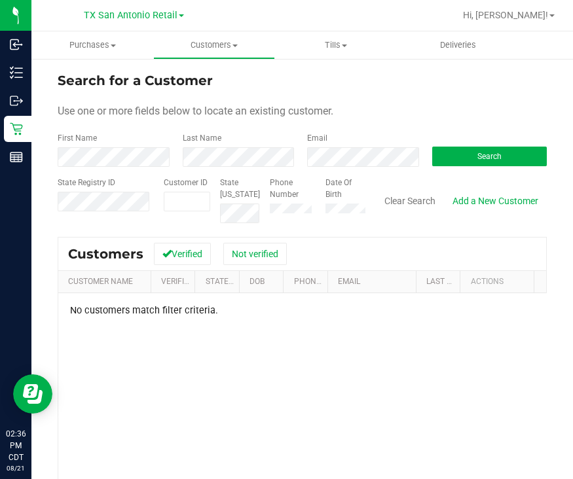
click at [236, 211] on div "State Registry ID Customer ID State ID Phone Number Date Of Birth Clear Search …" at bounding box center [302, 200] width 489 height 46
click at [218, 49] on span "Customers" at bounding box center [214, 45] width 120 height 12
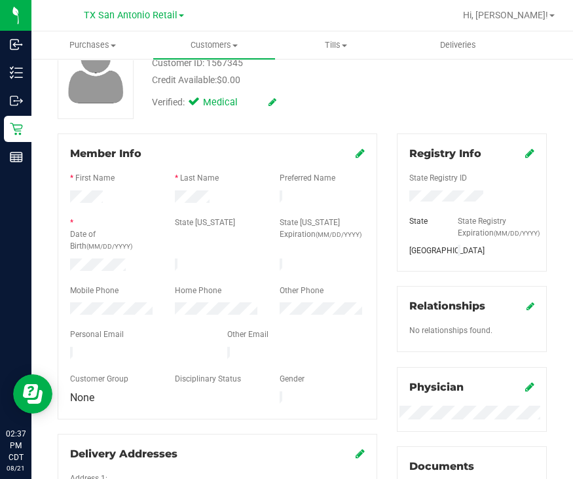
scroll to position [101, 0]
click at [355, 151] on icon at bounding box center [359, 154] width 9 height 10
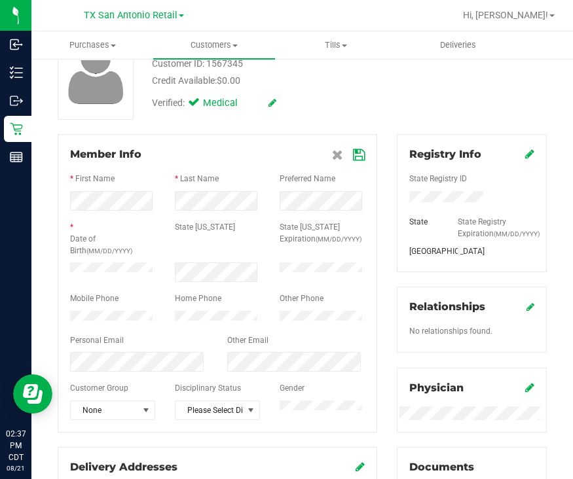
click at [353, 155] on icon at bounding box center [359, 155] width 12 height 10
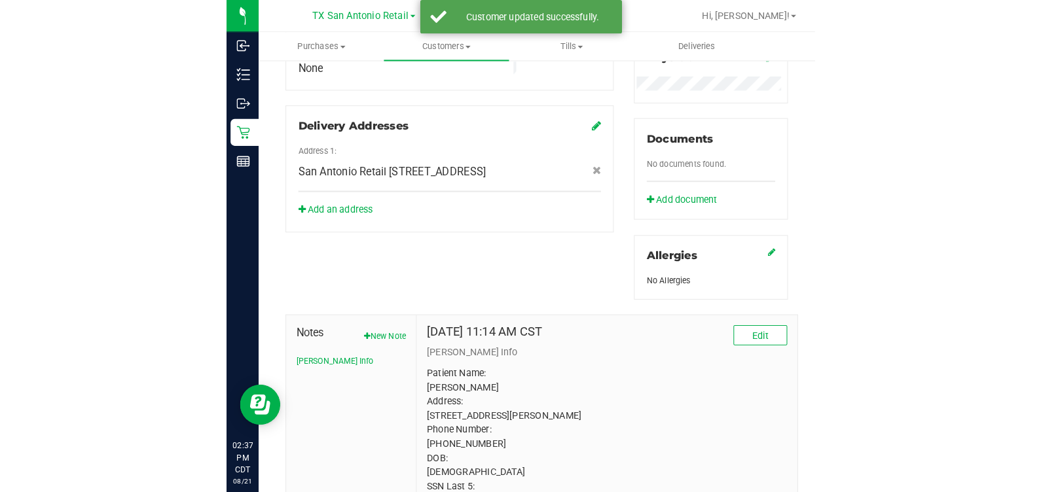
scroll to position [0, 0]
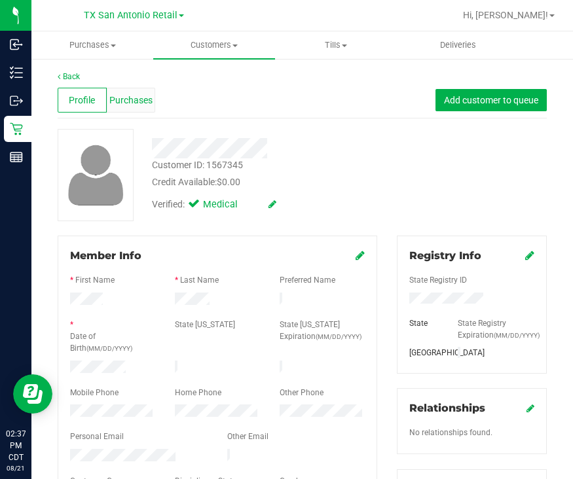
click at [126, 109] on div "Purchases" at bounding box center [131, 100] width 49 height 25
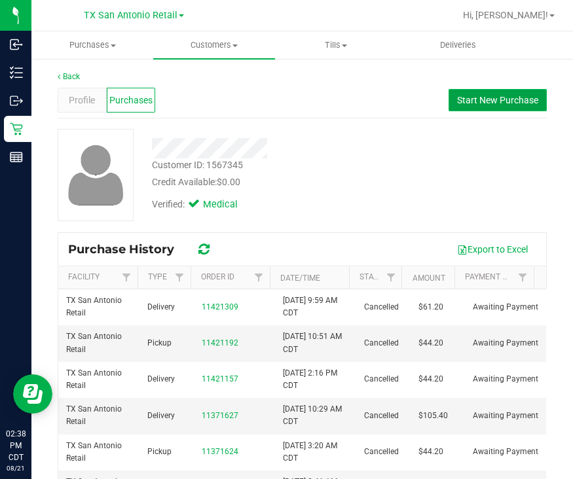
click at [458, 105] on button "Start New Purchase" at bounding box center [497, 100] width 98 height 22
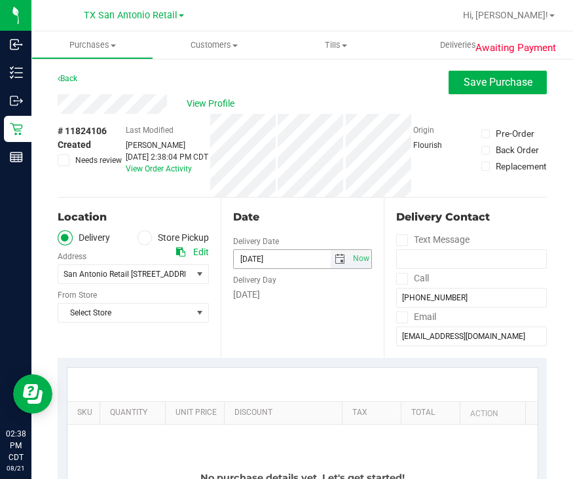
click at [334, 258] on span "select" at bounding box center [339, 259] width 10 height 10
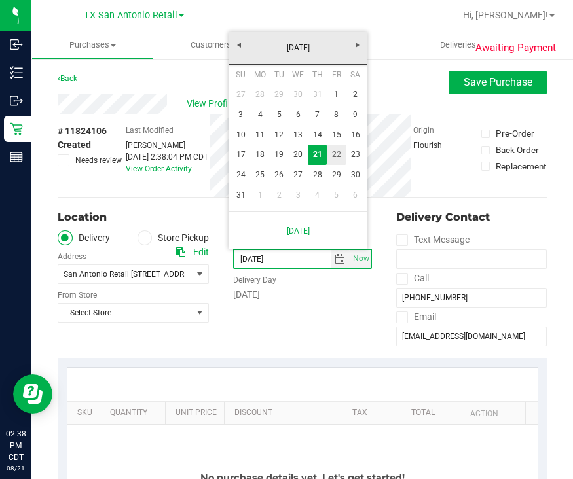
click at [330, 154] on link "22" at bounding box center [336, 155] width 19 height 20
type input "08/22/2025"
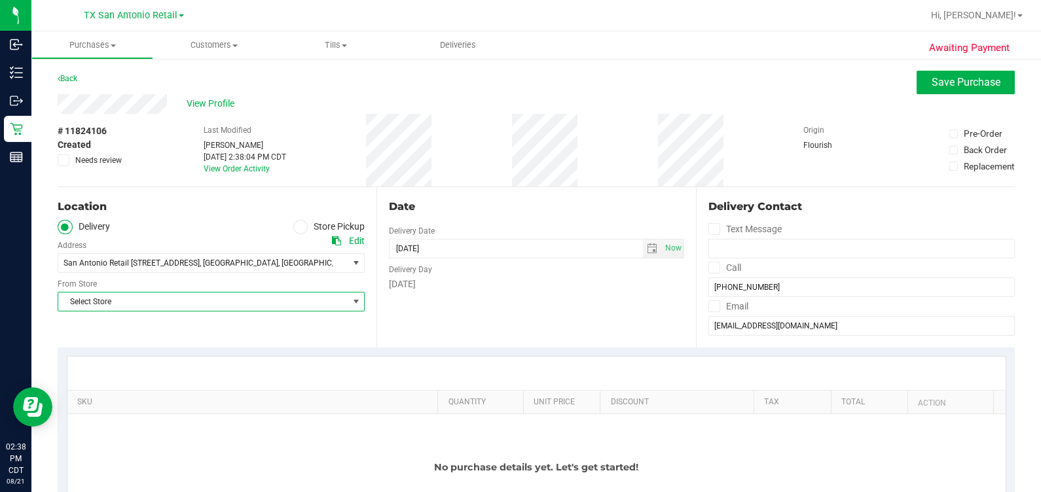
click at [247, 301] on span "Select Store" at bounding box center [202, 302] width 289 height 18
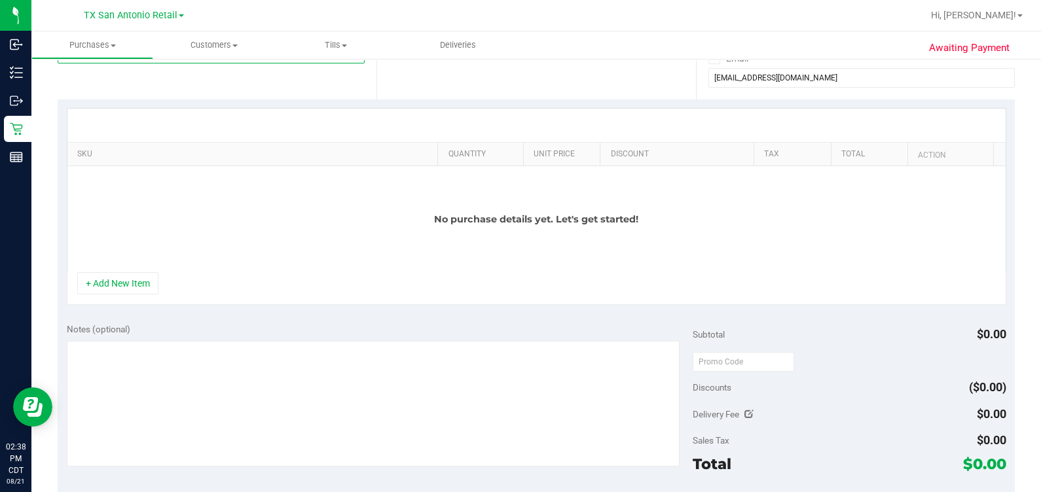
scroll to position [249, 0]
click at [122, 287] on button "+ Add New Item" at bounding box center [117, 283] width 81 height 22
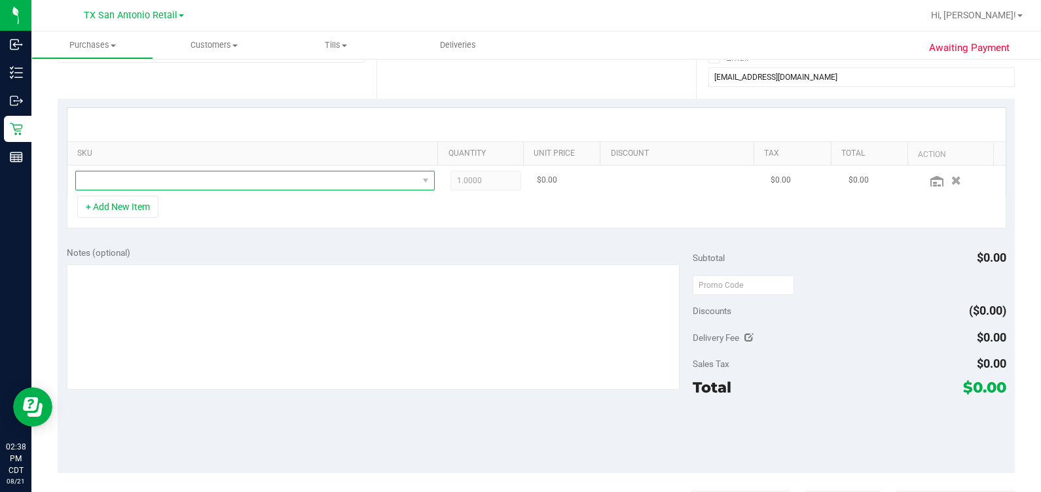
click at [206, 183] on span "NO DATA FOUND" at bounding box center [247, 180] width 342 height 18
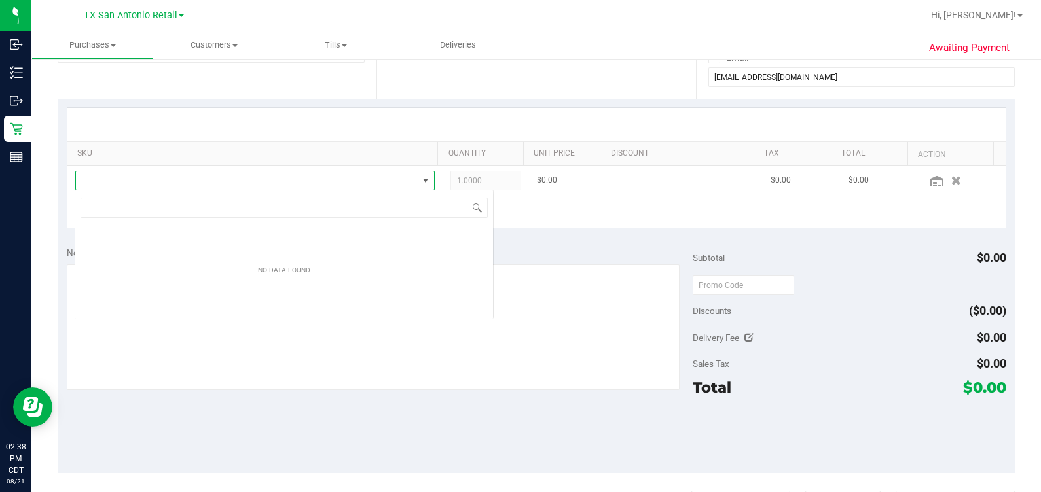
scroll to position [19, 349]
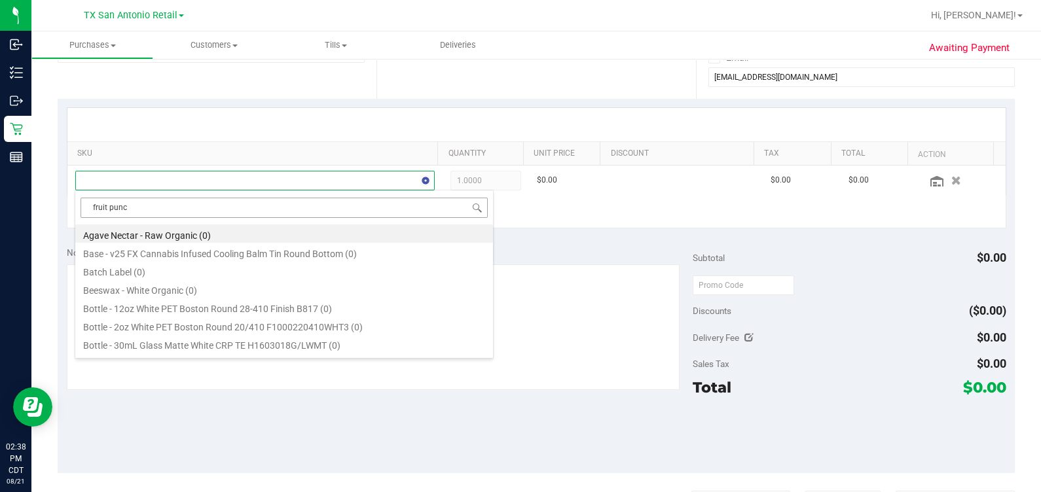
type input "fruit punch"
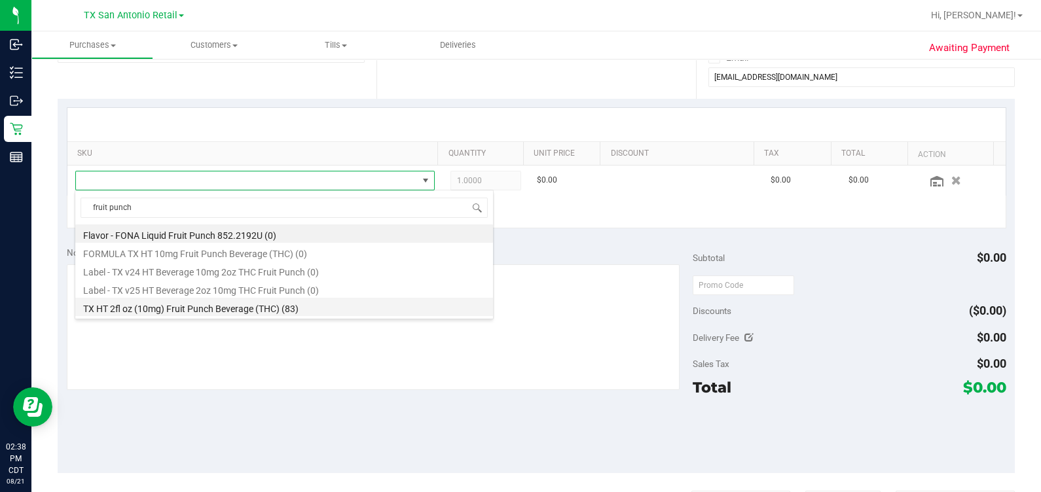
click at [239, 306] on li "TX HT 2fl oz (10mg) Fruit Punch Beverage (THC) (83)" at bounding box center [284, 307] width 418 height 18
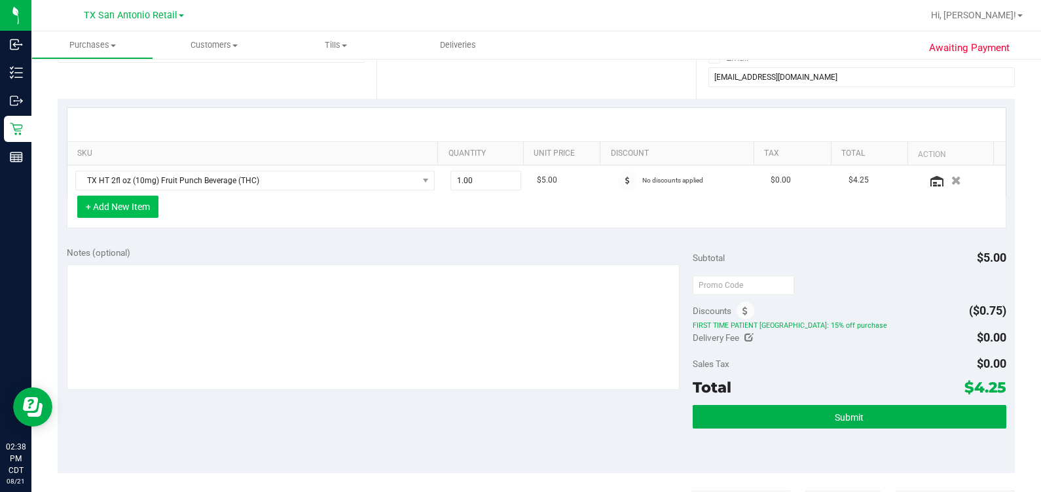
click at [107, 203] on button "+ Add New Item" at bounding box center [117, 207] width 81 height 22
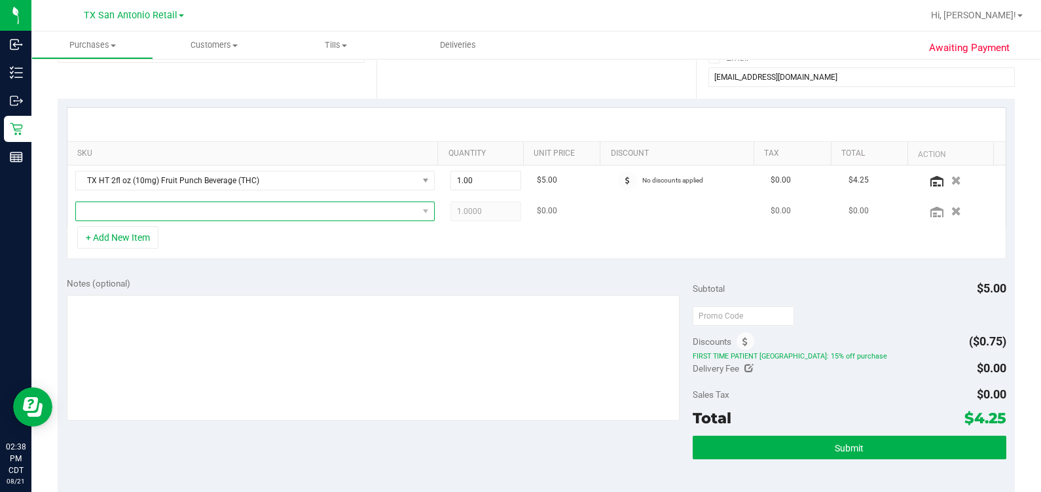
click at [119, 207] on span "NO DATA FOUND" at bounding box center [247, 211] width 342 height 18
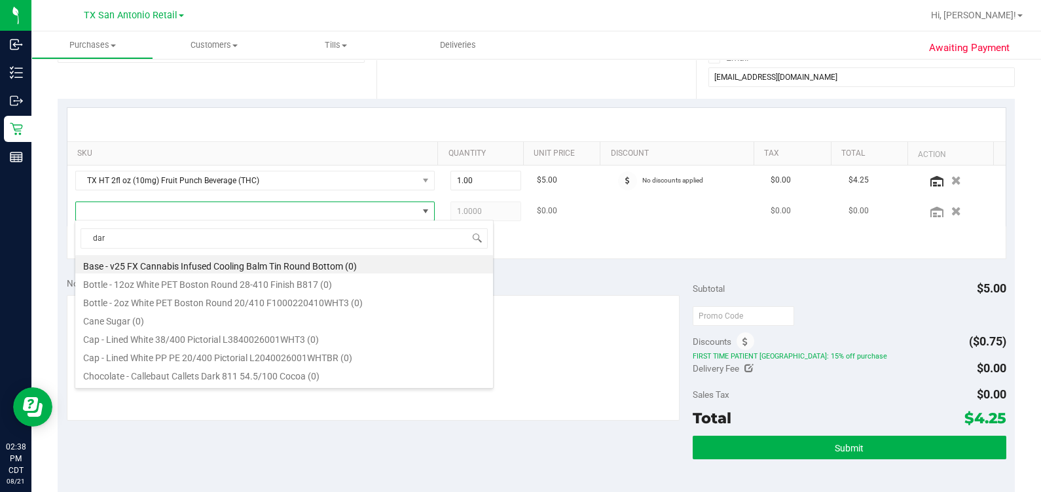
type input "dark"
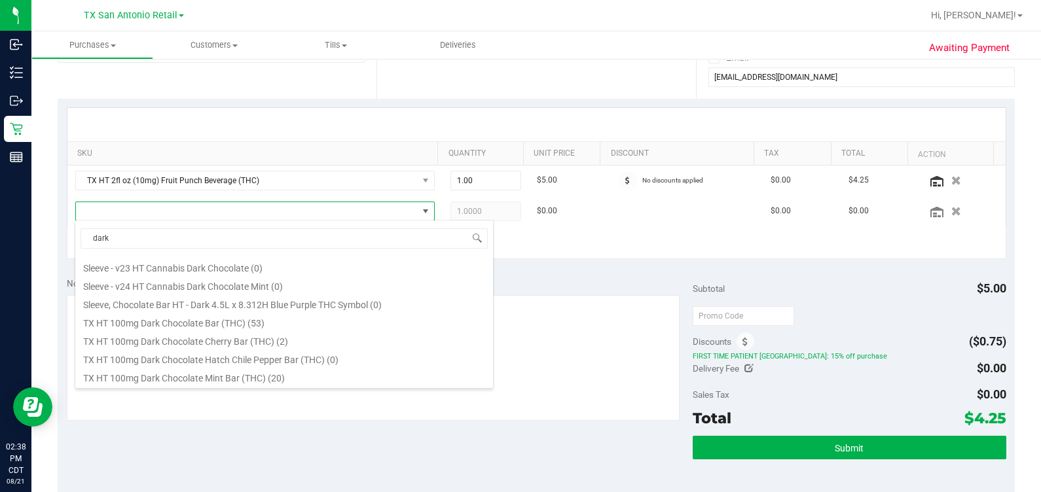
scroll to position [255, 0]
click at [189, 321] on li "TX HT 100mg Dark Chocolate Bar (THC) (53)" at bounding box center [284, 321] width 418 height 18
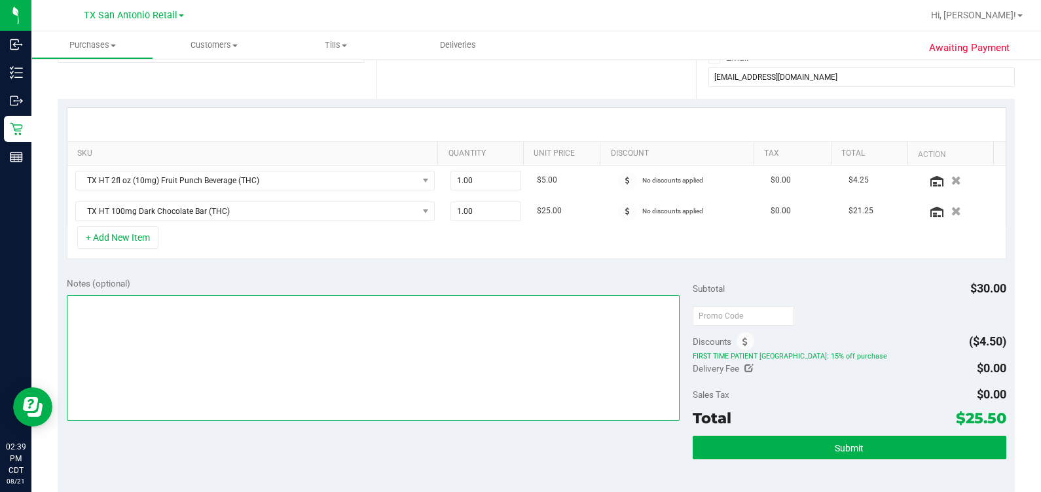
click at [387, 312] on textarea at bounding box center [373, 358] width 613 height 126
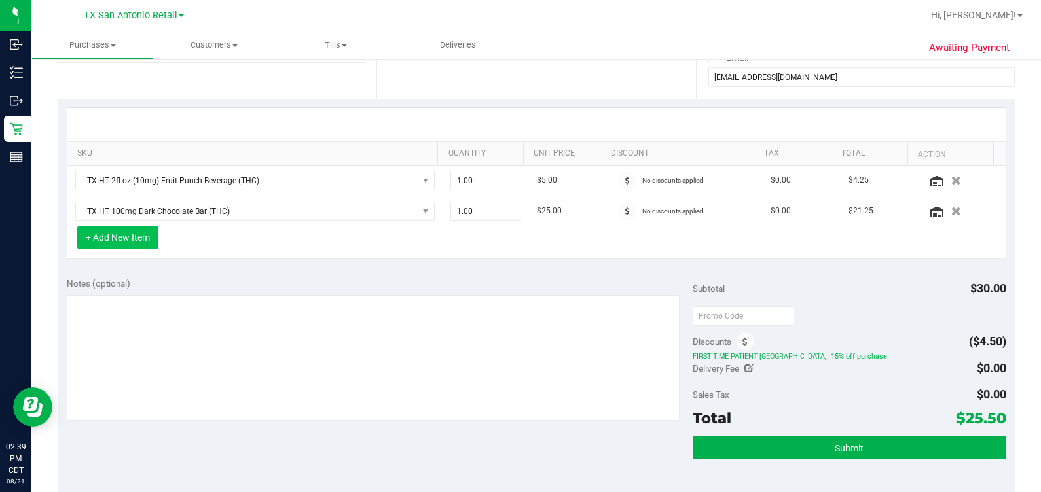
click at [143, 245] on button "+ Add New Item" at bounding box center [117, 237] width 81 height 22
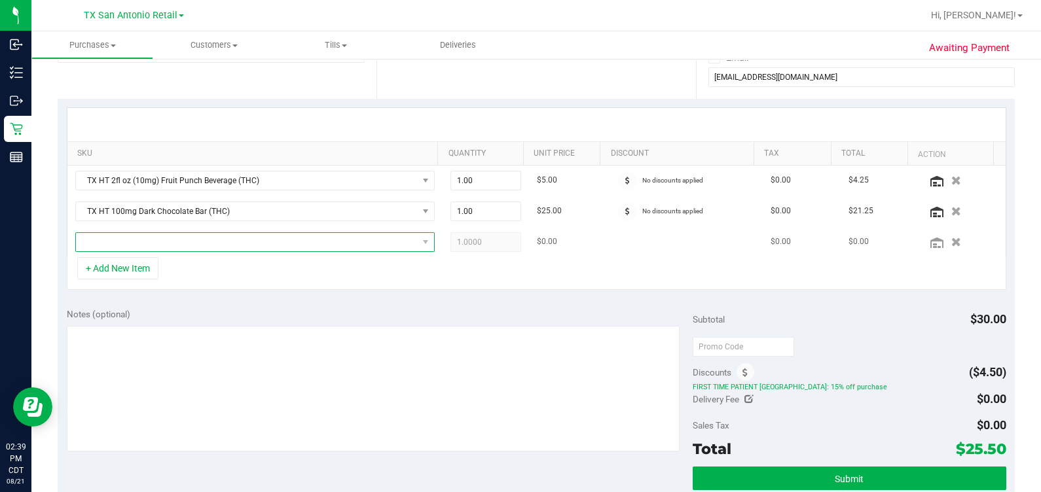
click at [171, 244] on span "NO DATA FOUND" at bounding box center [247, 242] width 342 height 18
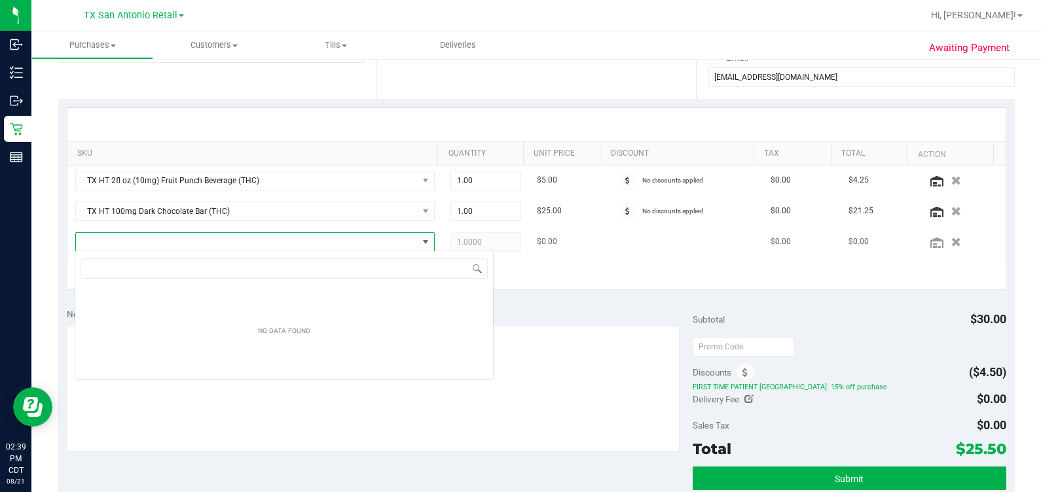
scroll to position [19, 344]
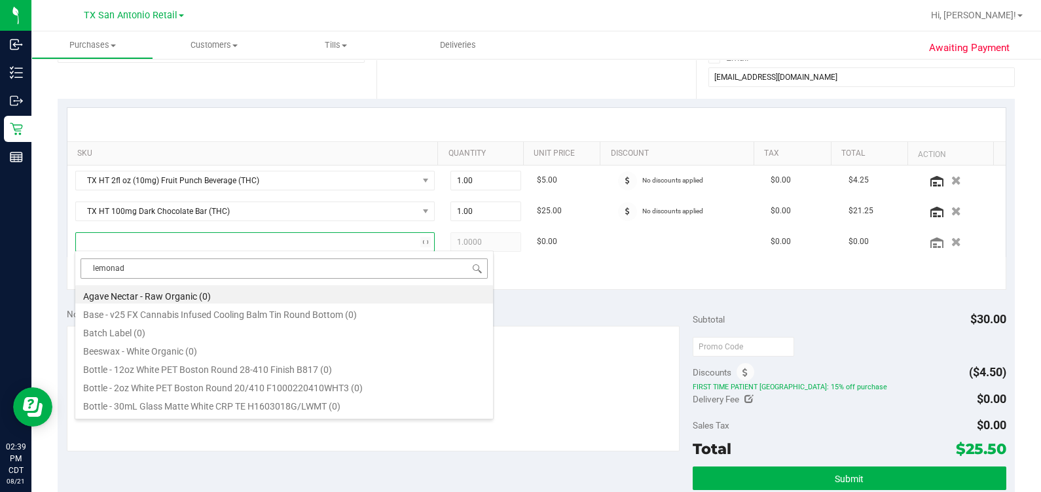
type input "lemonade"
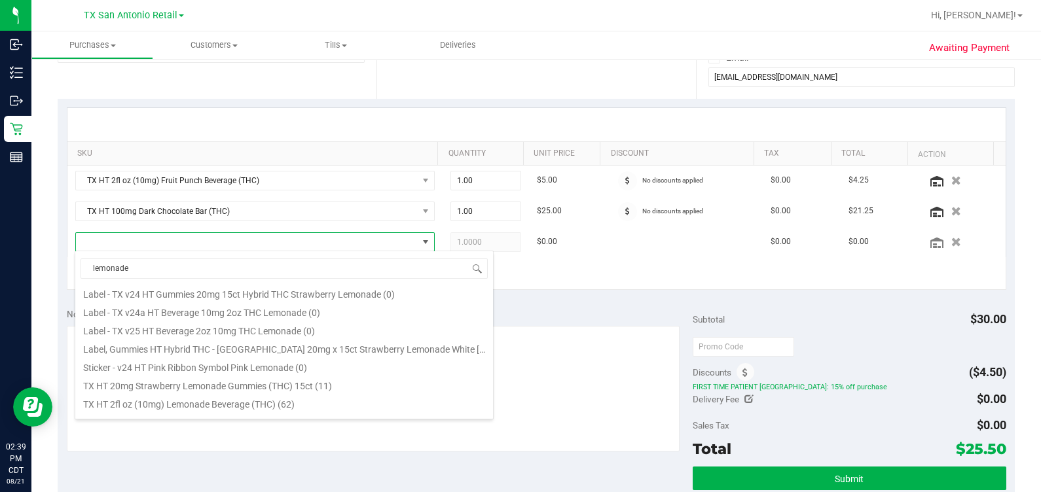
scroll to position [119, 0]
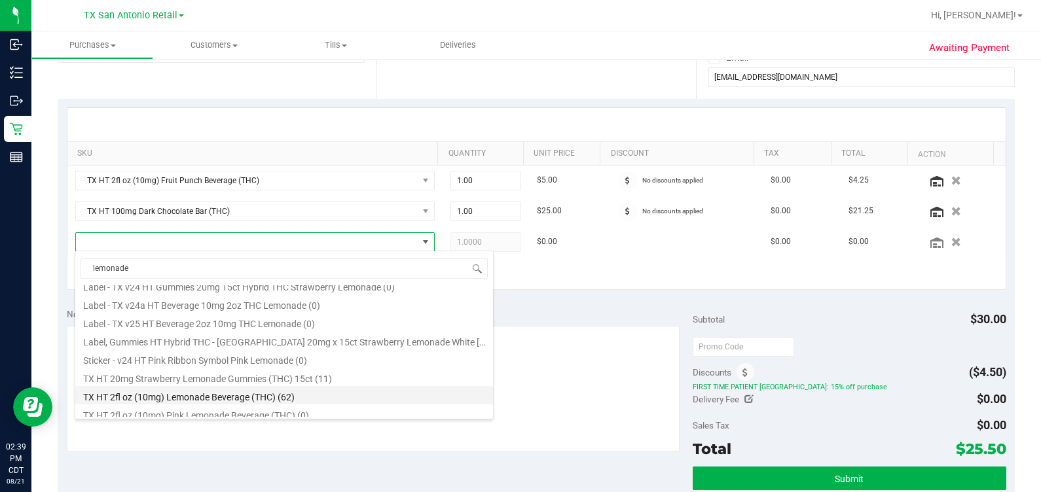
click at [267, 394] on li "TX HT 2fl oz (10mg) Lemonade Beverage (THC) (62)" at bounding box center [284, 395] width 418 height 18
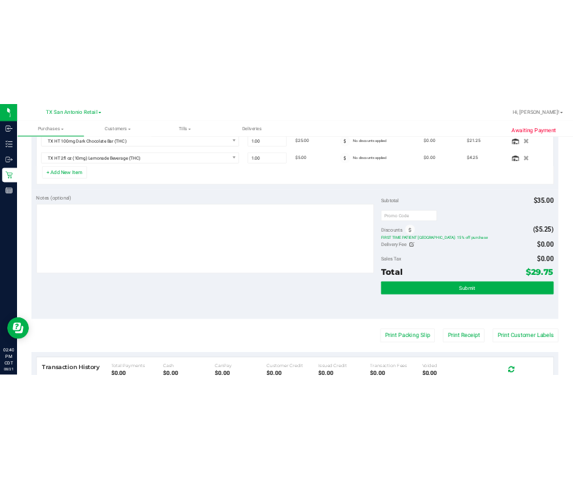
scroll to position [322, 0]
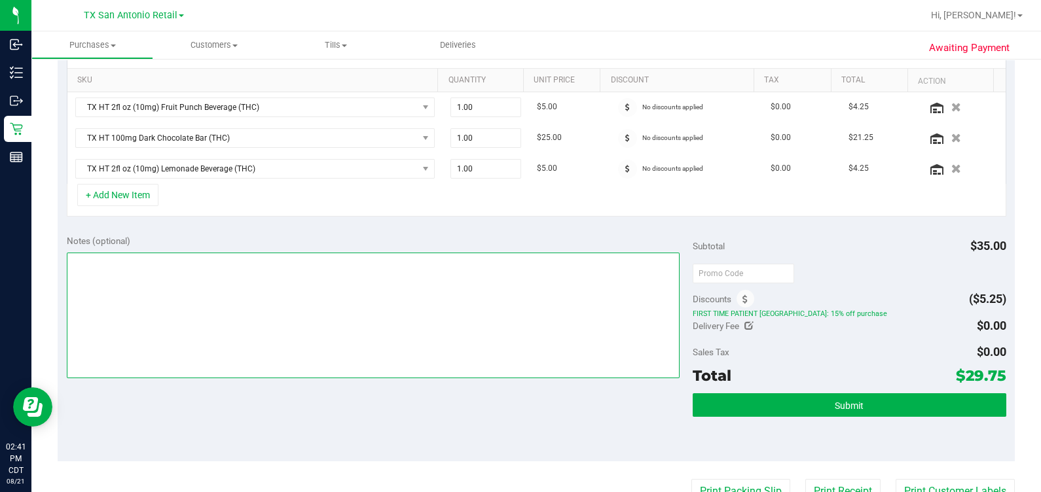
click at [572, 279] on textarea at bounding box center [373, 316] width 613 height 126
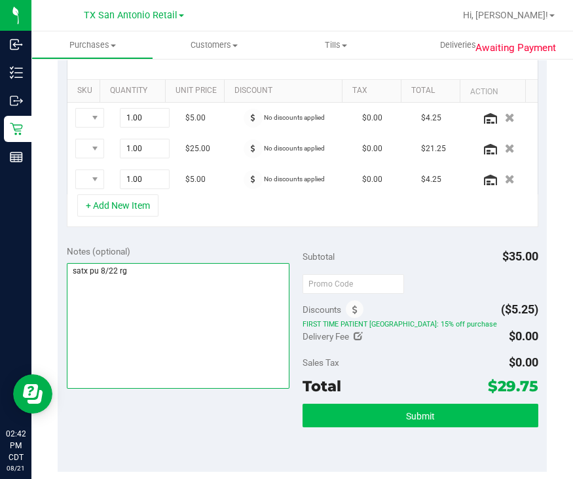
type textarea "satx pu 8/22 rg"
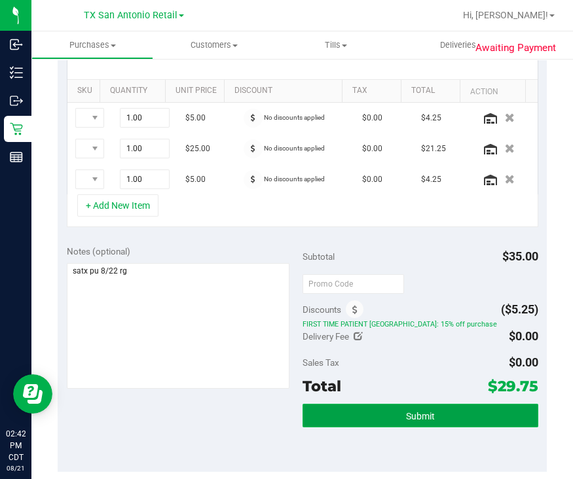
click at [429, 415] on button "Submit" at bounding box center [420, 416] width 236 height 24
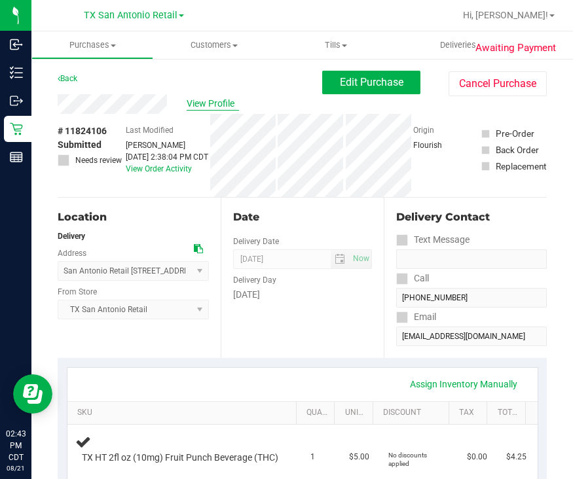
click at [219, 104] on span "View Profile" at bounding box center [213, 104] width 52 height 14
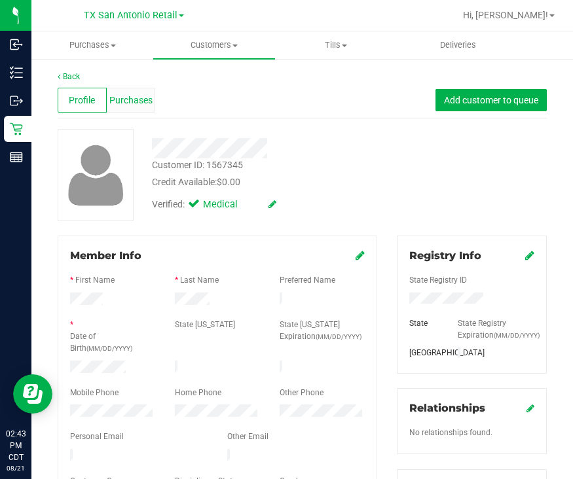
click at [134, 95] on span "Purchases" at bounding box center [130, 101] width 43 height 14
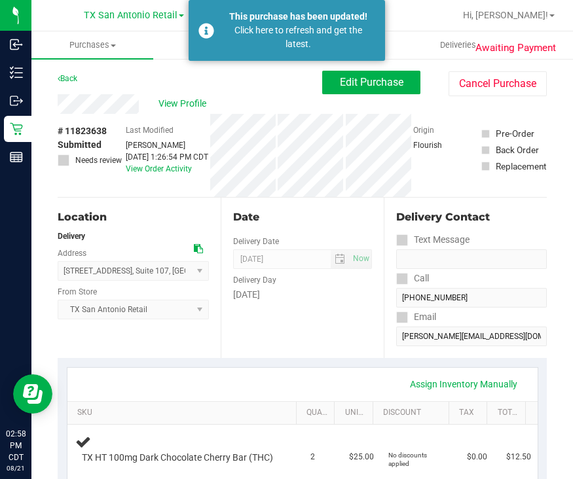
click at [203, 79] on div "Back Edit Purchase Cancel Purchase" at bounding box center [302, 83] width 489 height 24
click at [304, 8] on div "This purchase has been updated! Click here to refresh and get the latest." at bounding box center [286, 30] width 196 height 61
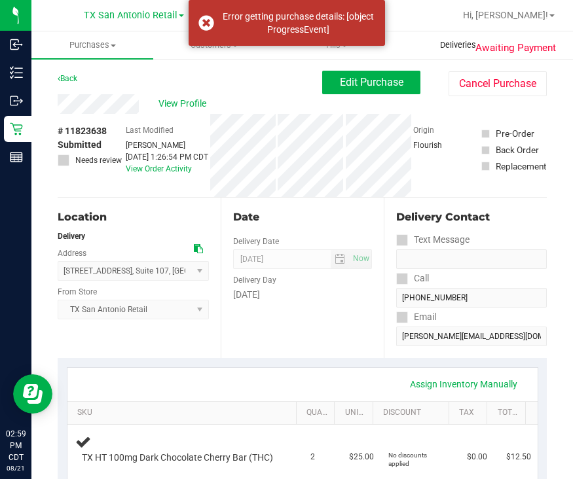
click at [465, 50] on span "Deliveries" at bounding box center [457, 45] width 71 height 12
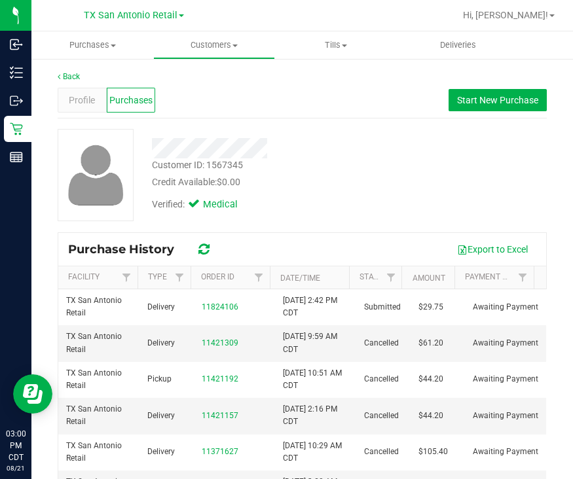
click at [96, 146] on img at bounding box center [96, 174] width 69 height 67
click at [476, 41] on span "Deliveries" at bounding box center [457, 45] width 71 height 12
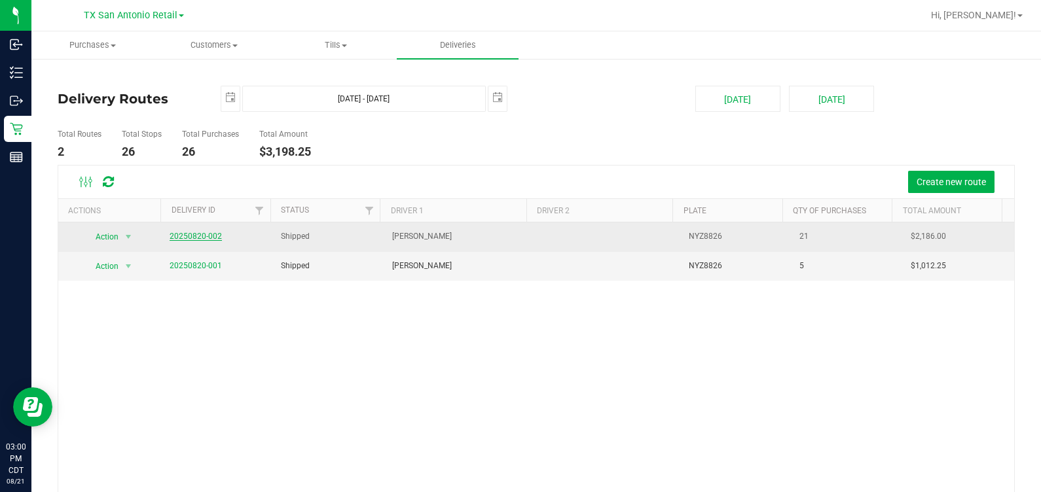
click at [200, 239] on link "20250820-002" at bounding box center [196, 236] width 52 height 9
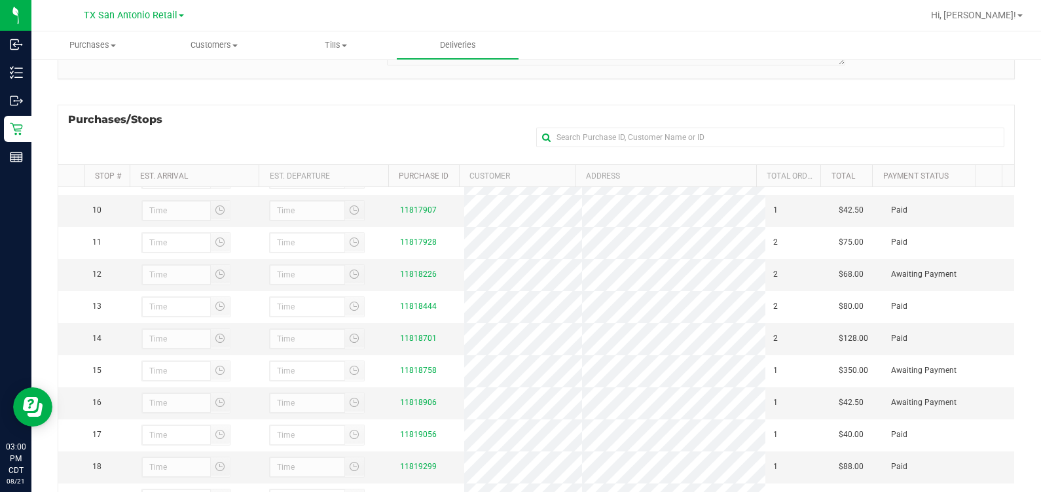
scroll to position [281, 0]
click at [402, 279] on link "11818226" at bounding box center [418, 274] width 37 height 9
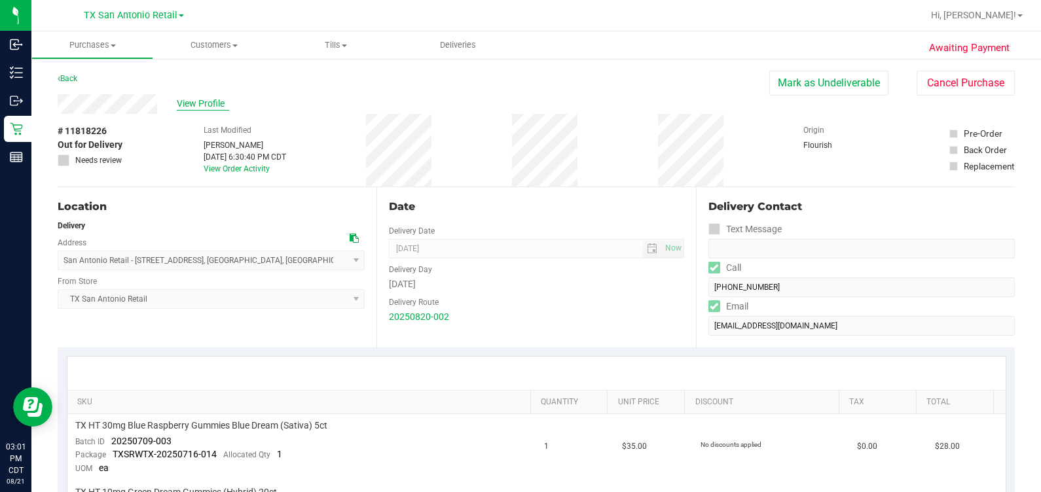
click at [213, 108] on span "View Profile" at bounding box center [203, 104] width 52 height 14
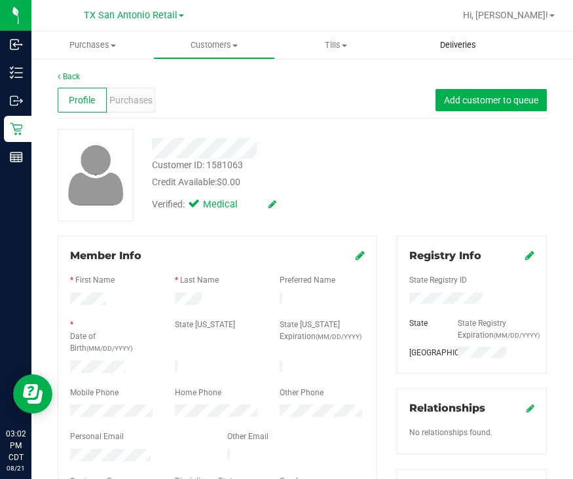
click at [429, 47] on span "Deliveries" at bounding box center [457, 45] width 71 height 12
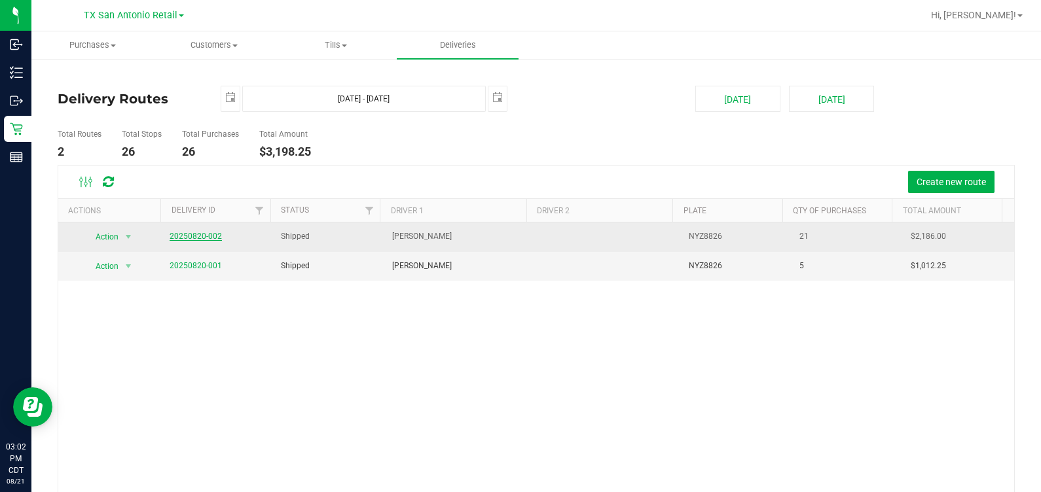
click at [172, 238] on link "20250820-002" at bounding box center [196, 236] width 52 height 9
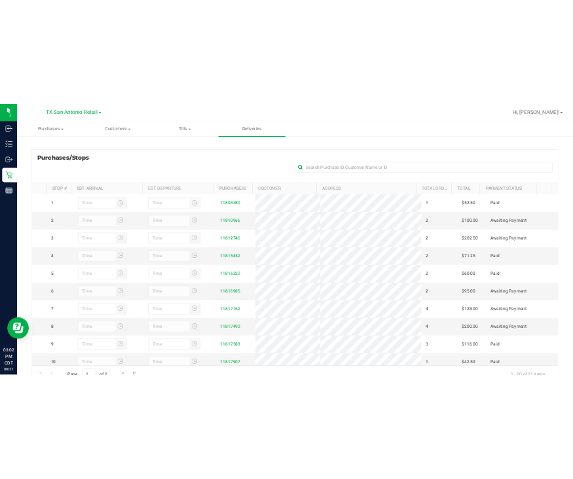
scroll to position [170, 0]
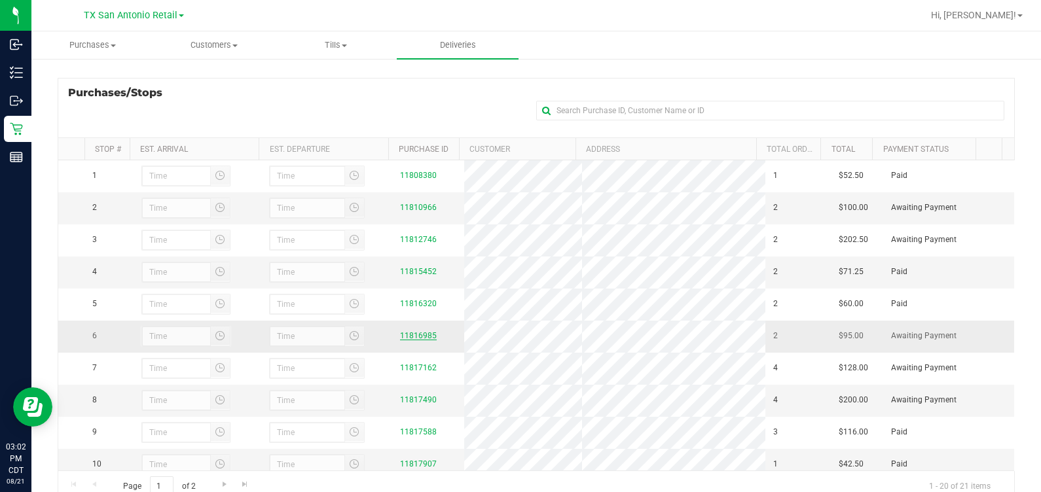
click at [418, 340] on link "11816985" at bounding box center [418, 335] width 37 height 9
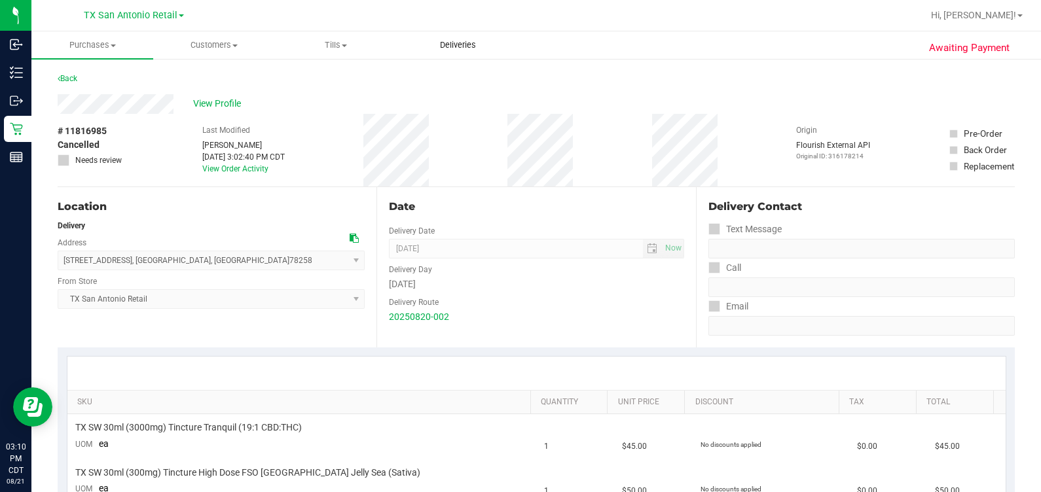
click at [435, 43] on span "Deliveries" at bounding box center [457, 45] width 71 height 12
